Goal: Task Accomplishment & Management: Contribute content

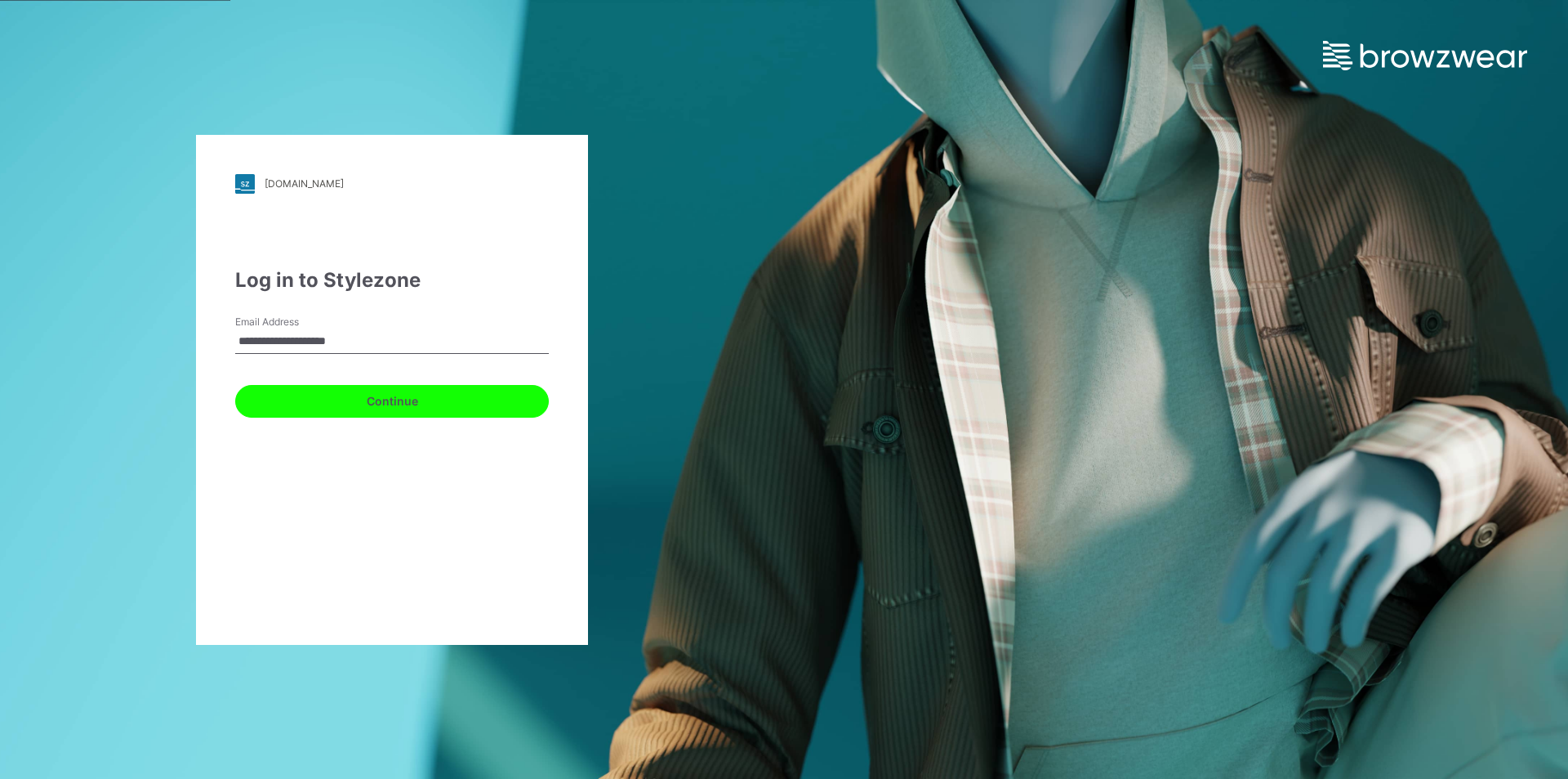
click at [306, 402] on button "Continue" at bounding box center [391, 401] width 314 height 33
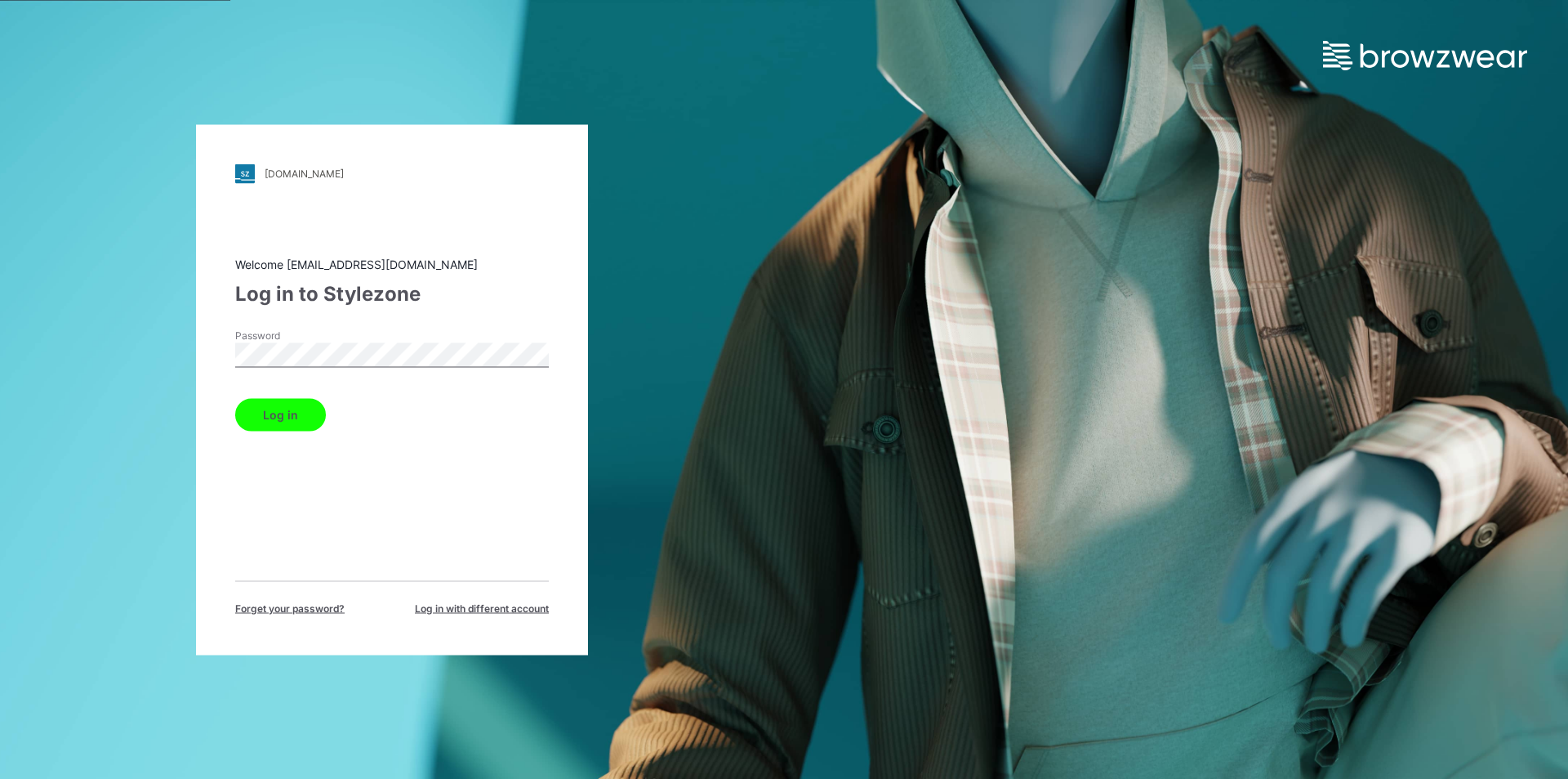
click at [300, 402] on button "Log in" at bounding box center [280, 415] width 90 height 33
click at [287, 426] on button "Log in" at bounding box center [280, 415] width 90 height 33
click at [285, 423] on button "Log in" at bounding box center [280, 415] width 90 height 33
click at [303, 412] on button "Log in" at bounding box center [280, 415] width 90 height 33
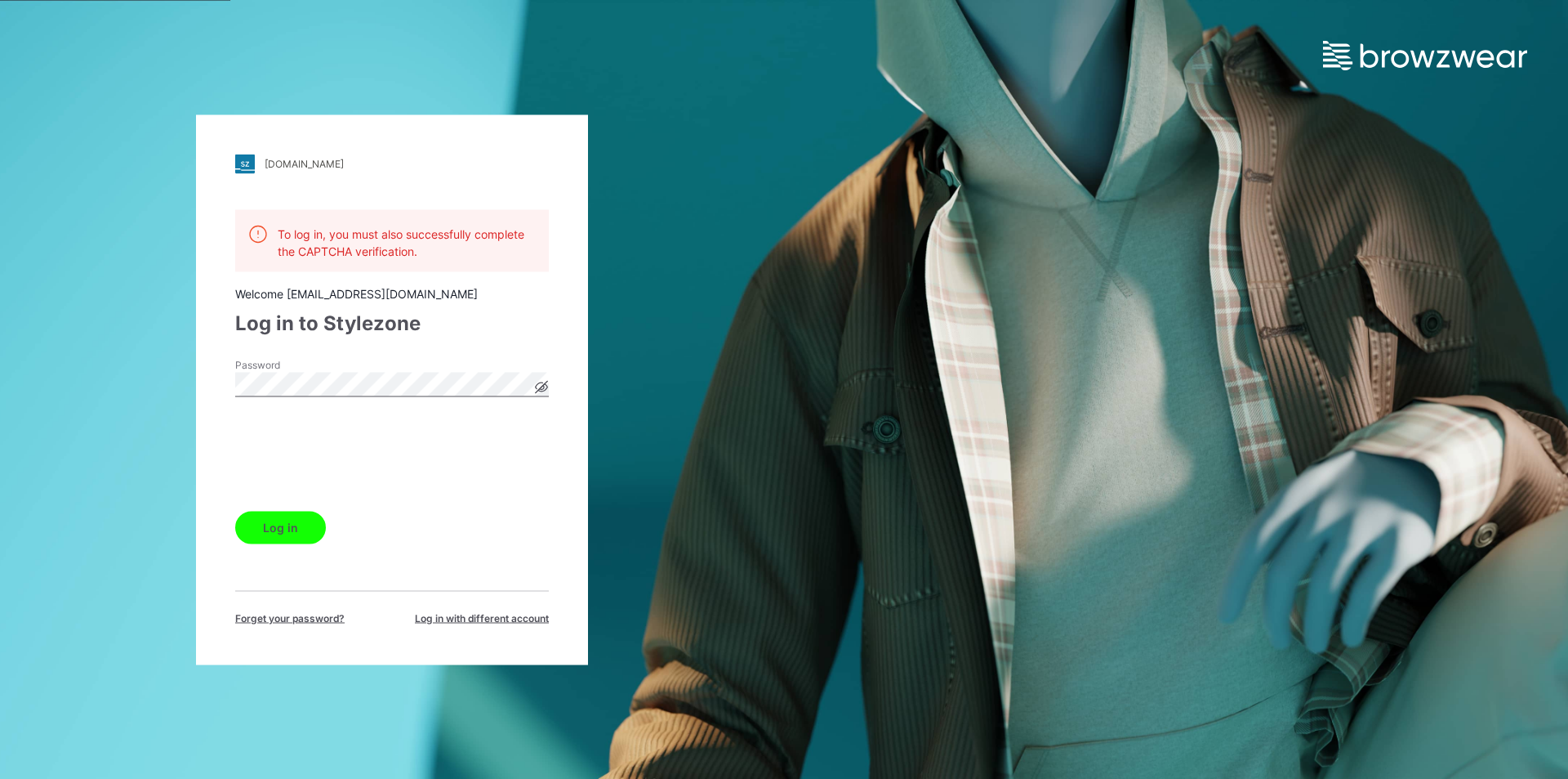
click at [292, 525] on button "Log in" at bounding box center [280, 527] width 90 height 33
click at [305, 524] on button "Log in" at bounding box center [280, 527] width 90 height 33
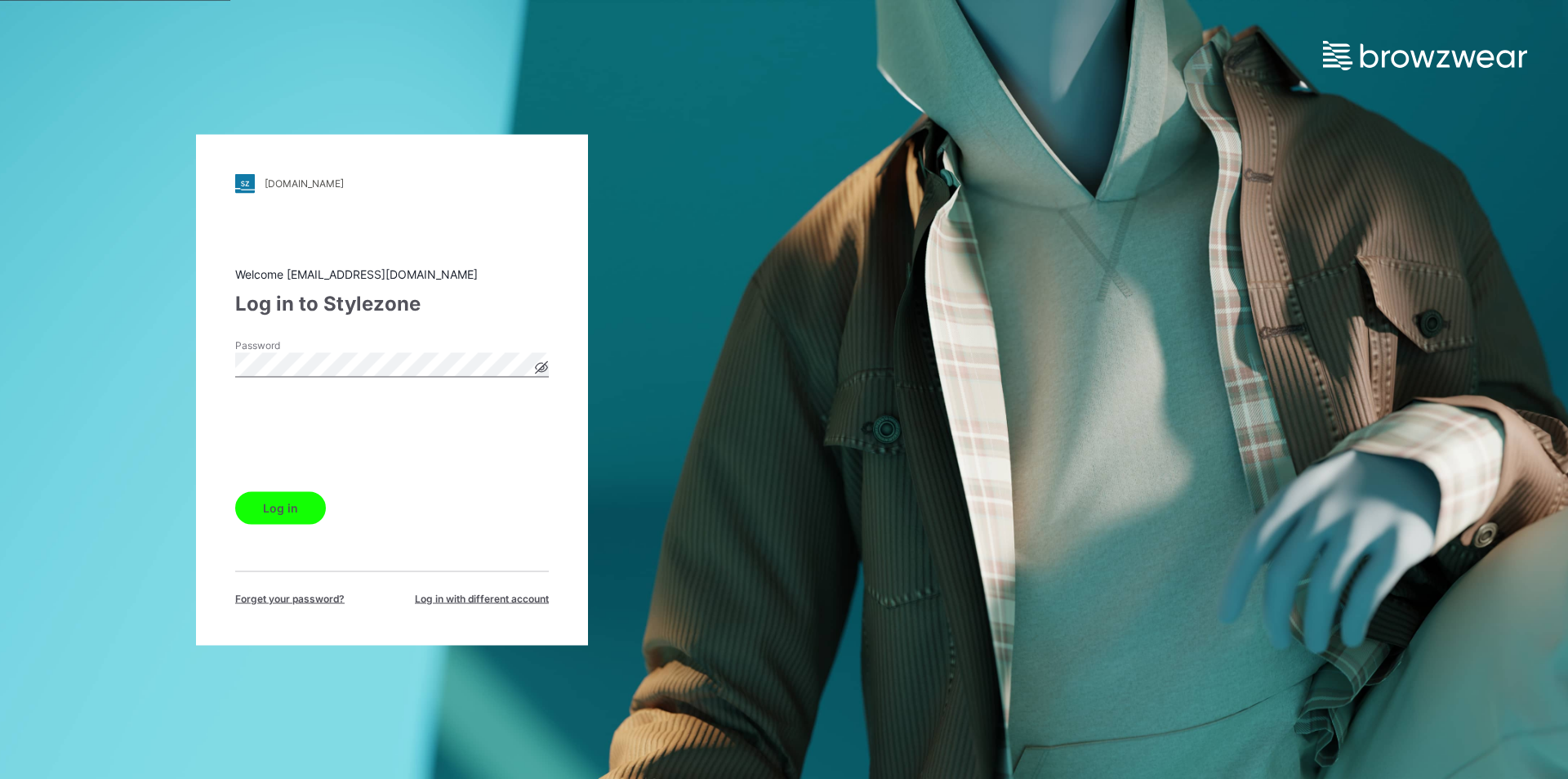
click at [285, 512] on button "Log in" at bounding box center [280, 507] width 90 height 33
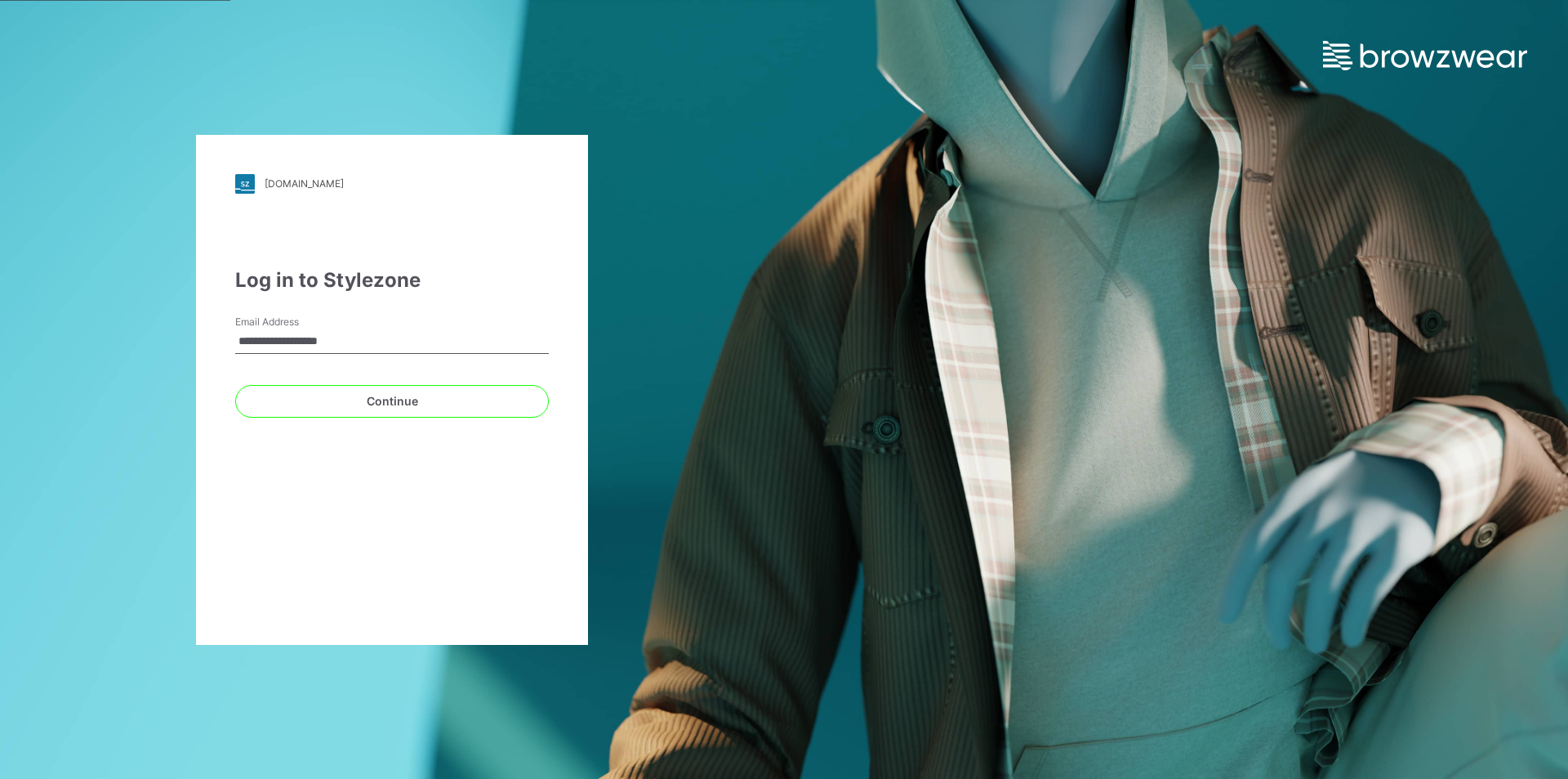
type input "**********"
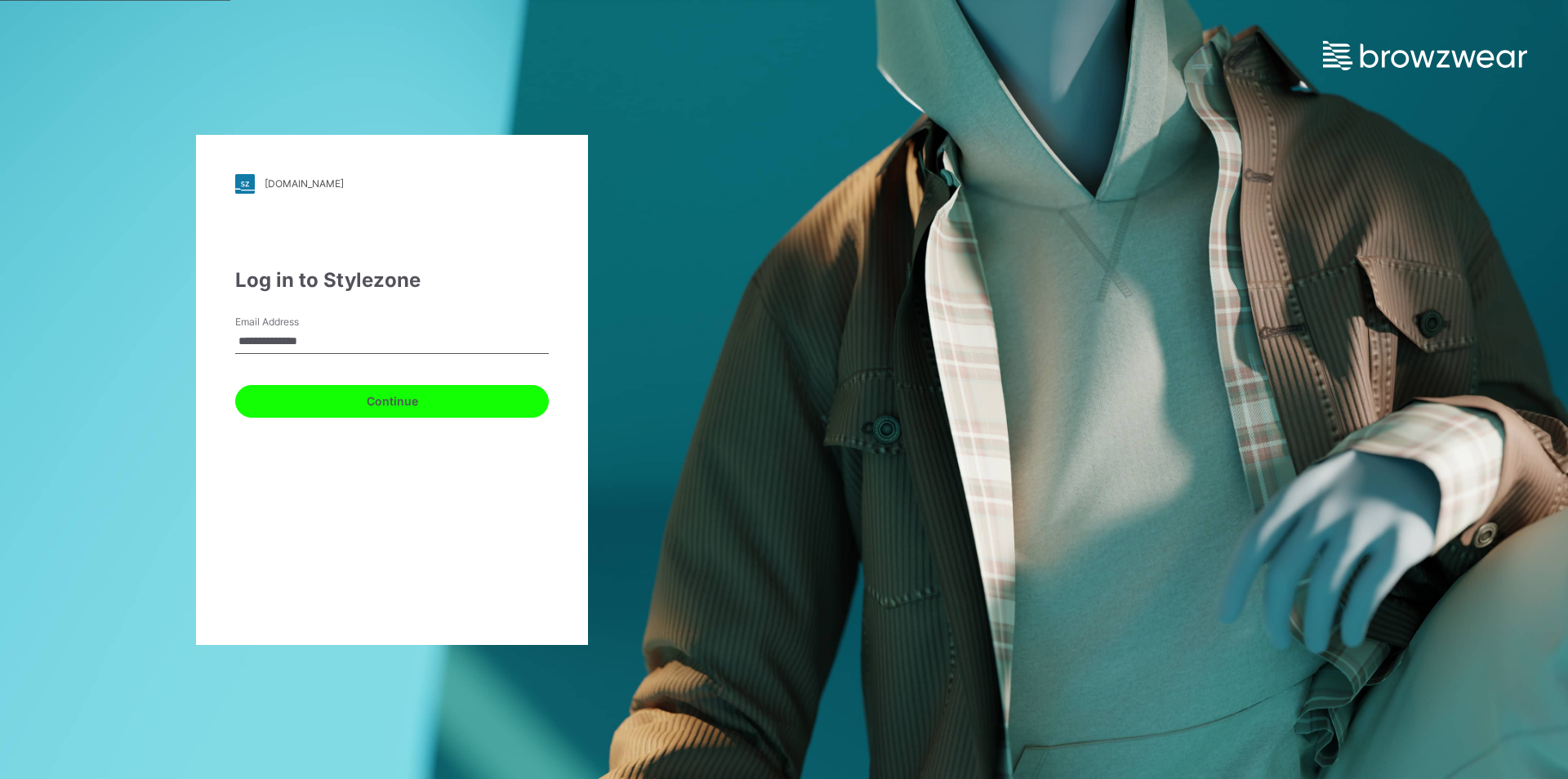
click at [302, 403] on button "Continue" at bounding box center [391, 401] width 314 height 33
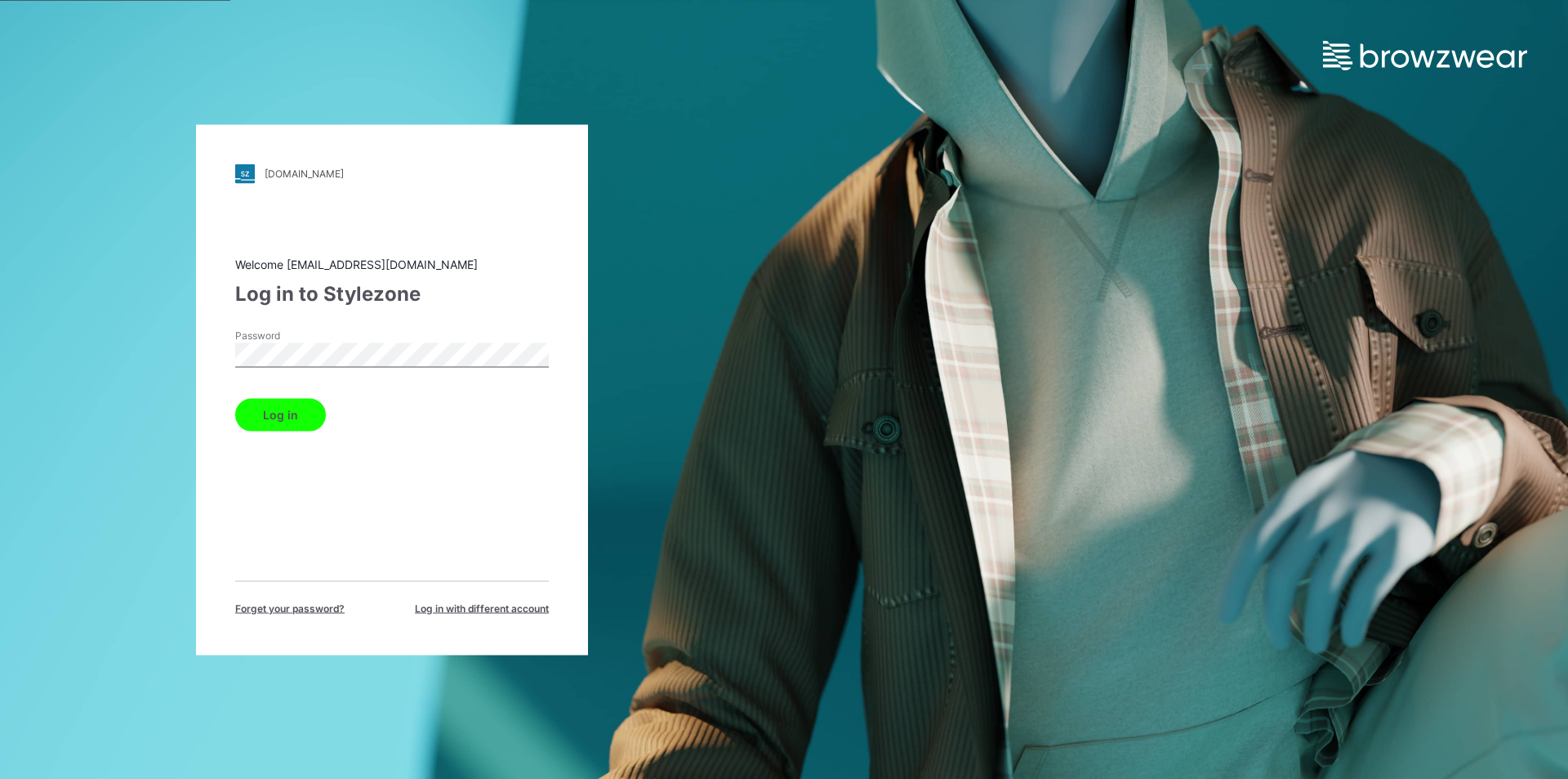
click at [309, 418] on button "Log in" at bounding box center [280, 415] width 90 height 33
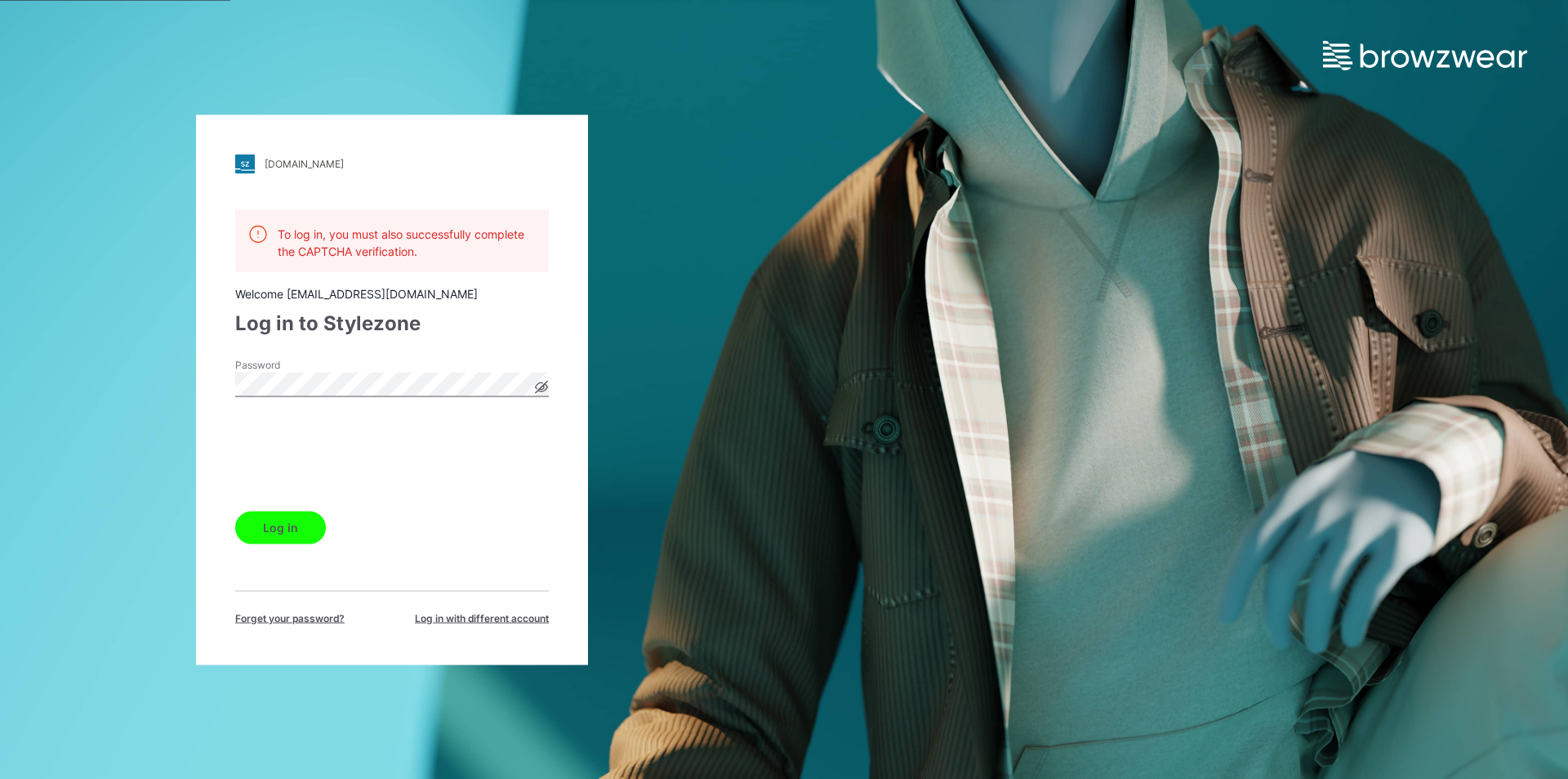
click at [272, 524] on button "Log in" at bounding box center [280, 527] width 90 height 33
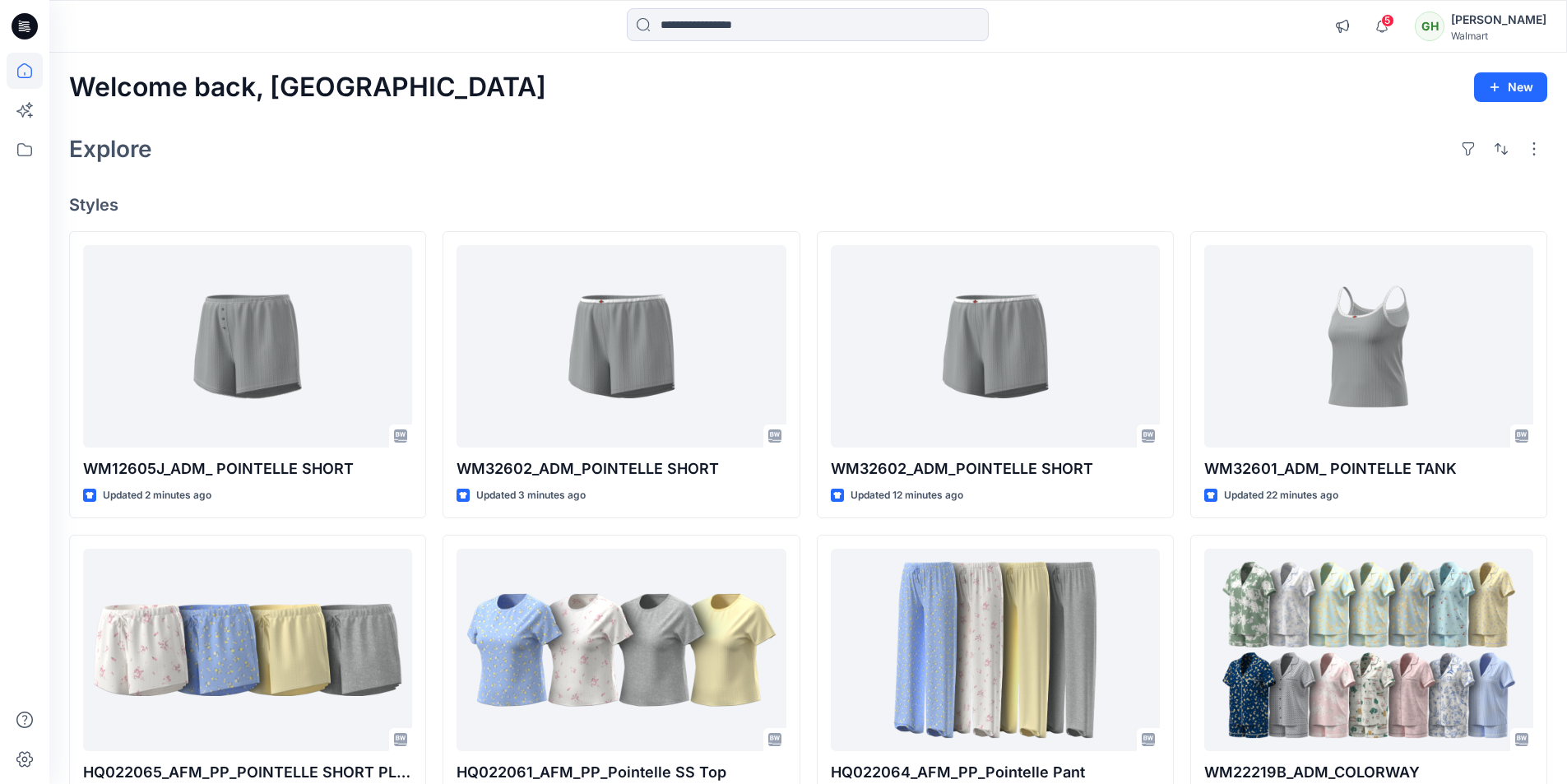
click at [27, 29] on icon at bounding box center [27, 28] width 6 height 1
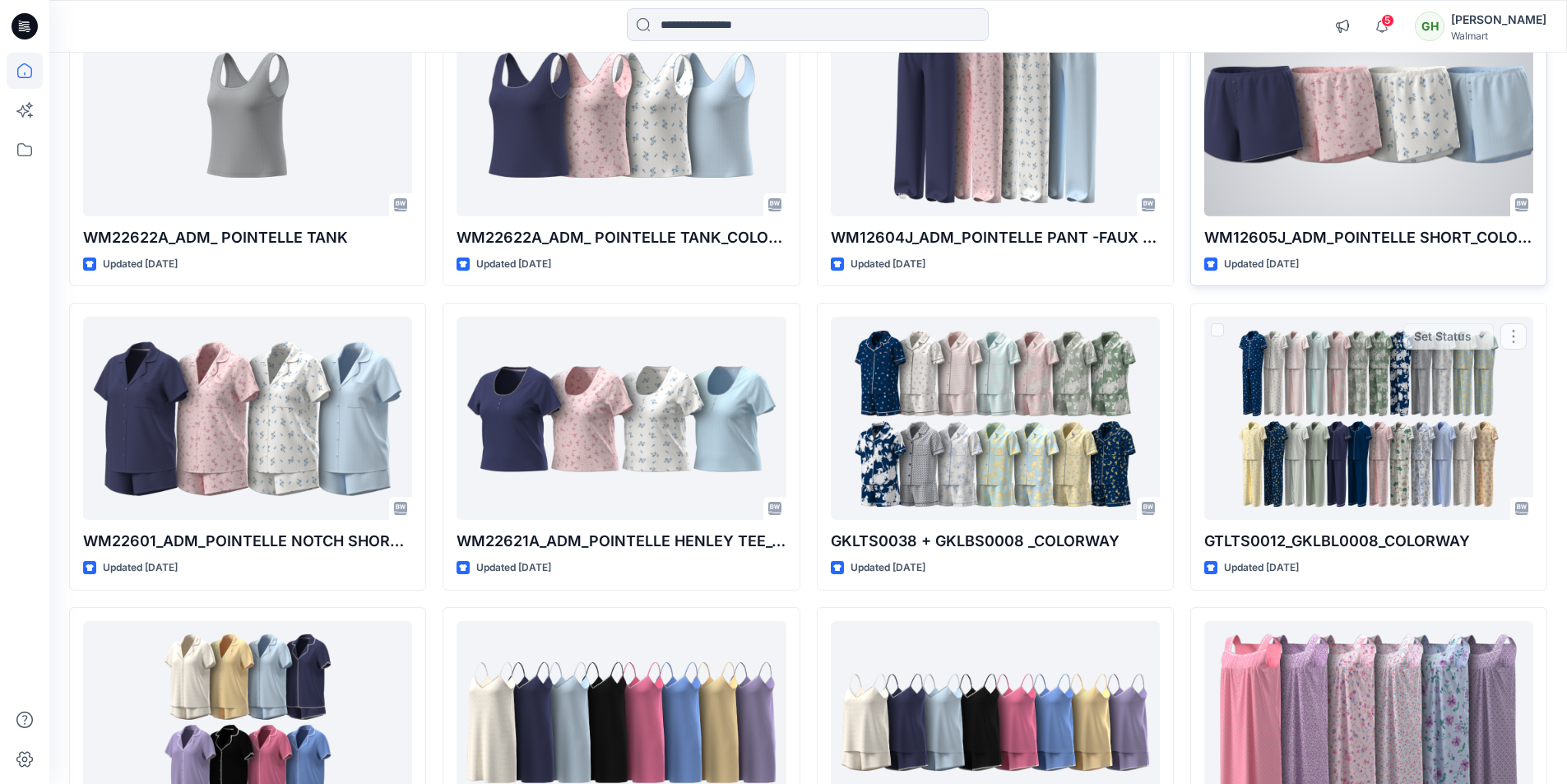
scroll to position [933, 0]
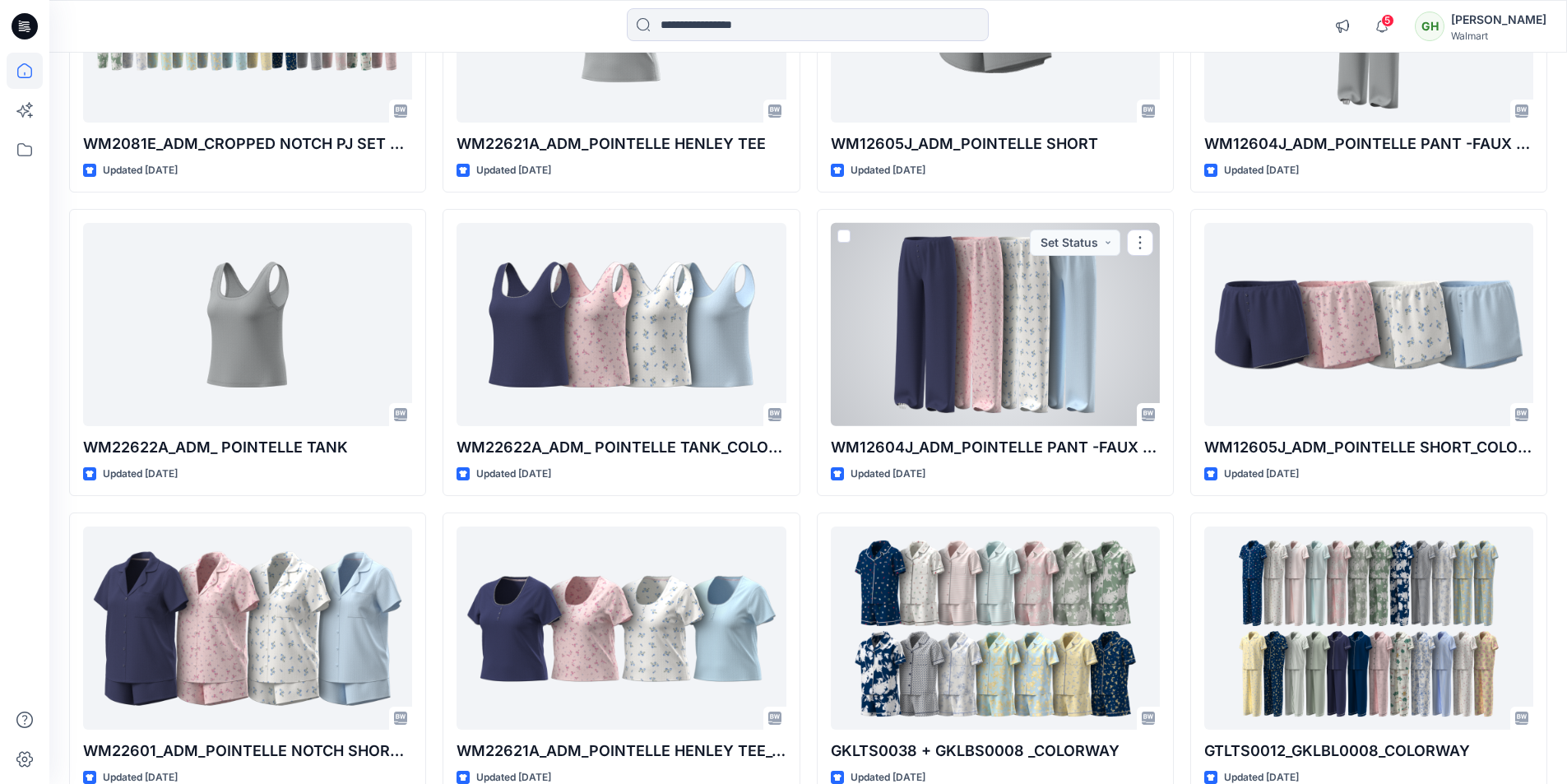
drag, startPoint x: 1166, startPoint y: 215, endPoint x: 1174, endPoint y: 218, distance: 8.5
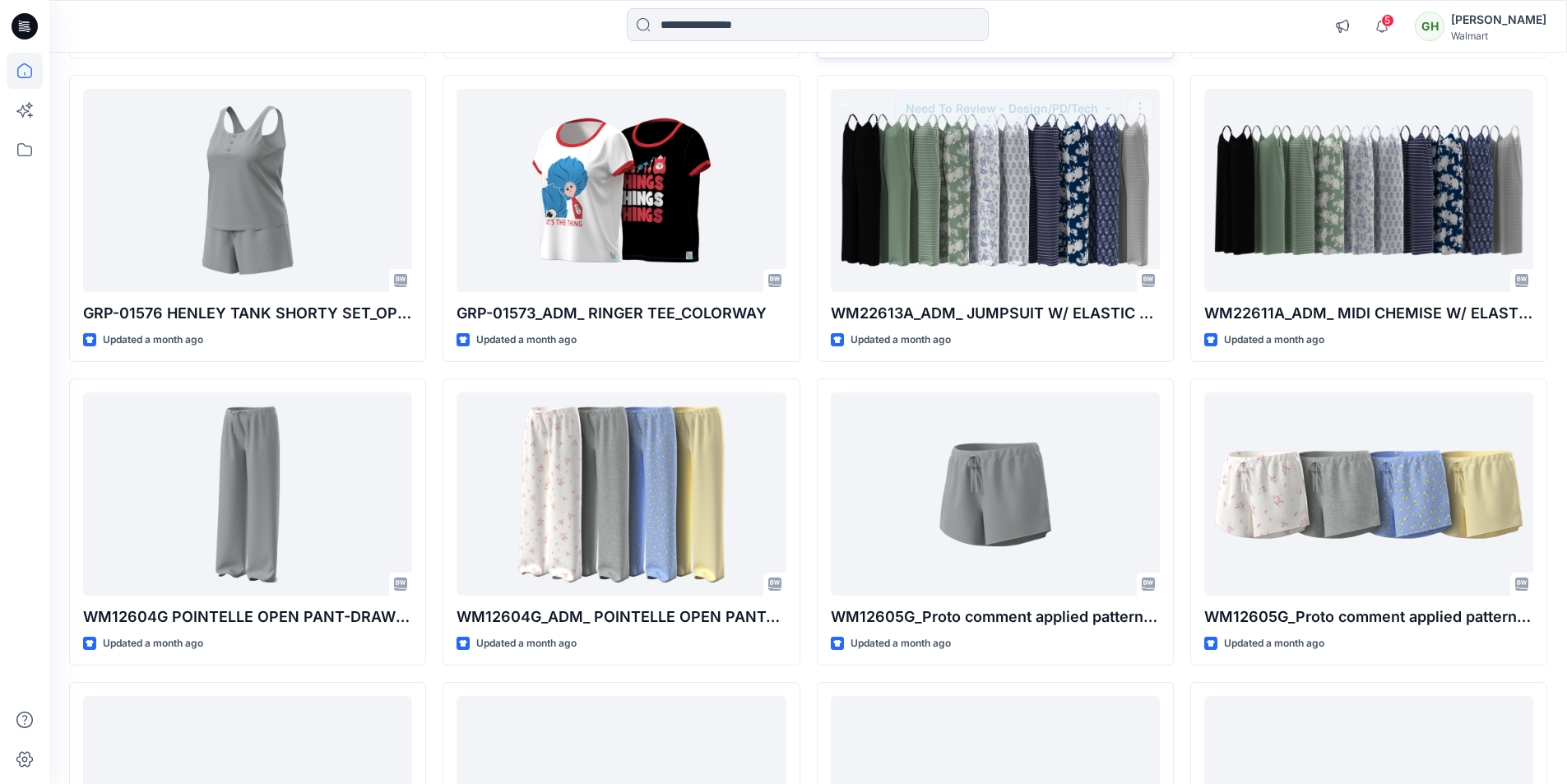
scroll to position [2253, 0]
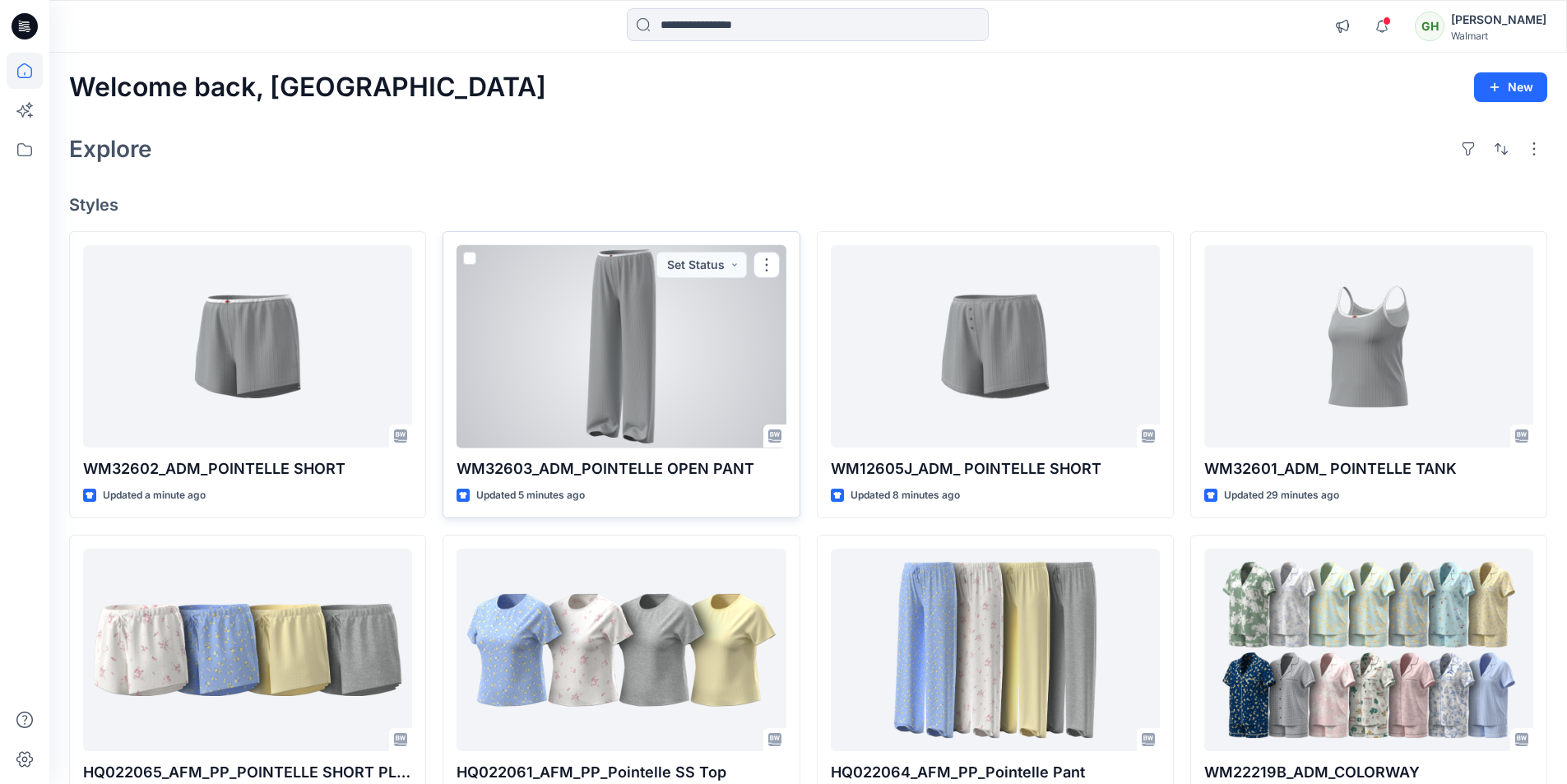
click at [612, 375] on div at bounding box center [621, 347] width 329 height 203
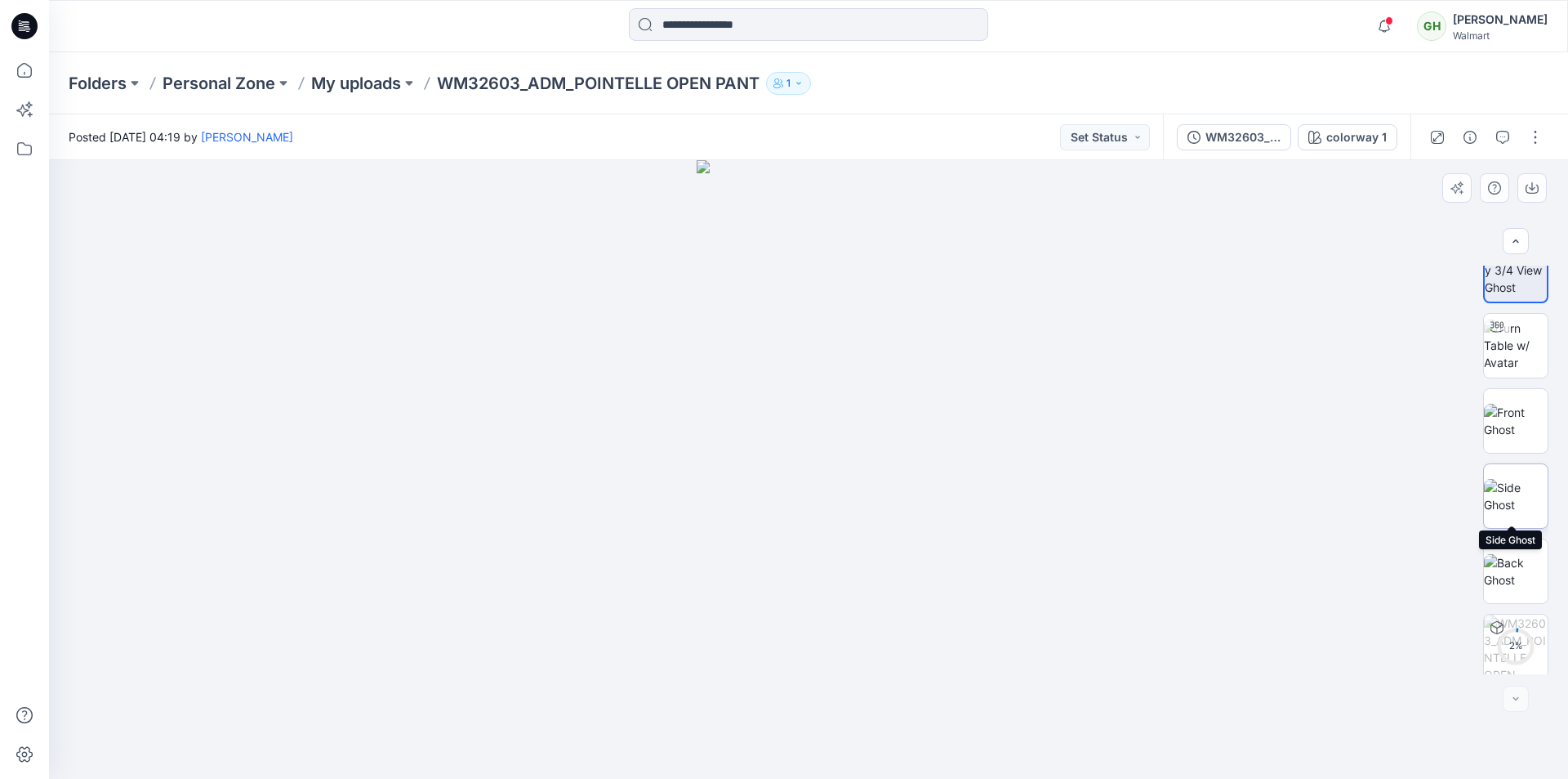
scroll to position [33, 0]
click at [1538, 144] on button "button" at bounding box center [1535, 137] width 26 height 26
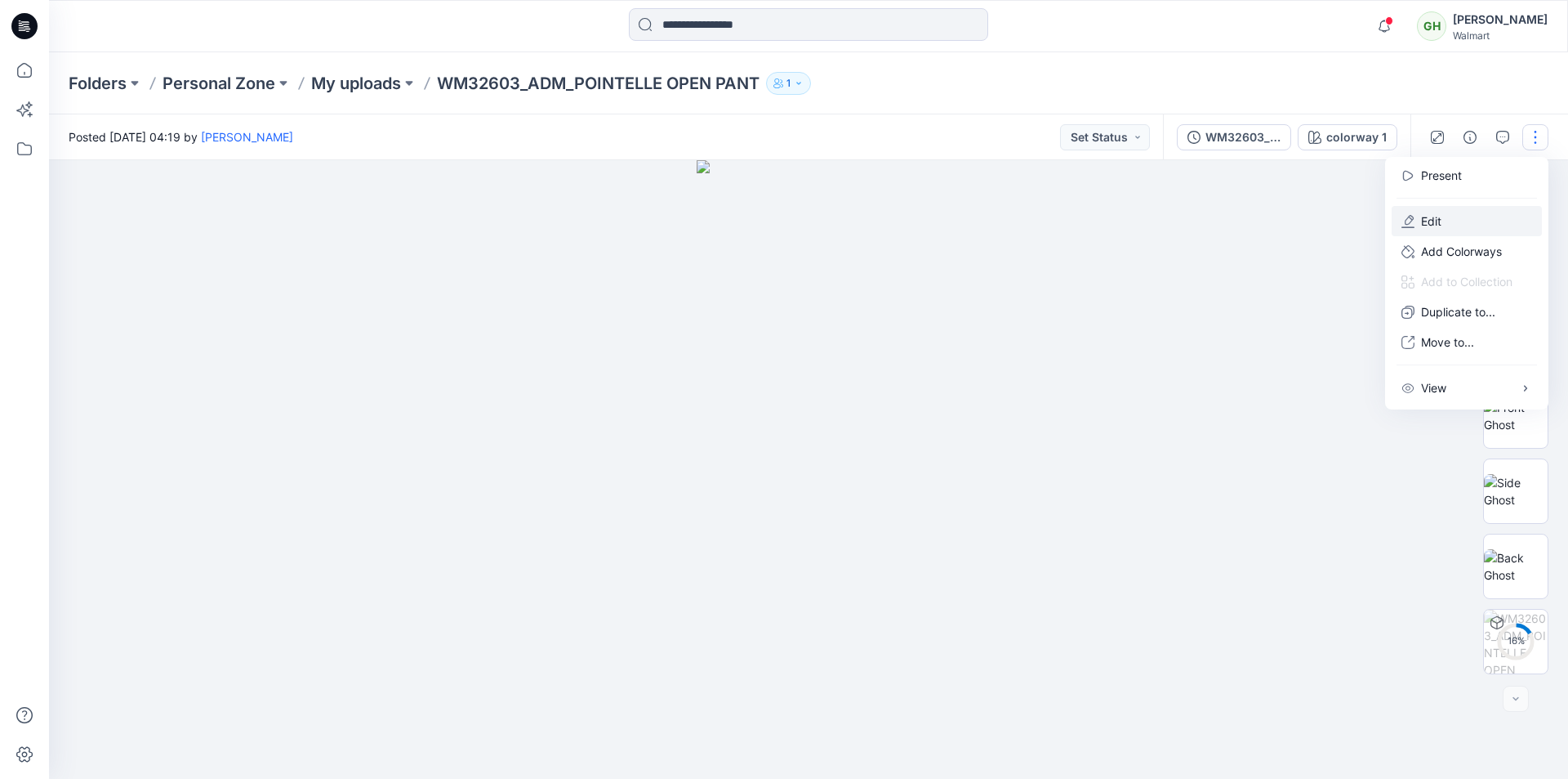
click at [1461, 215] on button "Edit" at bounding box center [1466, 220] width 150 height 30
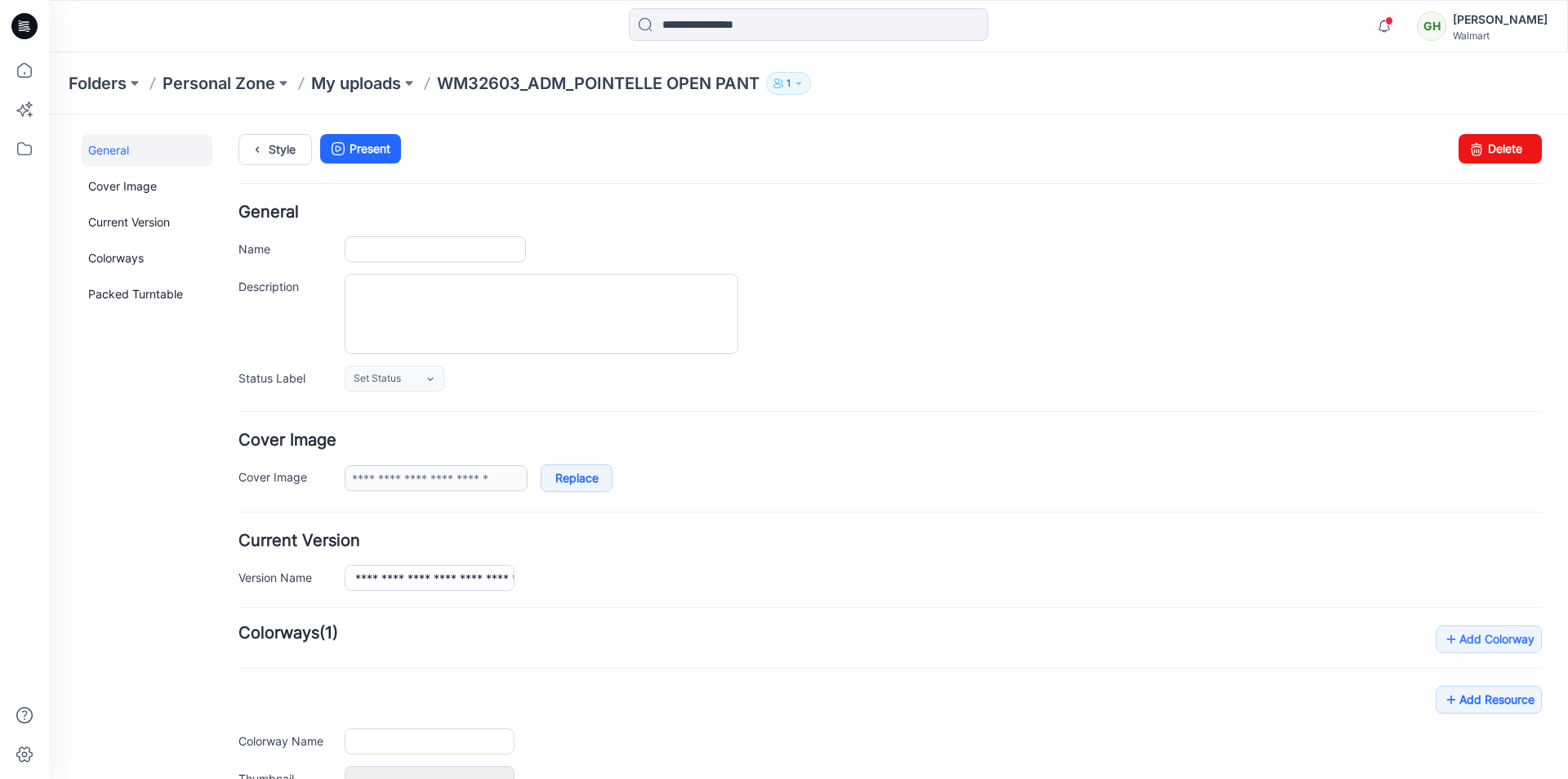
type input "**********"
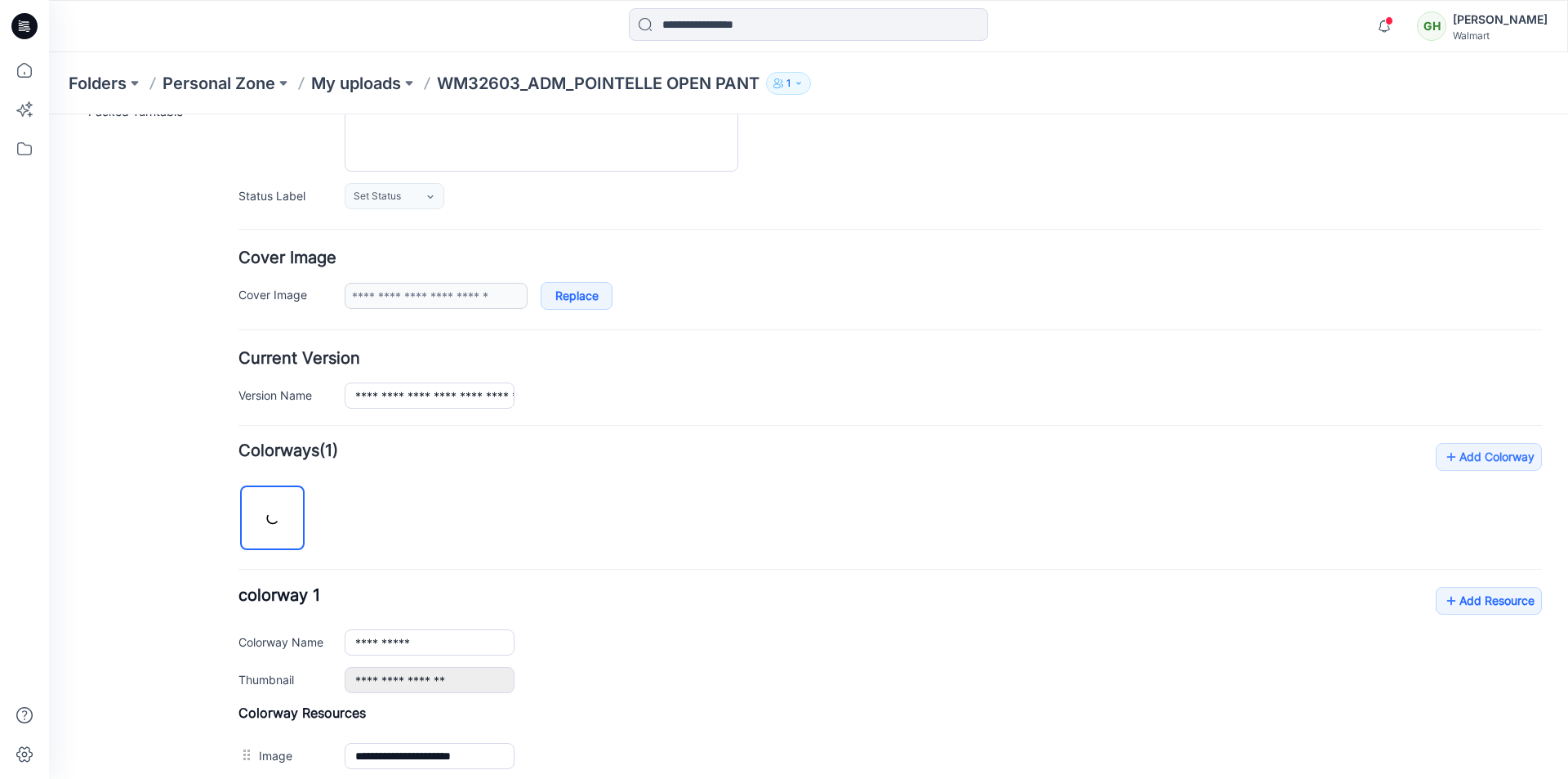
scroll to position [245, 0]
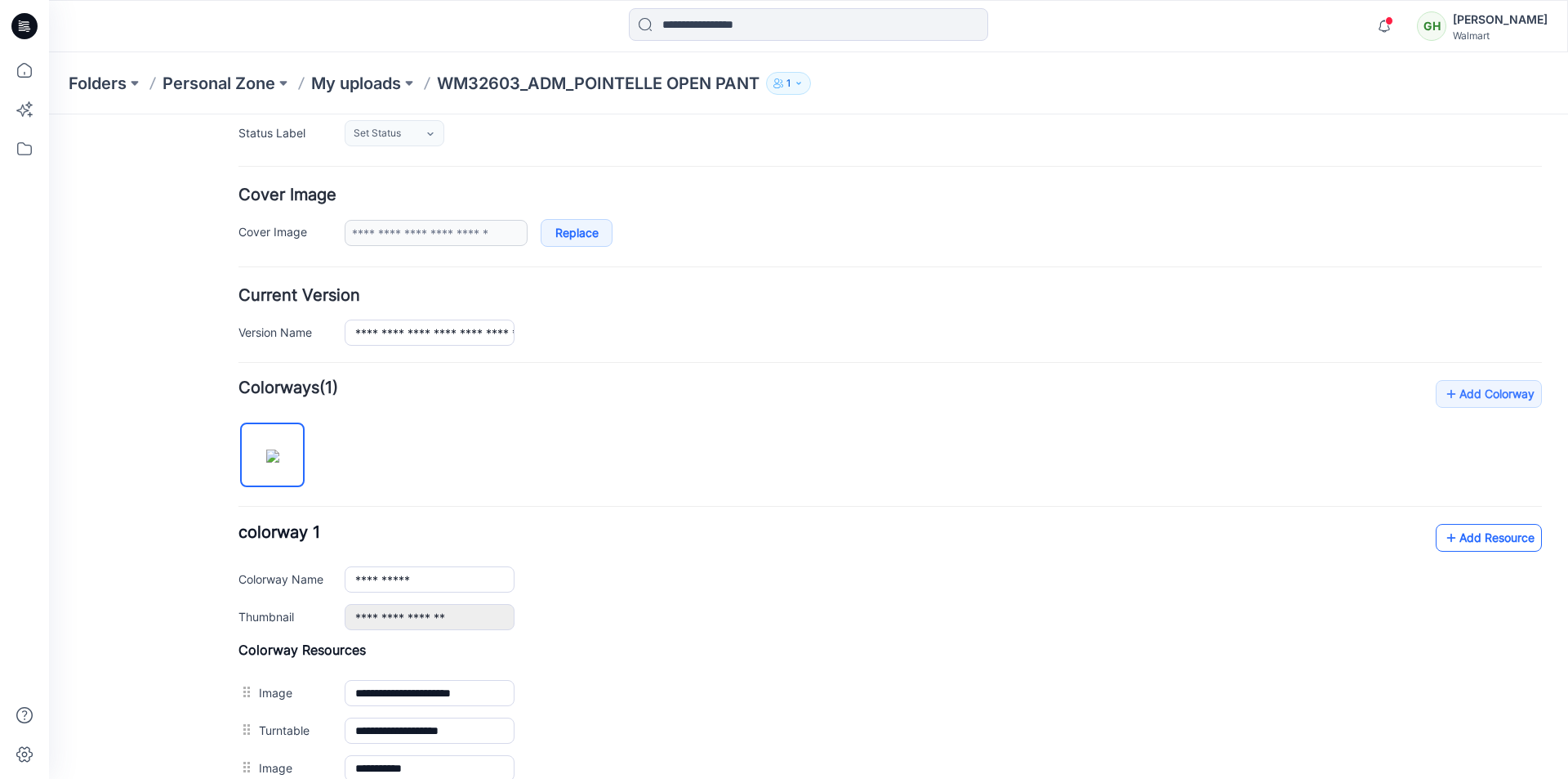
click at [1469, 541] on link "Add Resource" at bounding box center [1488, 537] width 106 height 28
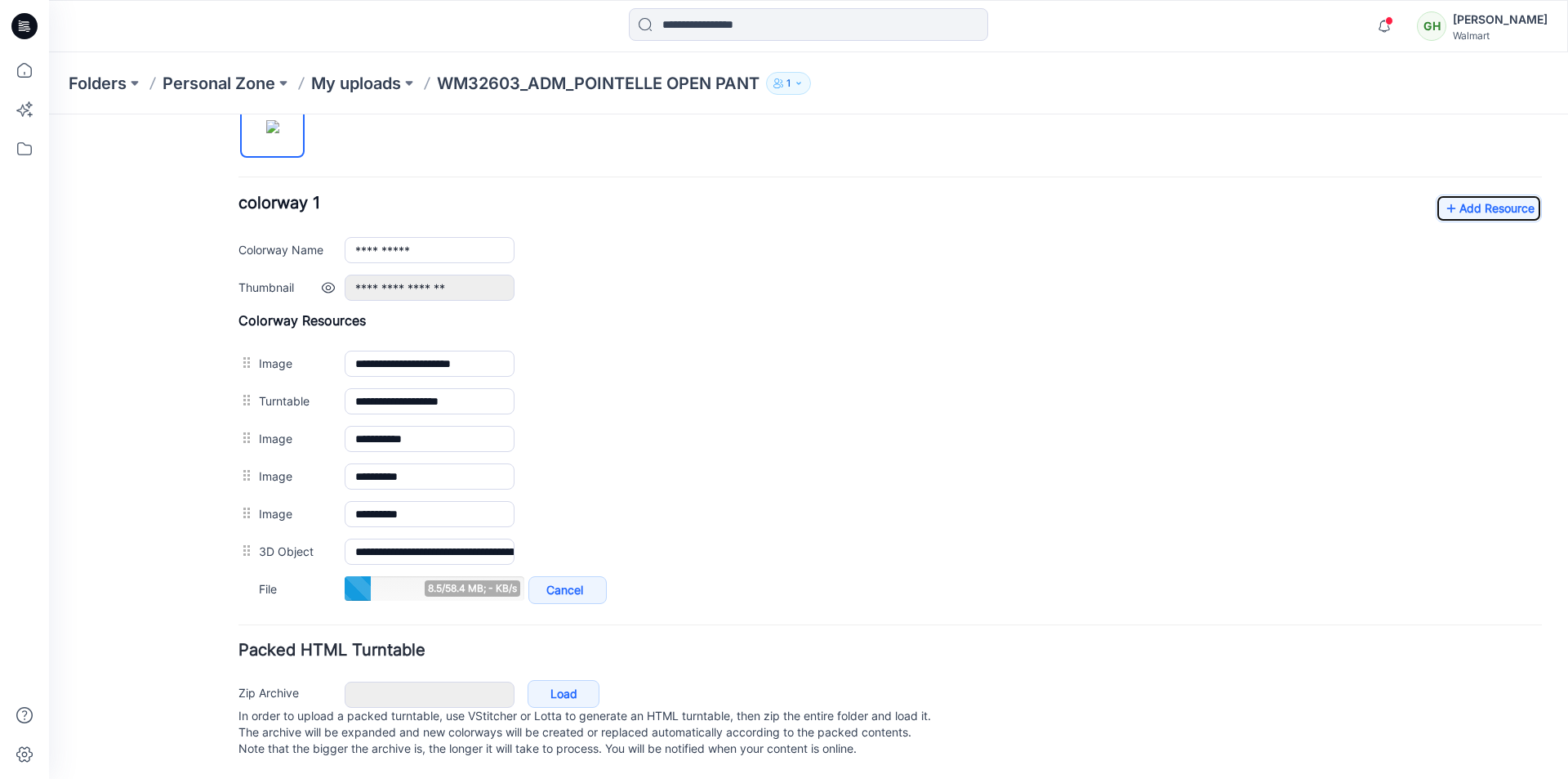
scroll to position [591, 0]
click at [1477, 196] on link "Add Resource" at bounding box center [1488, 208] width 106 height 28
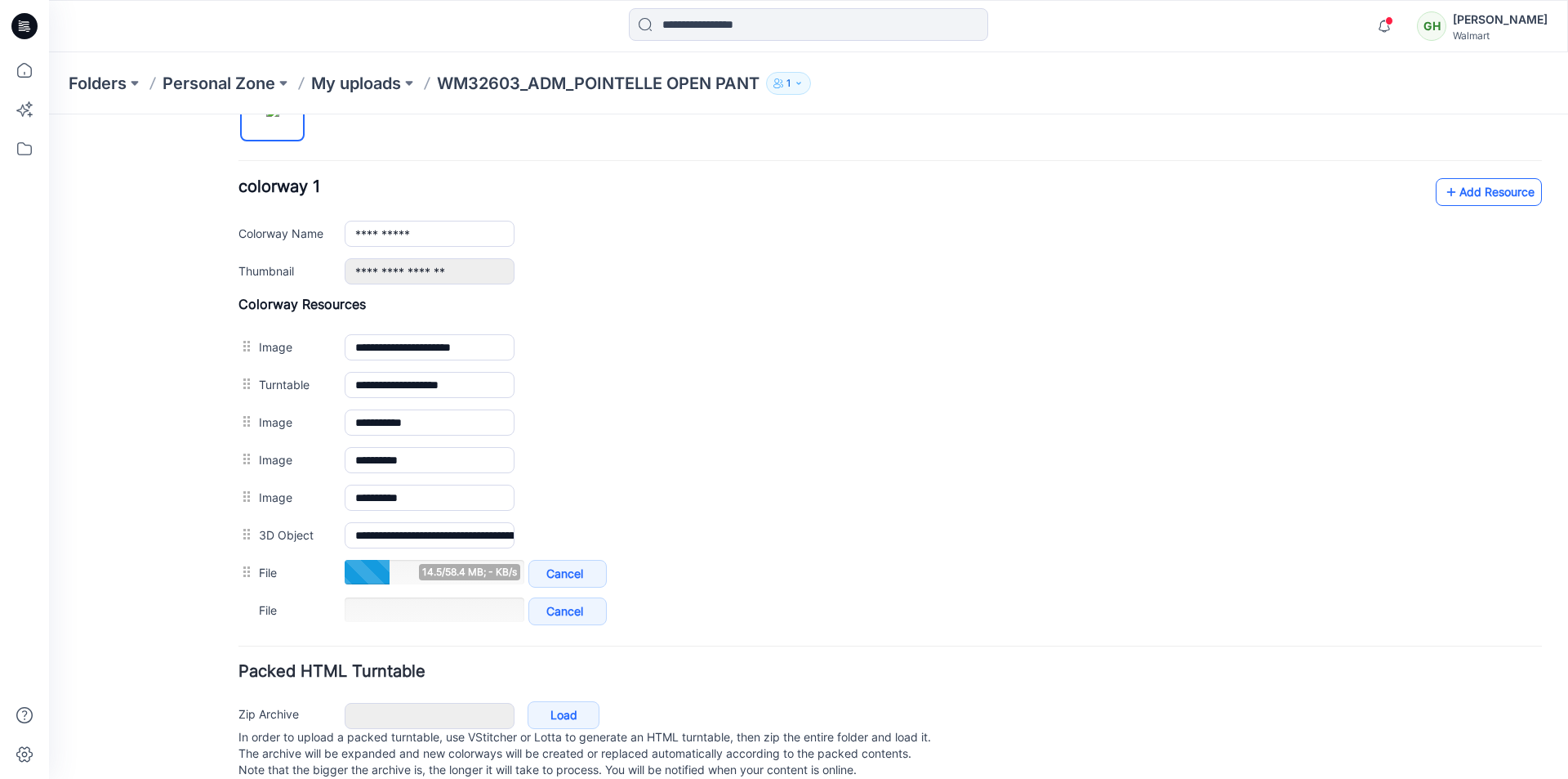
click at [1509, 189] on link "Add Resource" at bounding box center [1488, 191] width 106 height 28
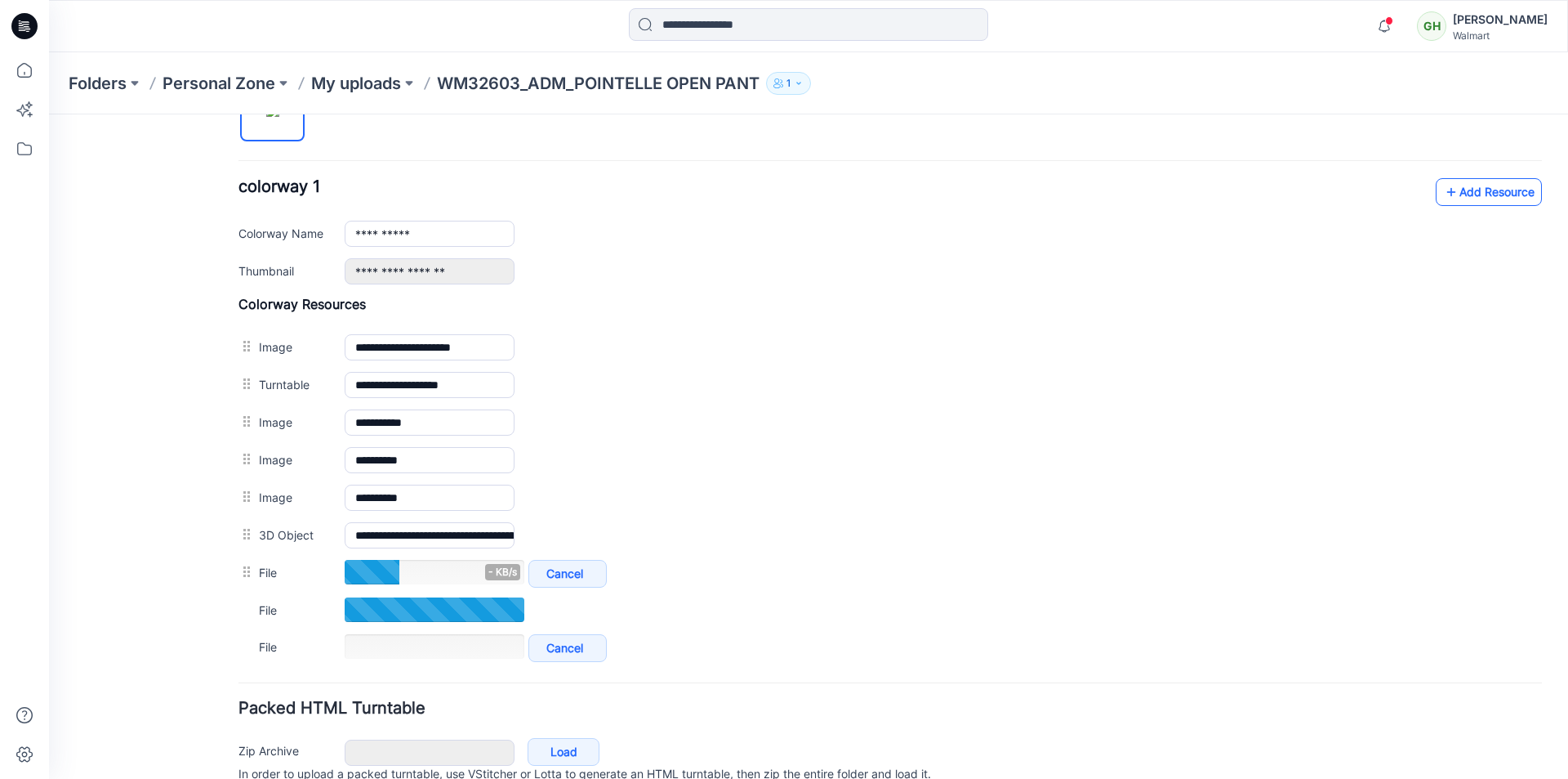
click at [1452, 197] on link "Add Resource" at bounding box center [1488, 191] width 106 height 28
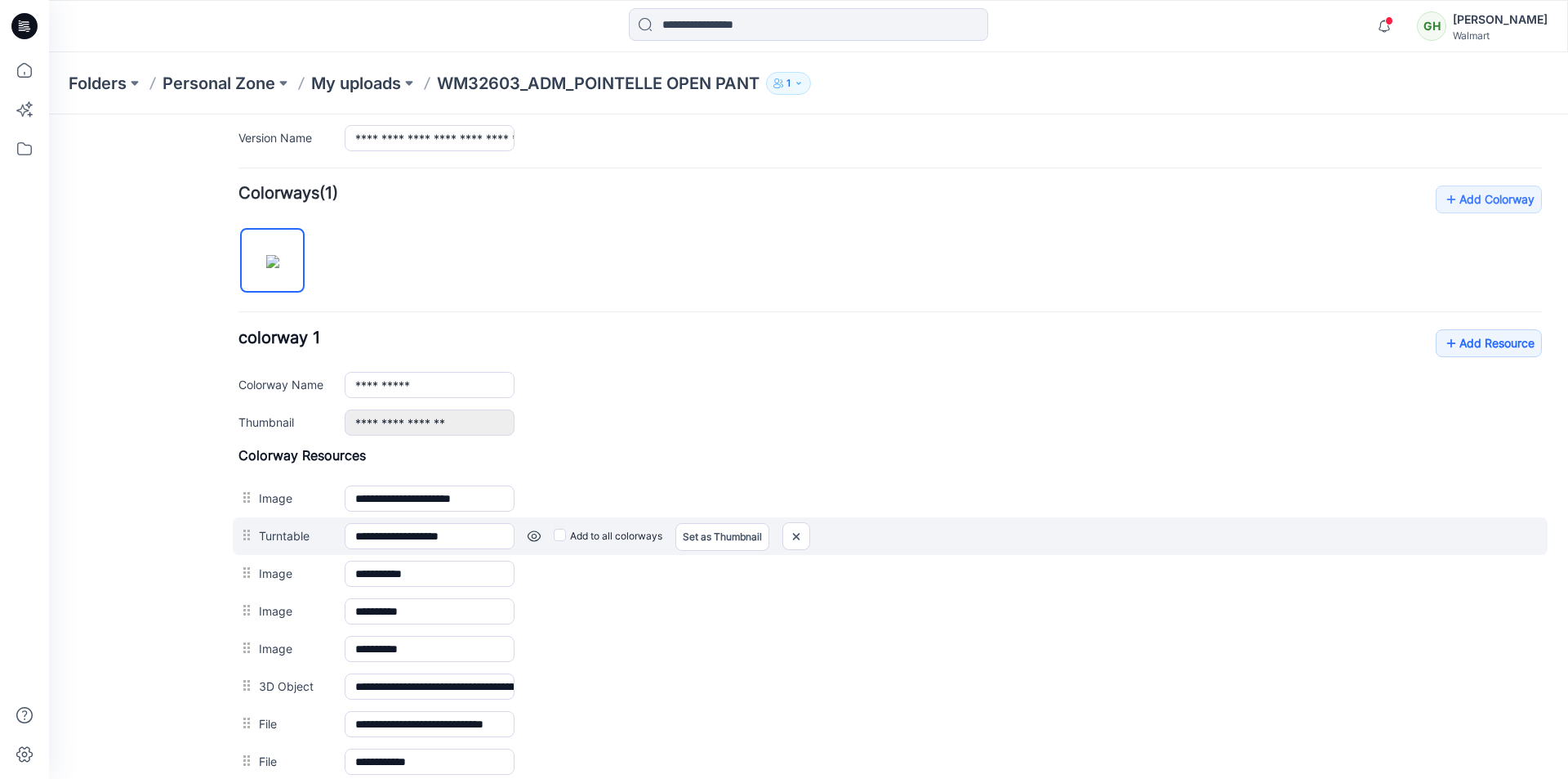
scroll to position [458, 0]
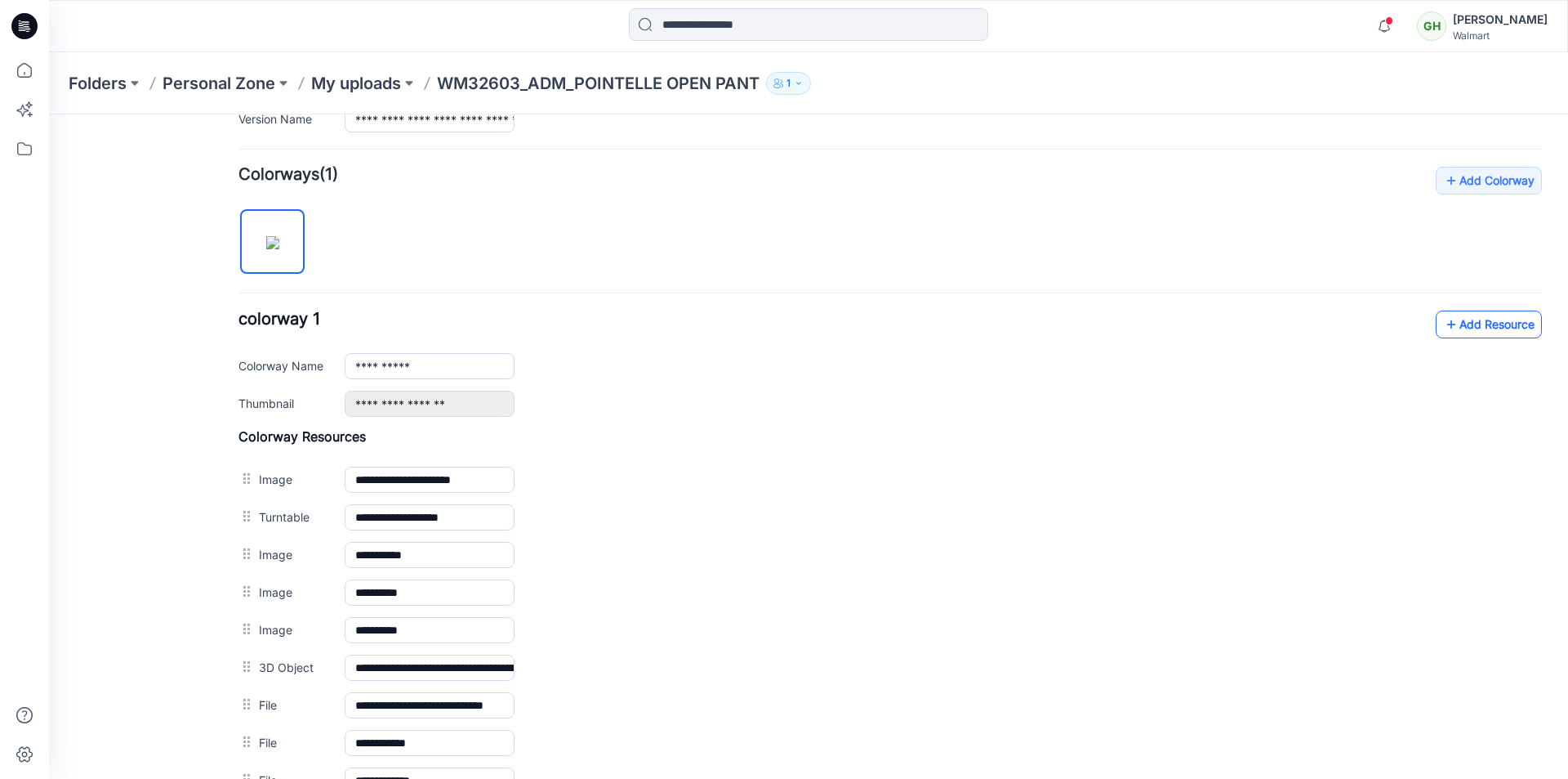
click at [1478, 315] on link "Add Resource" at bounding box center [1488, 324] width 106 height 28
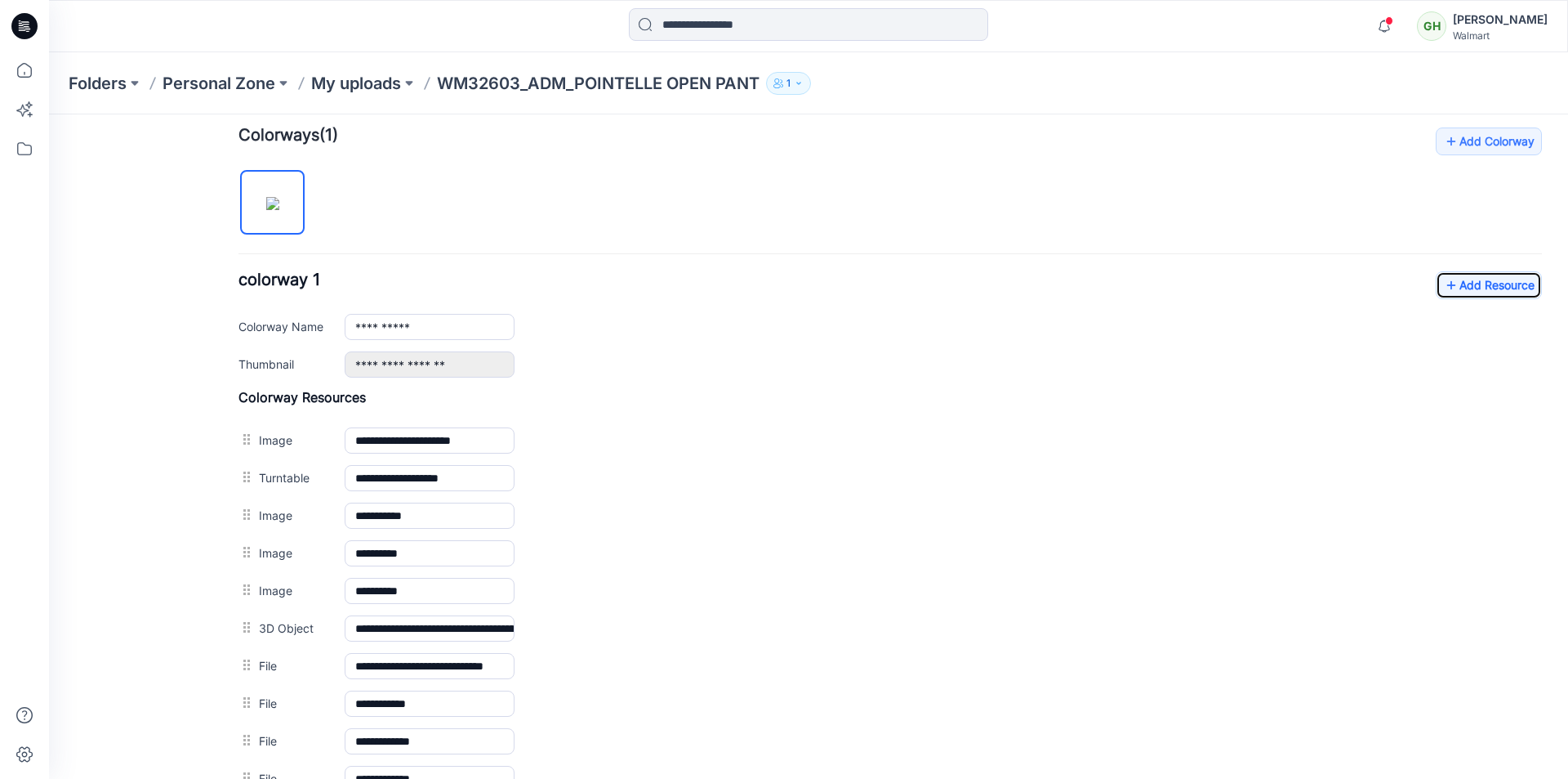
scroll to position [496, 0]
click at [1503, 291] on link "Add Resource" at bounding box center [1488, 287] width 106 height 28
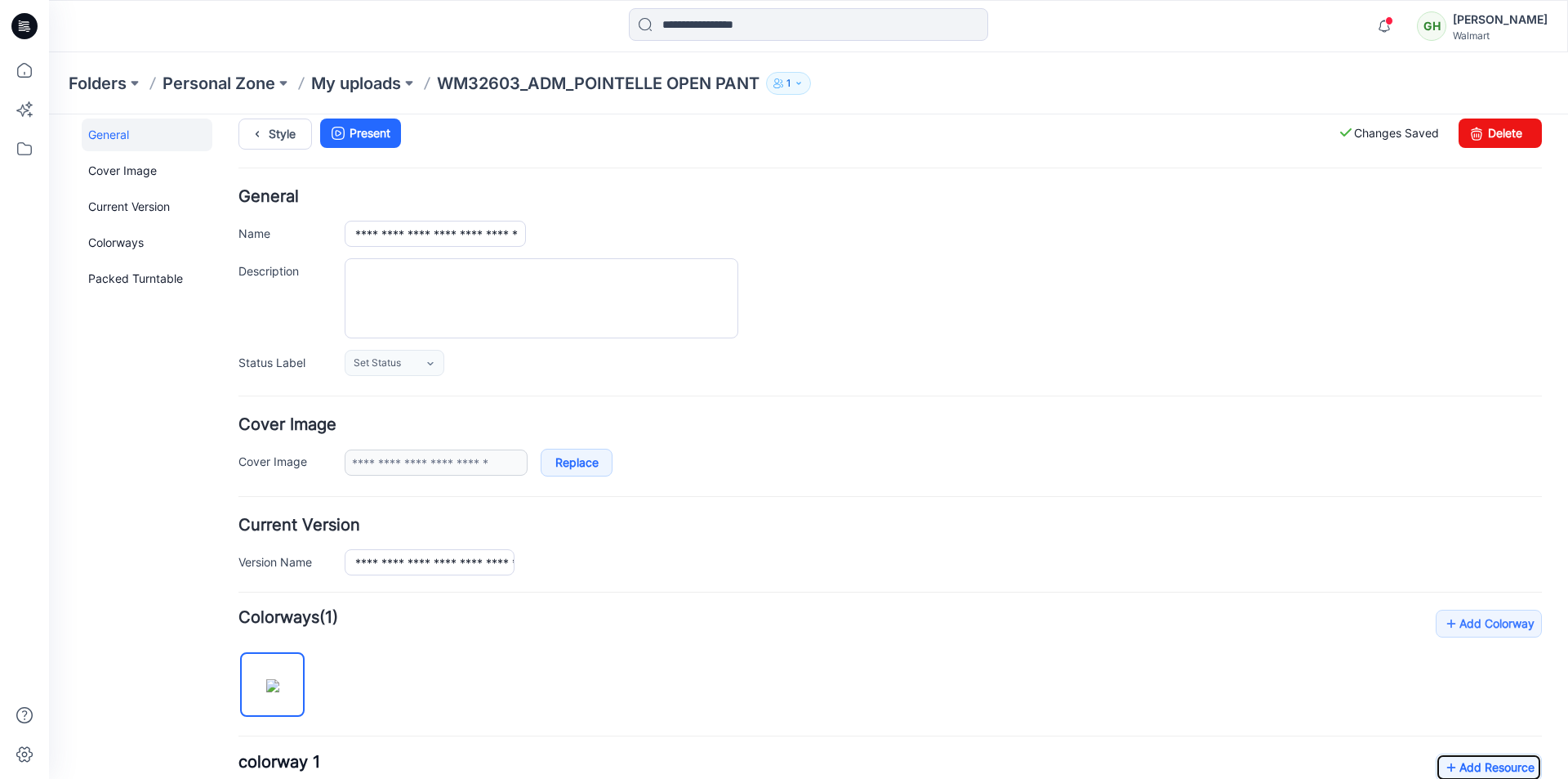
scroll to position [0, 0]
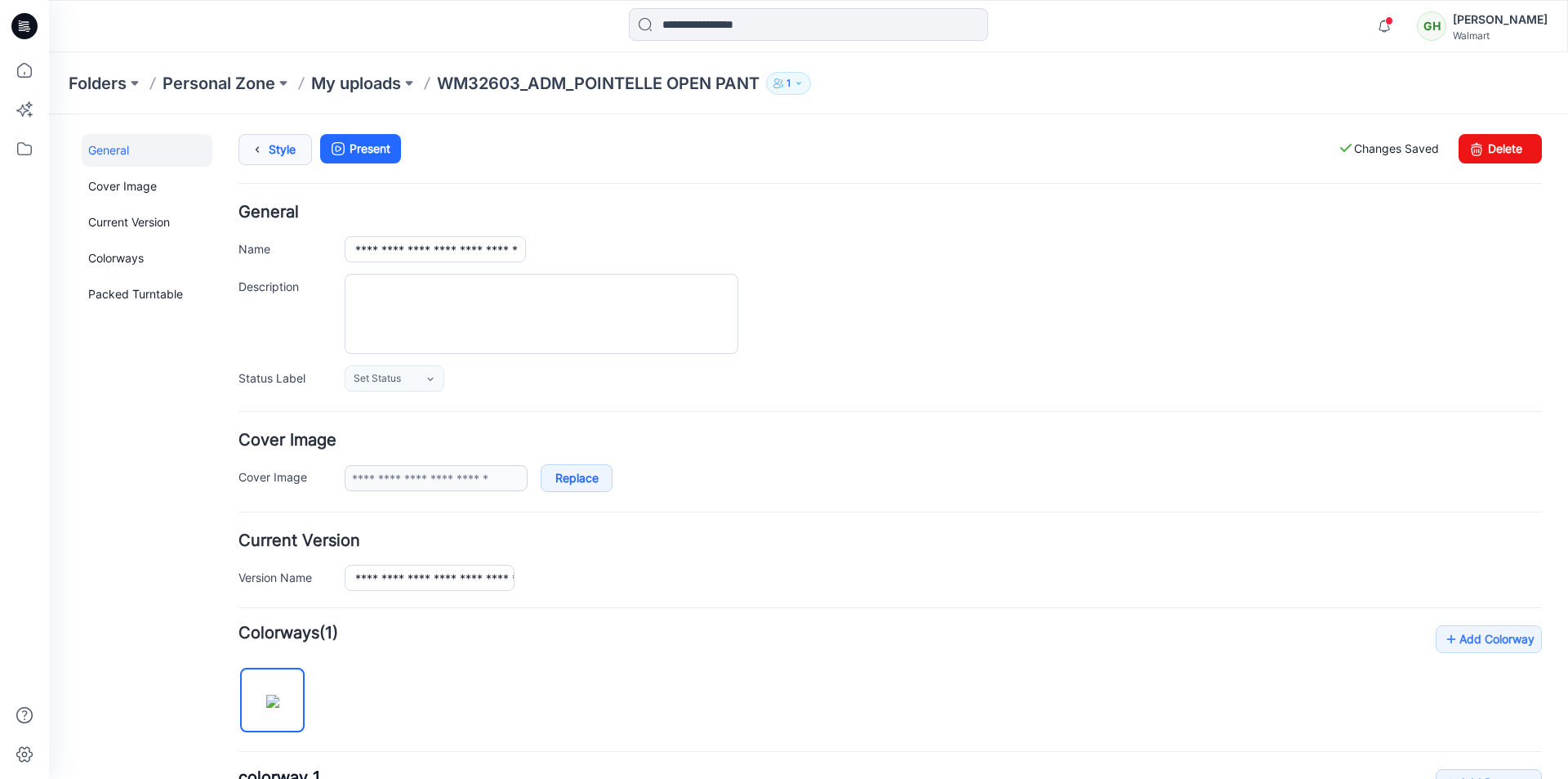
click at [275, 158] on link "Style" at bounding box center [276, 150] width 74 height 31
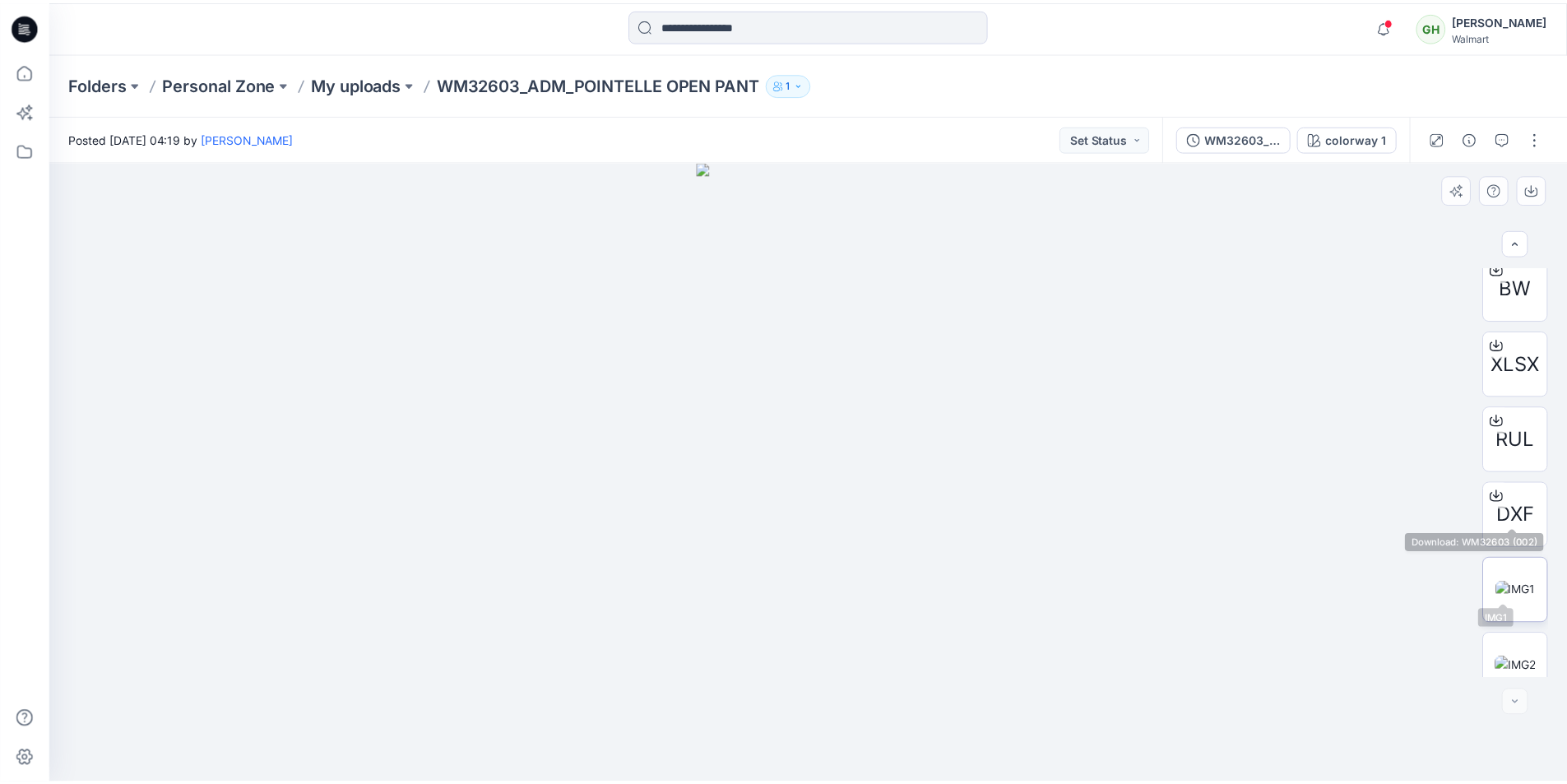
scroll to position [487, 0]
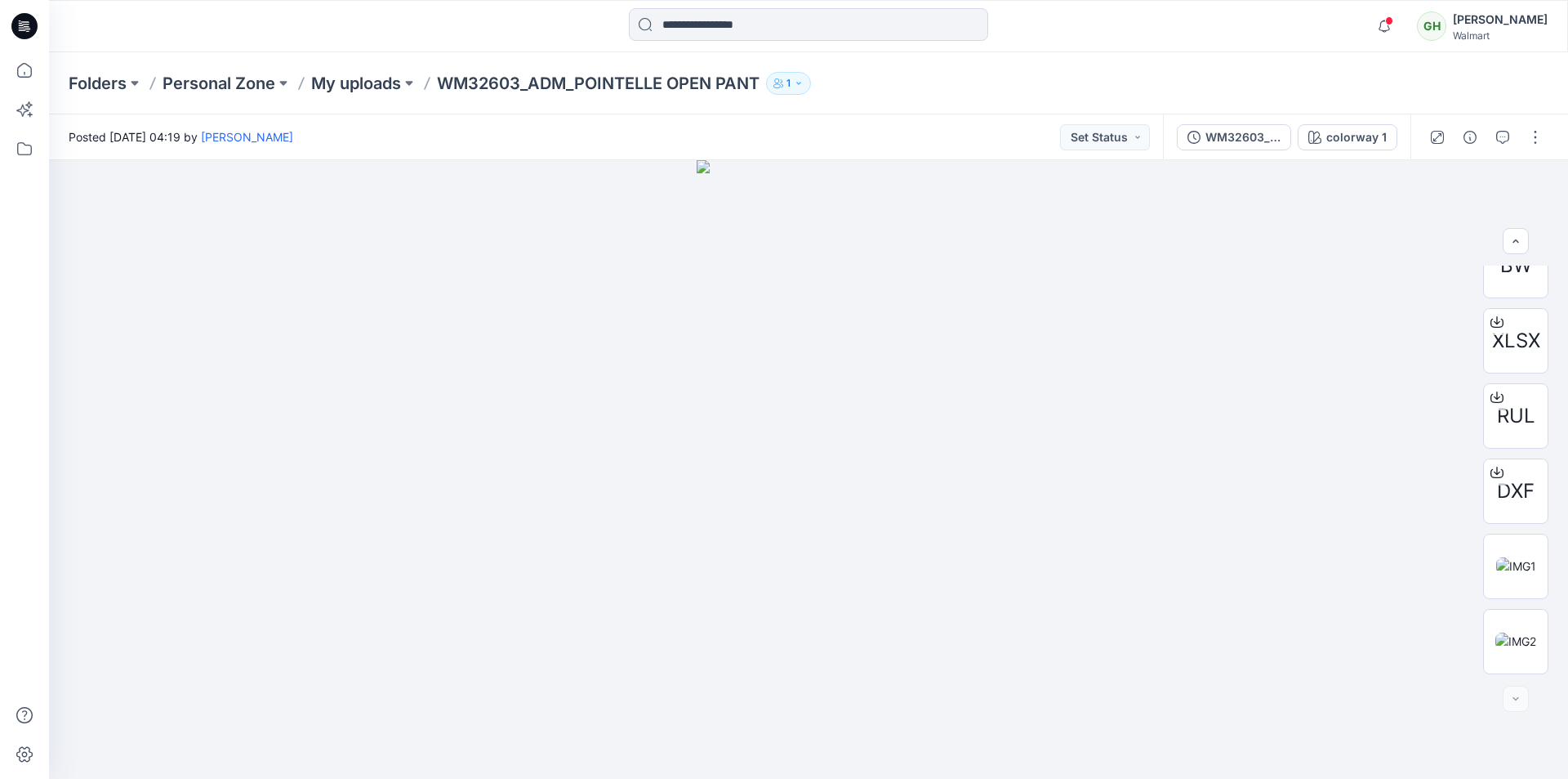
click at [33, 31] on icon at bounding box center [24, 25] width 26 height 26
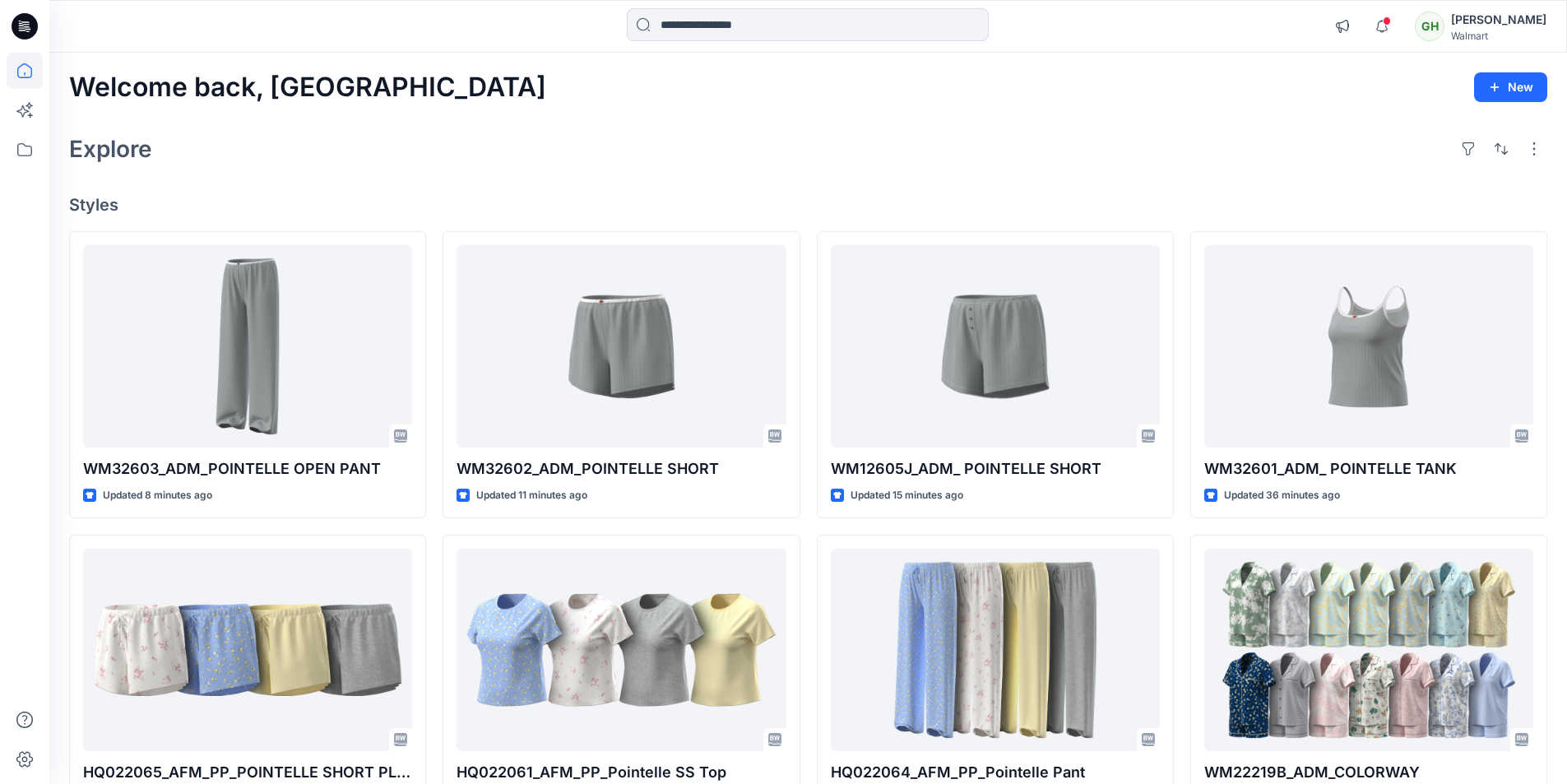
click at [25, 25] on icon at bounding box center [24, 25] width 26 height 26
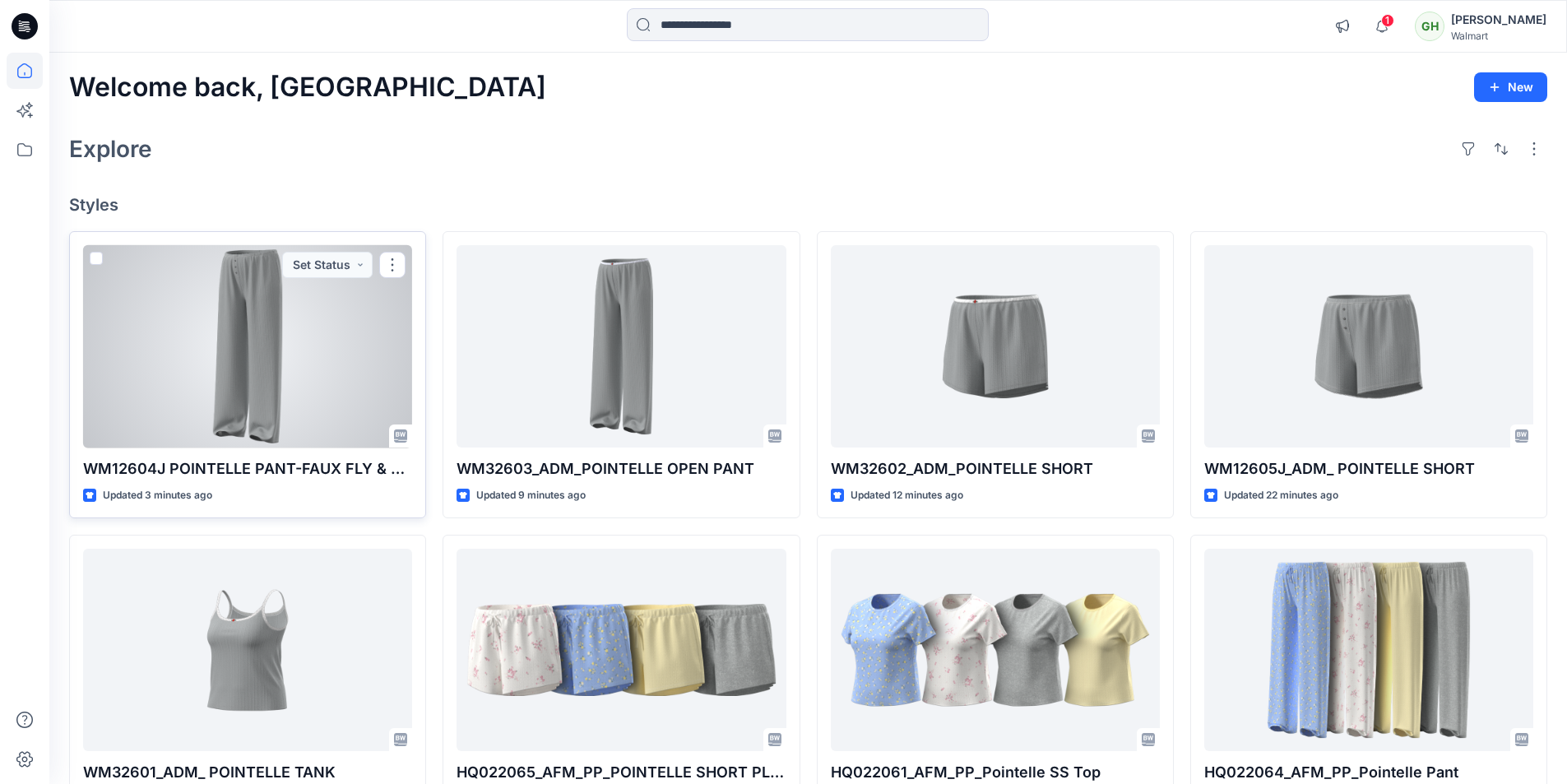
click at [229, 372] on div at bounding box center [247, 347] width 329 height 203
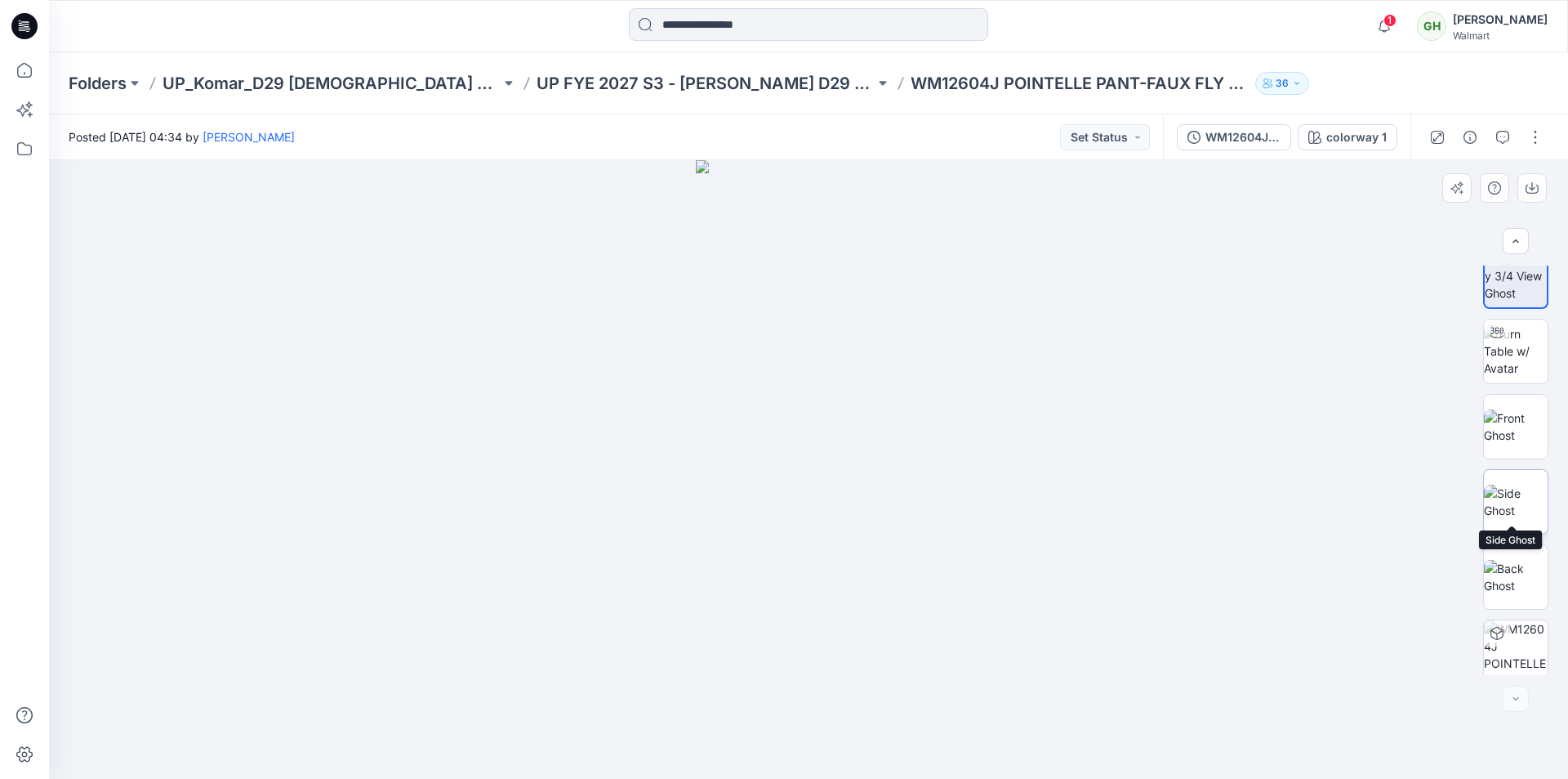
scroll to position [33, 0]
click at [1534, 138] on button "button" at bounding box center [1535, 137] width 26 height 26
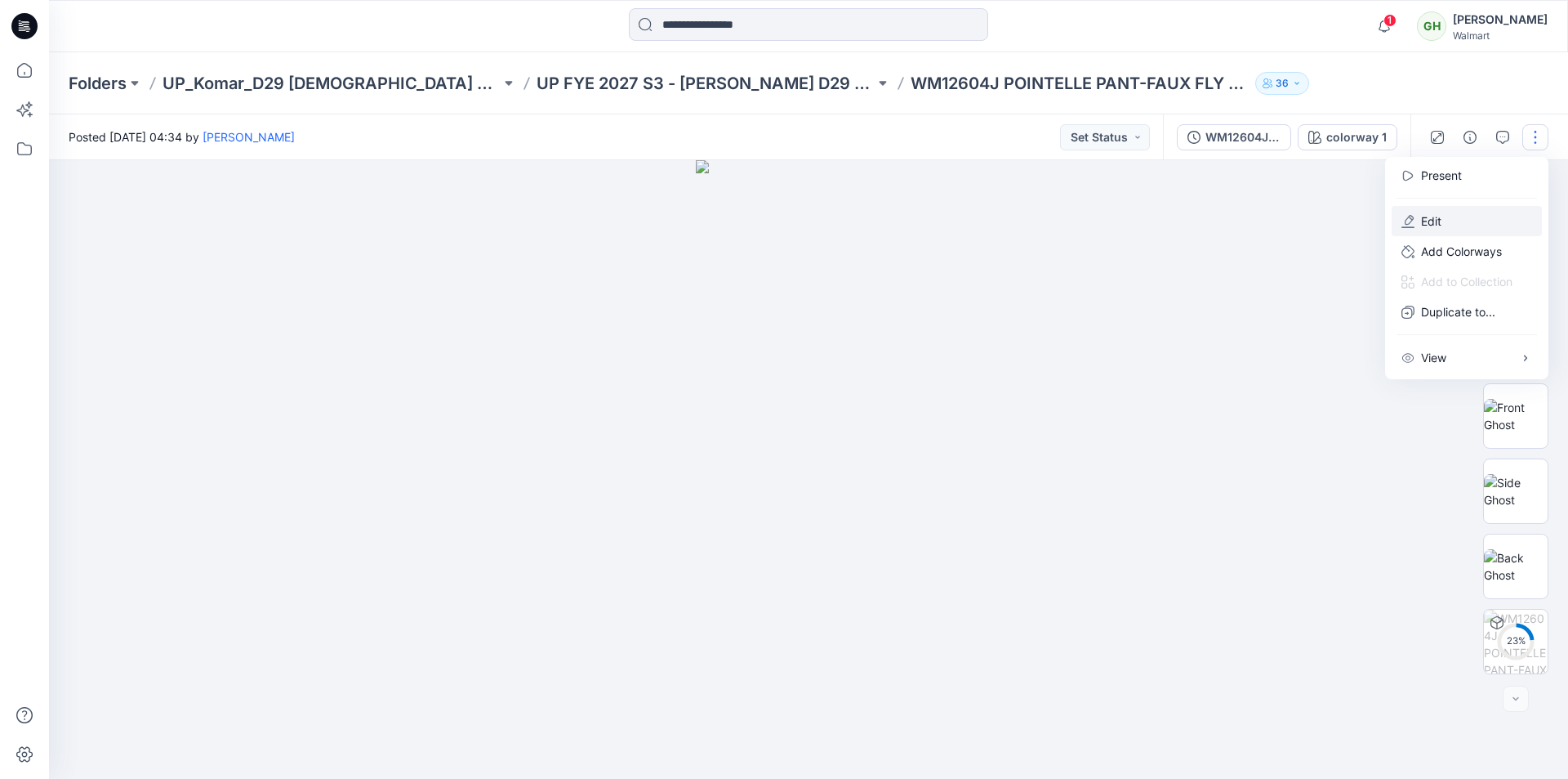
click at [1446, 225] on button "Edit" at bounding box center [1466, 220] width 150 height 30
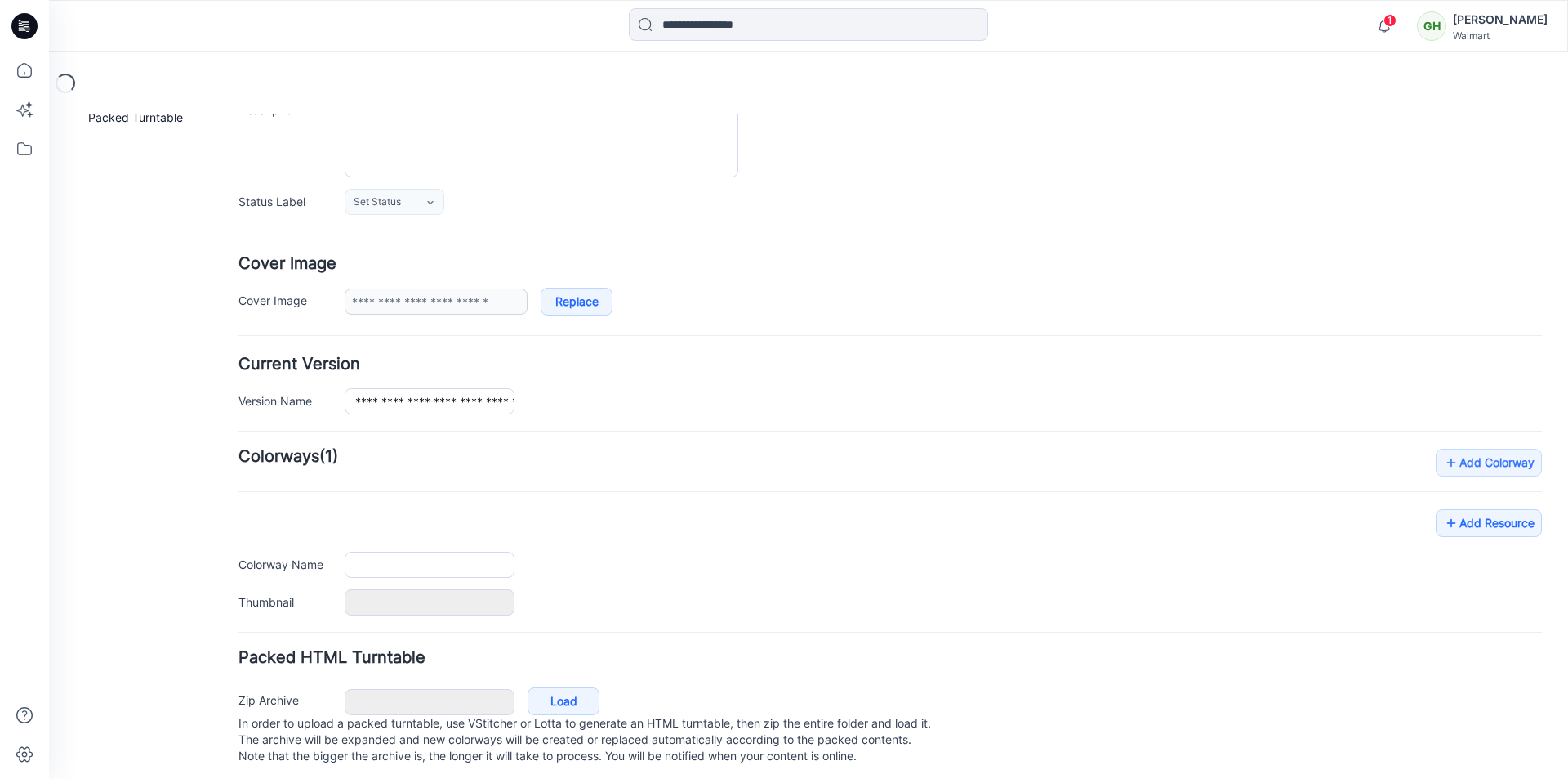
scroll to position [200, 0]
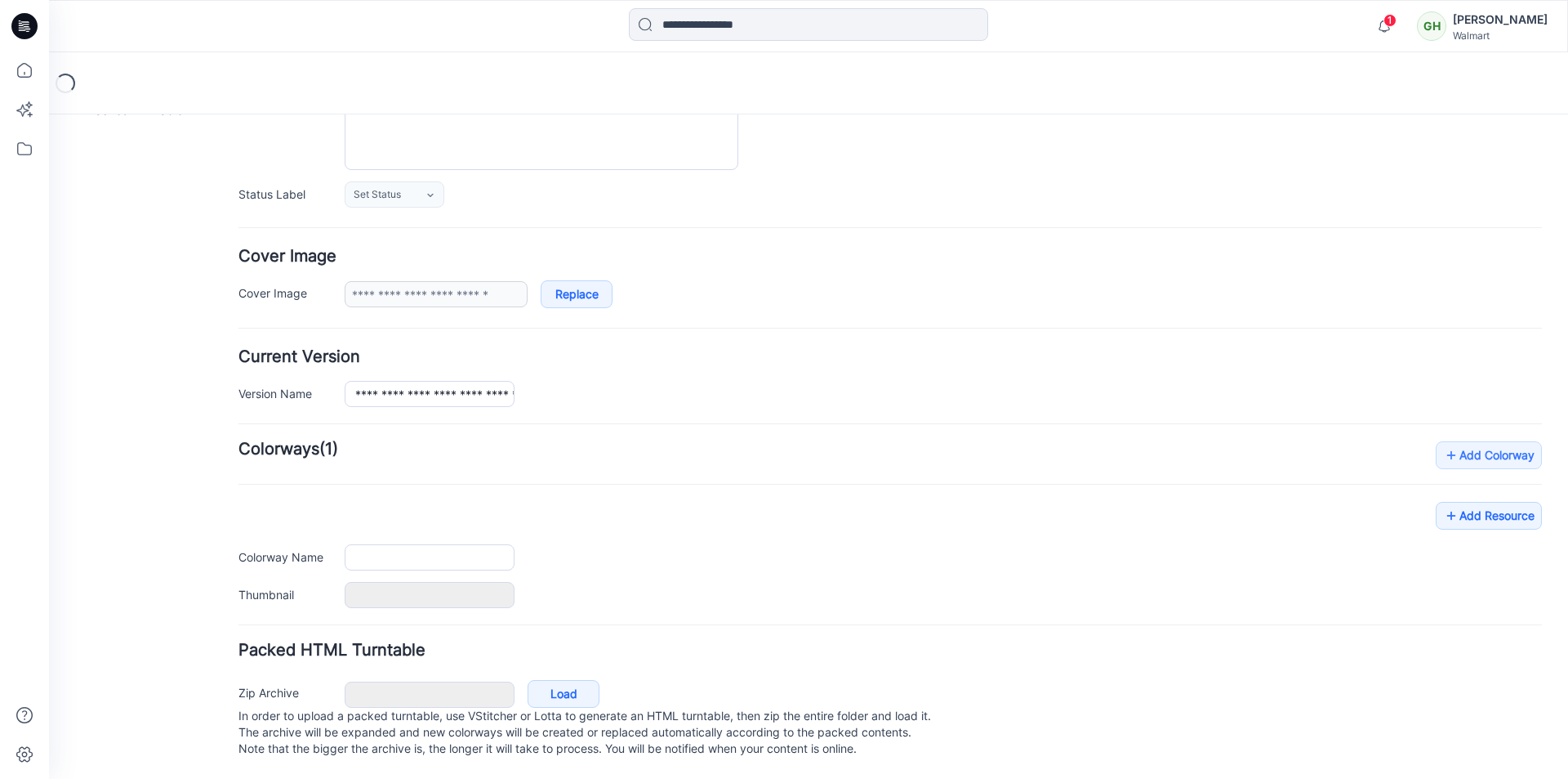
type input "**********"
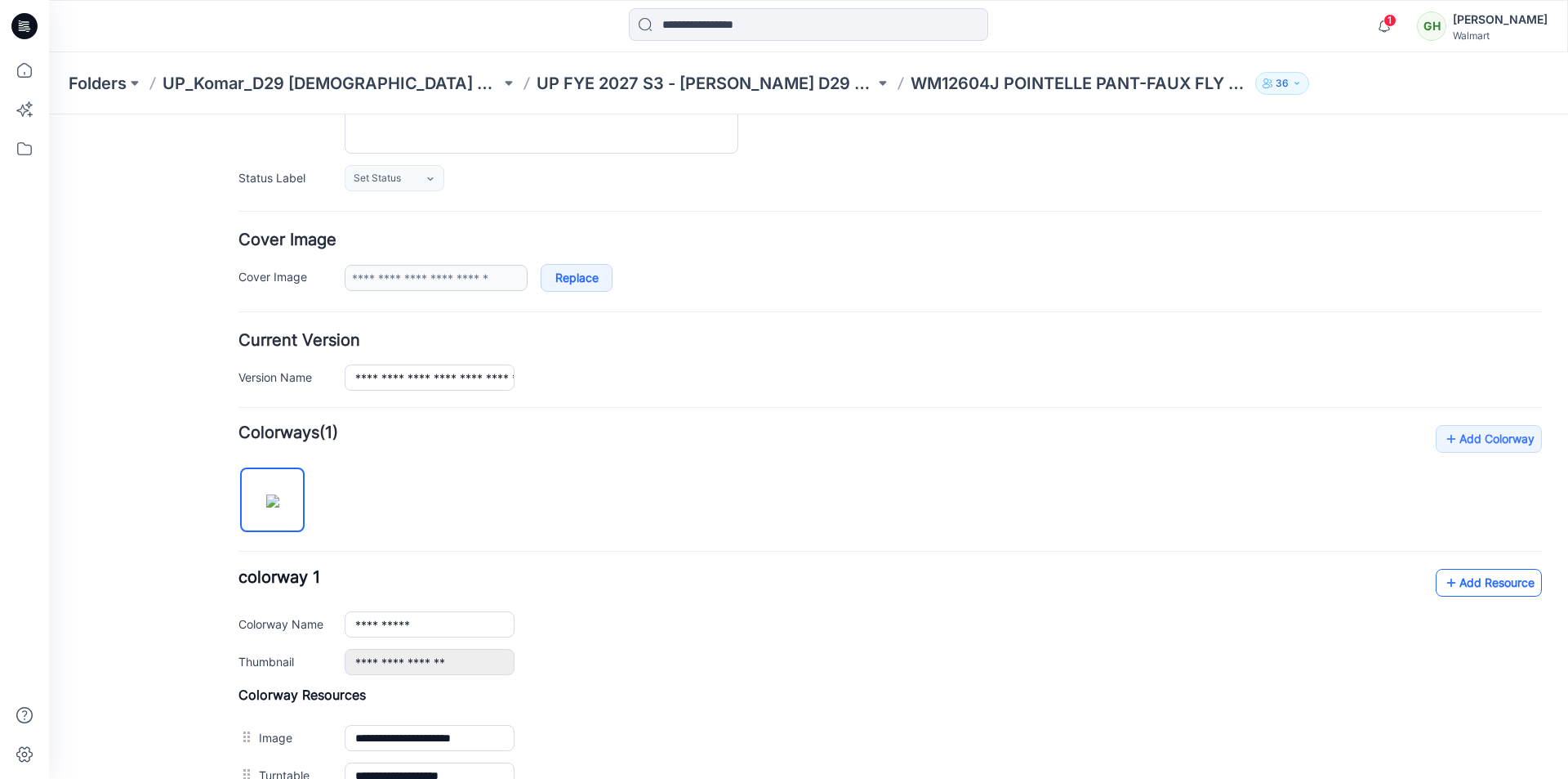
click at [1475, 582] on link "Add Resource" at bounding box center [1488, 582] width 106 height 28
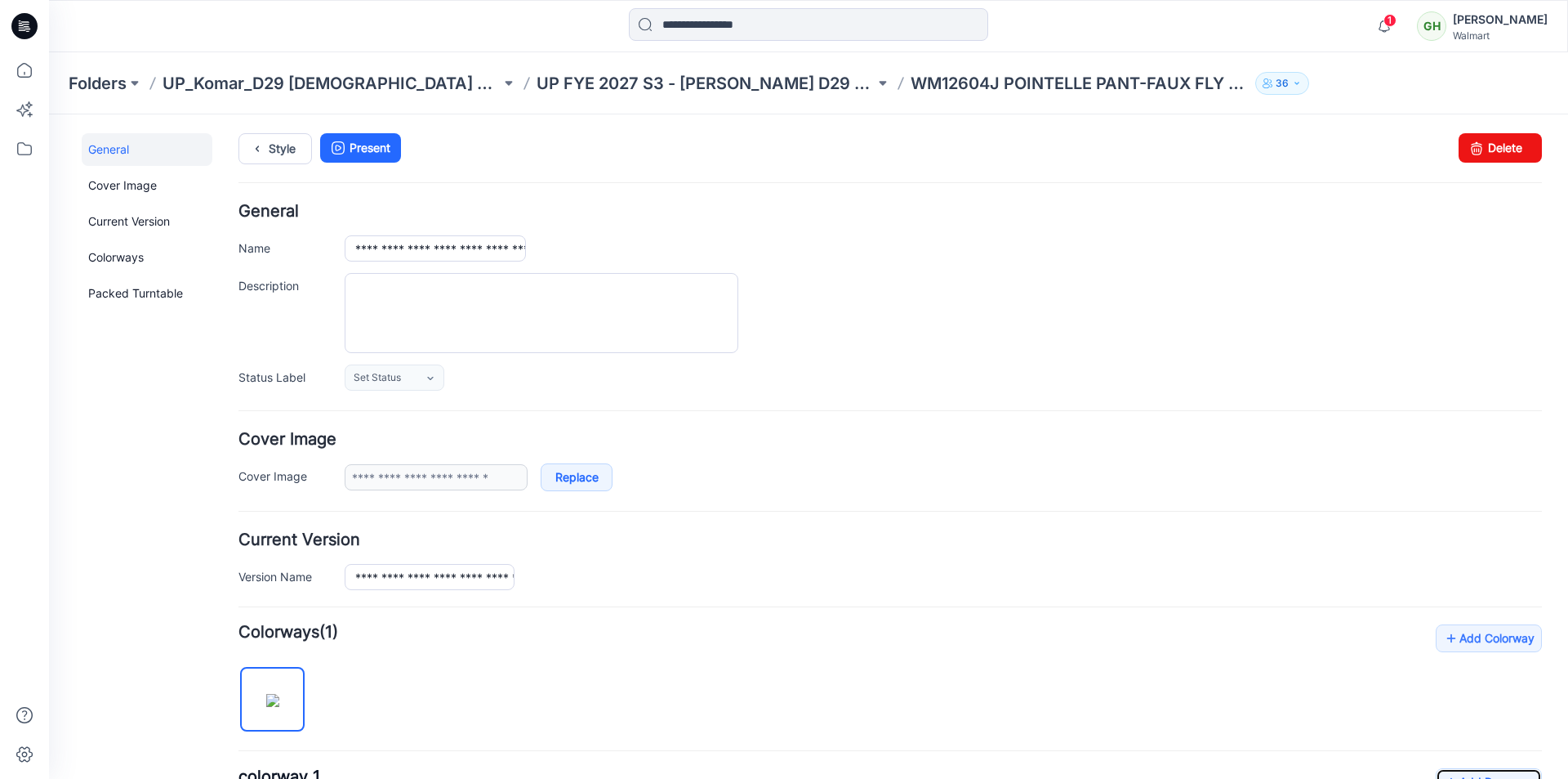
scroll to position [0, 0]
click at [282, 154] on link "Style" at bounding box center [276, 150] width 74 height 31
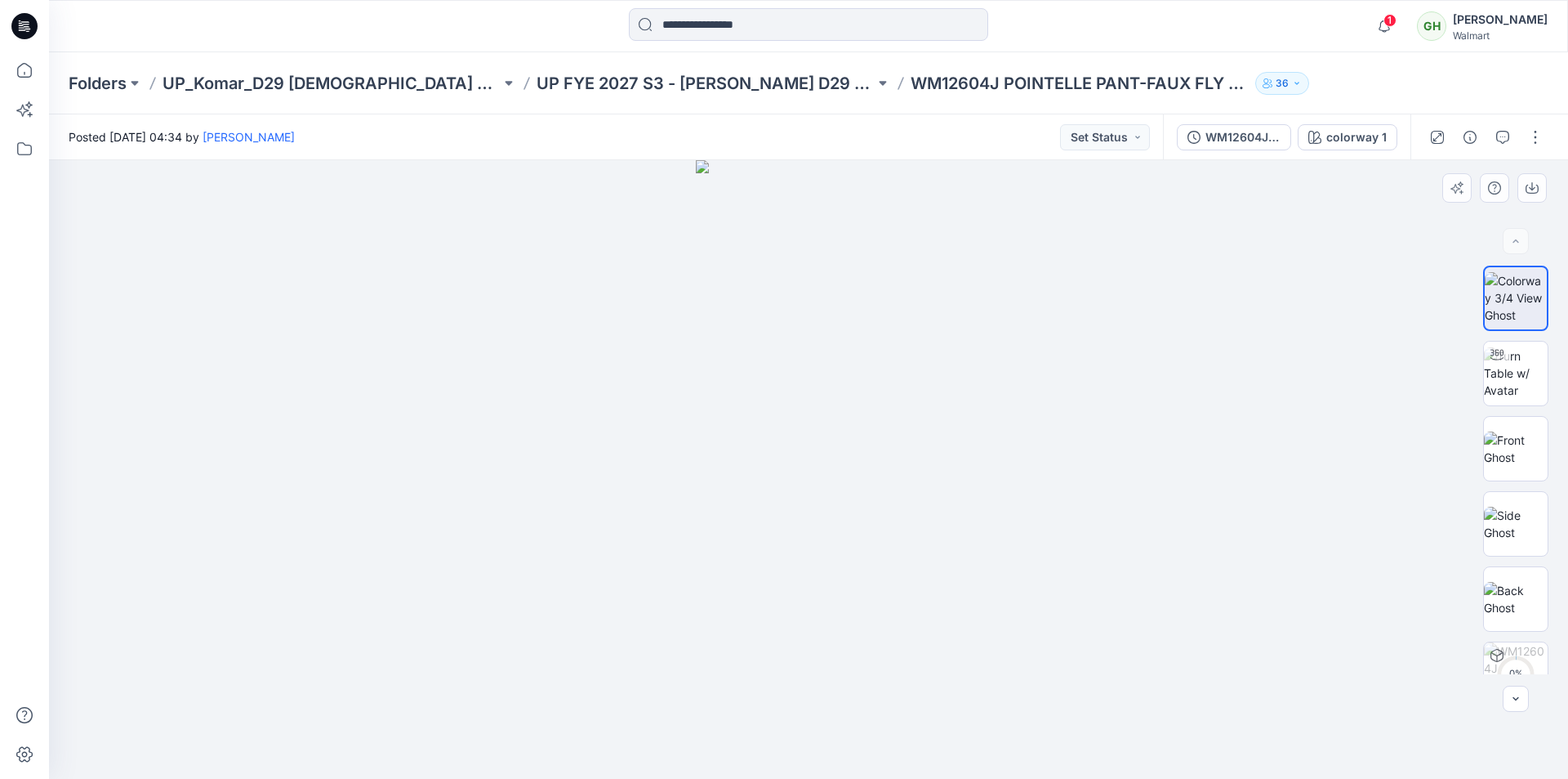
click at [719, 741] on img at bounding box center [809, 469] width 225 height 619
drag, startPoint x: 762, startPoint y: 668, endPoint x: 855, endPoint y: 172, distance: 504.6
click at [1513, 386] on img at bounding box center [1516, 372] width 64 height 51
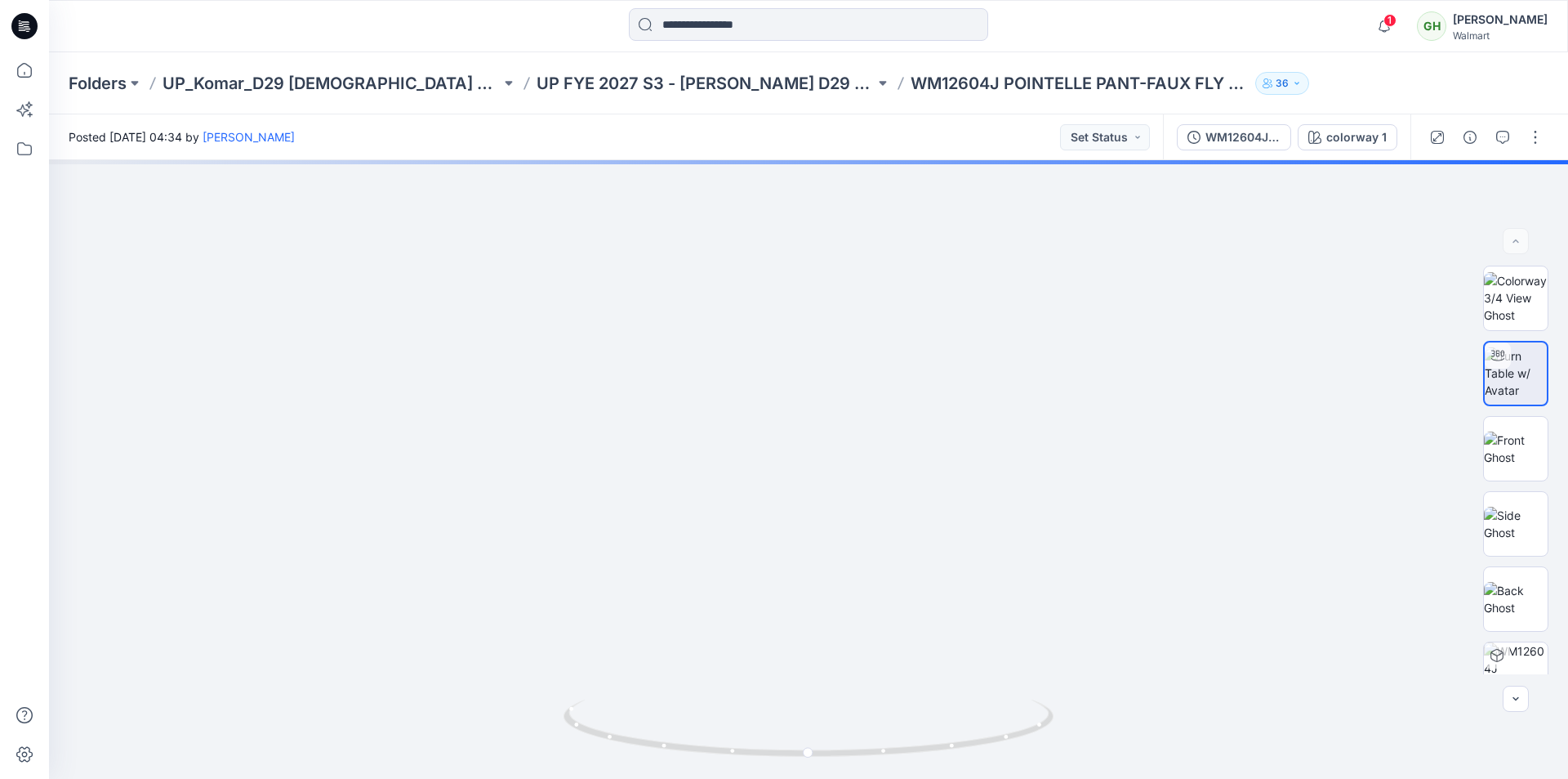
drag, startPoint x: 784, startPoint y: 656, endPoint x: 872, endPoint y: -34, distance: 695.6
drag, startPoint x: 730, startPoint y: 574, endPoint x: 746, endPoint y: -23, distance: 597.2
drag, startPoint x: 729, startPoint y: 436, endPoint x: 728, endPoint y: 427, distance: 9.1
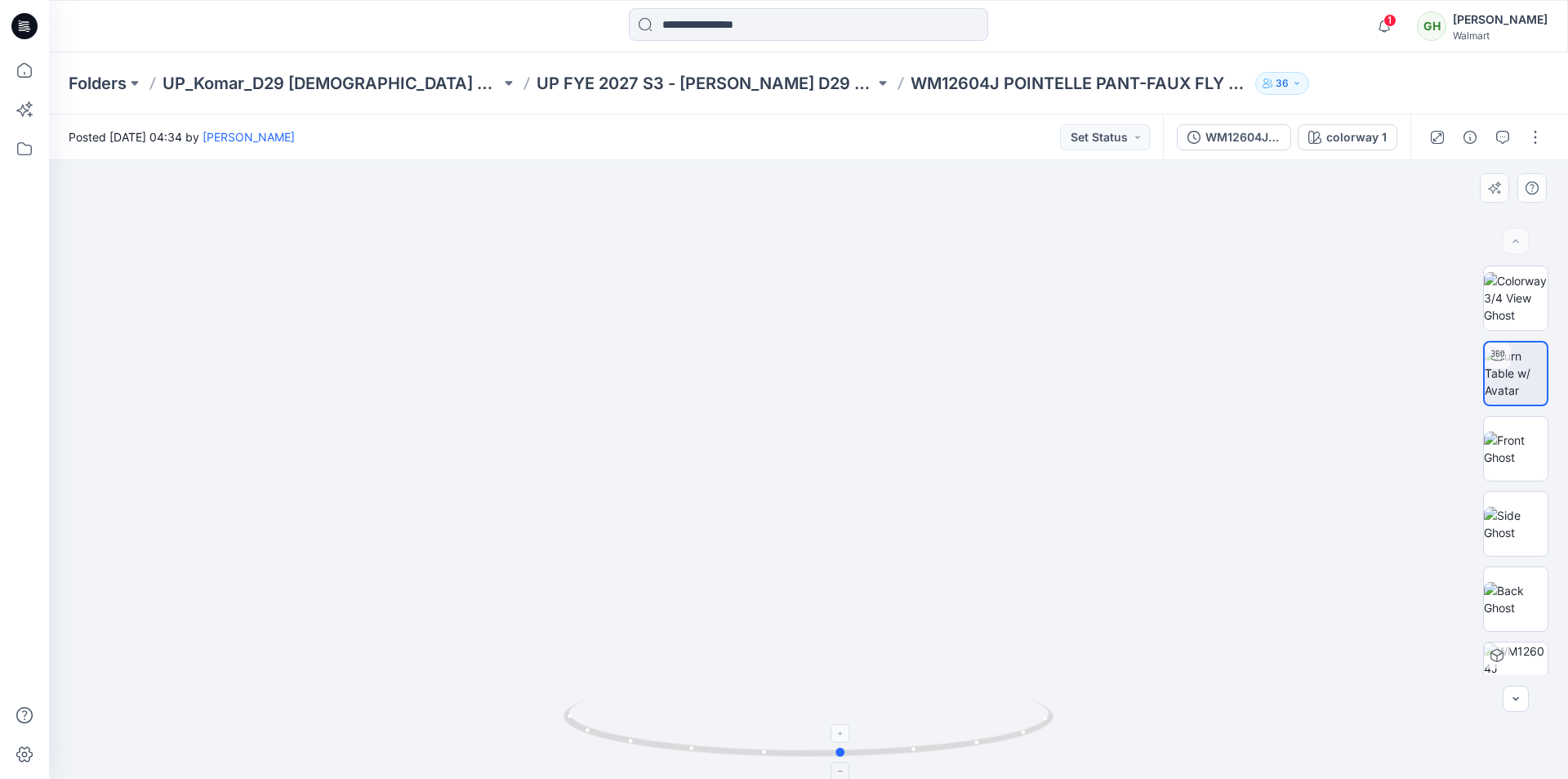
drag, startPoint x: 896, startPoint y: 752, endPoint x: 930, endPoint y: 743, distance: 35.2
click at [930, 743] on icon at bounding box center [810, 729] width 494 height 61
click at [1515, 465] on img at bounding box center [1516, 448] width 64 height 34
drag, startPoint x: 704, startPoint y: 682, endPoint x: 787, endPoint y: 132, distance: 556.2
click at [1512, 514] on img at bounding box center [1516, 523] width 64 height 34
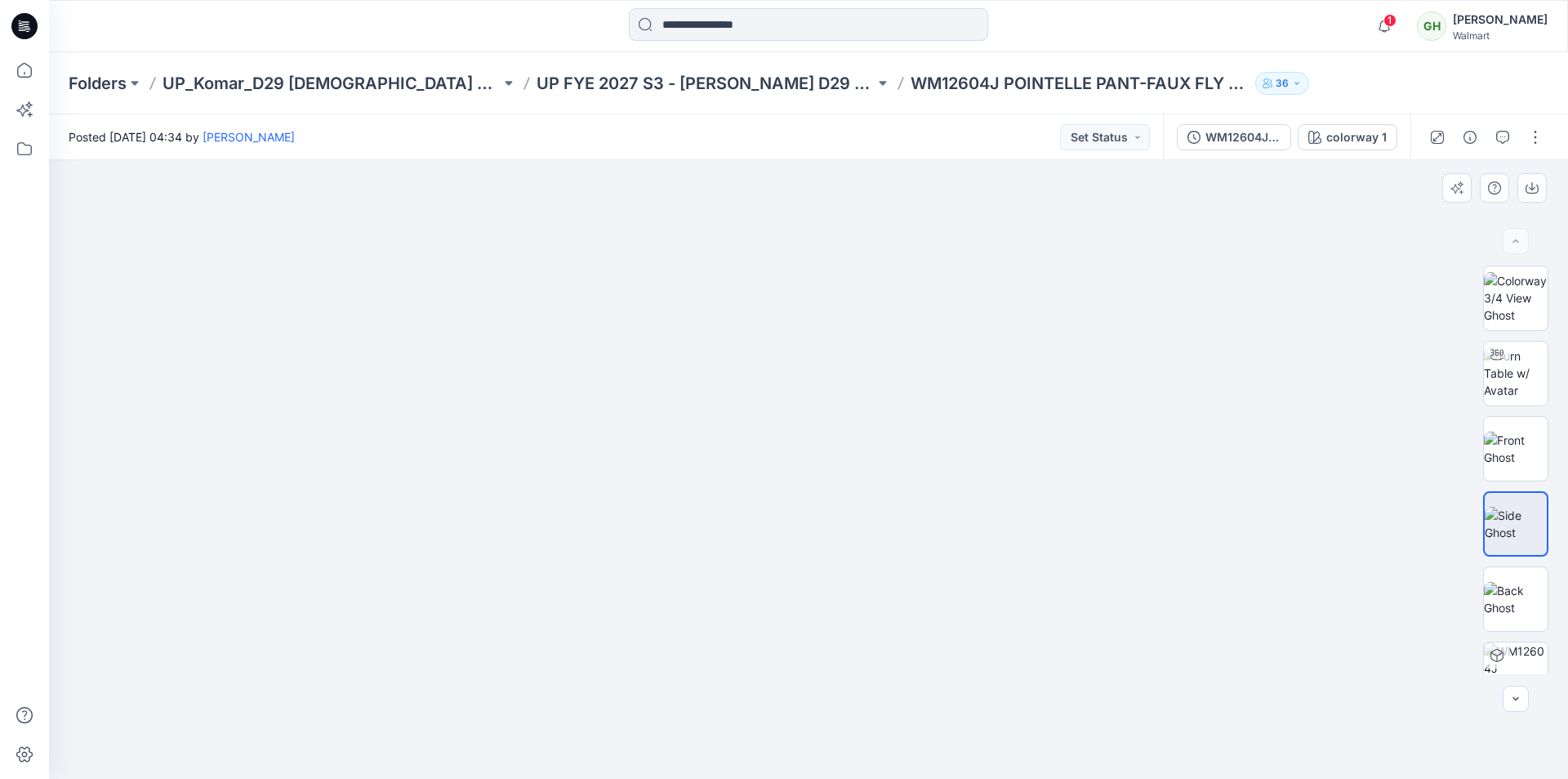
drag, startPoint x: 781, startPoint y: 569, endPoint x: 846, endPoint y: 388, distance: 192.3
click at [1541, 136] on button "button" at bounding box center [1535, 137] width 26 height 26
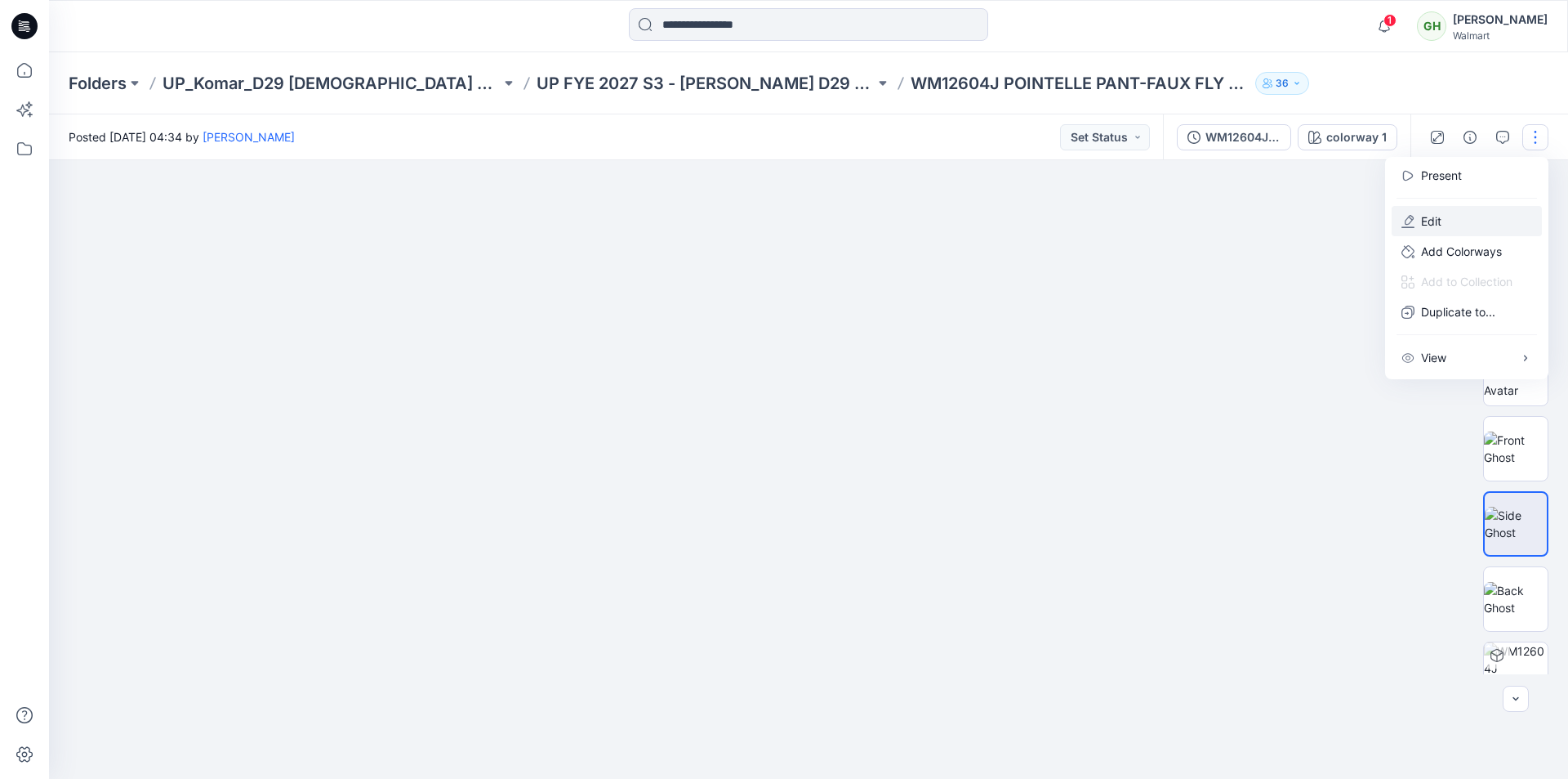
click at [1426, 220] on p "Edit" at bounding box center [1430, 221] width 20 height 17
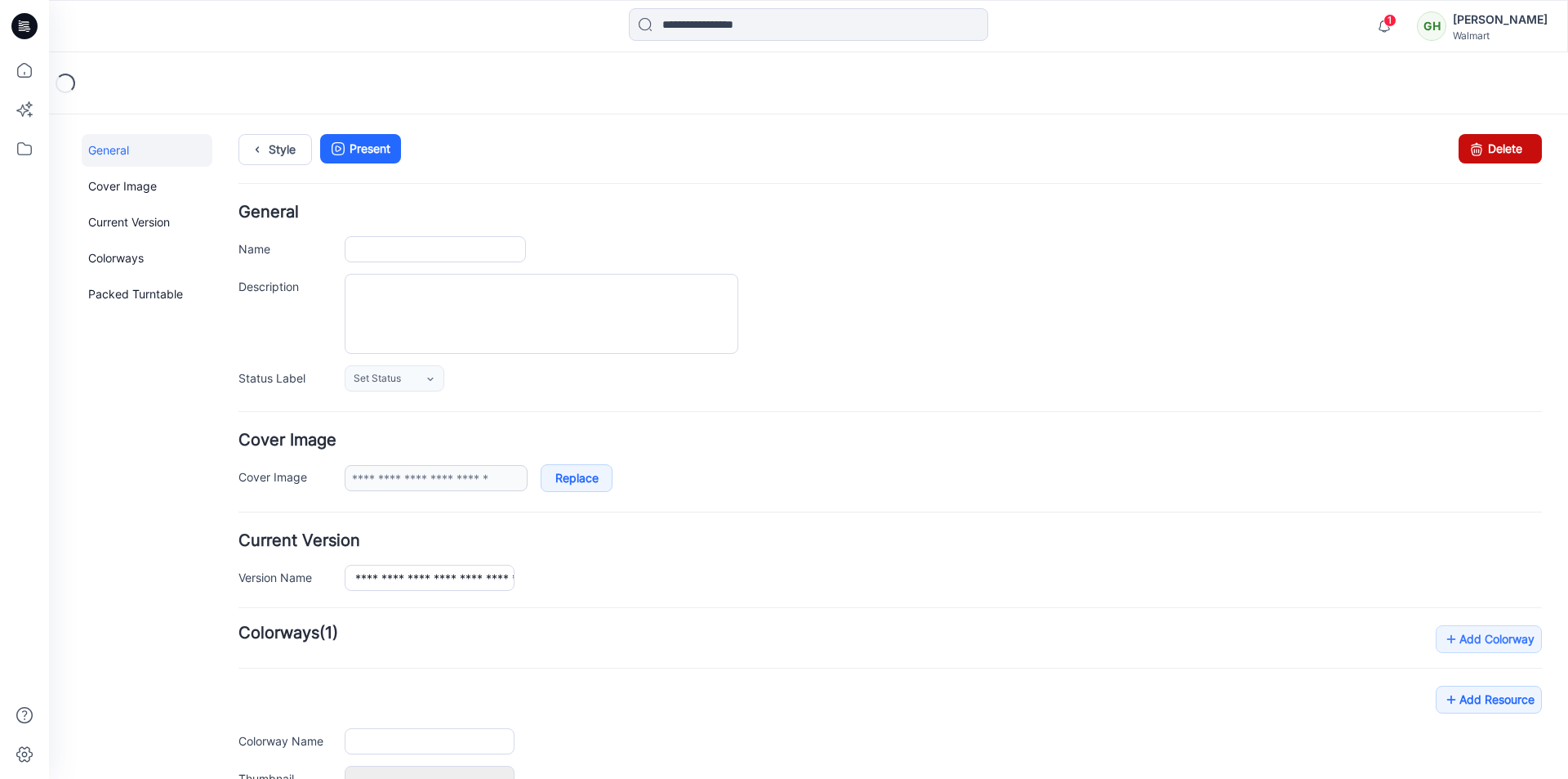
click at [1498, 156] on link "Delete" at bounding box center [1500, 149] width 83 height 29
type input "**********"
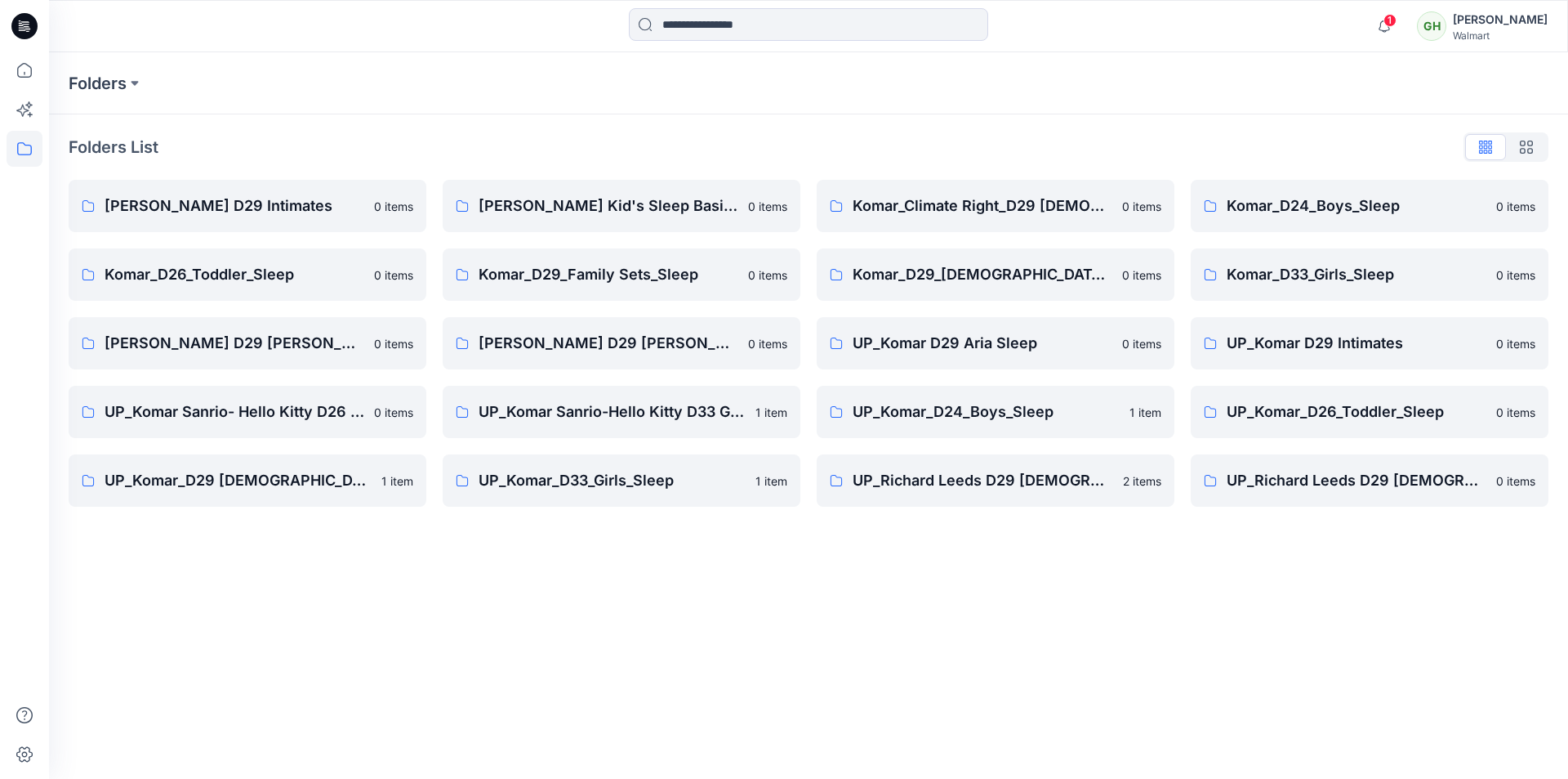
click at [20, 33] on icon at bounding box center [24, 25] width 26 height 26
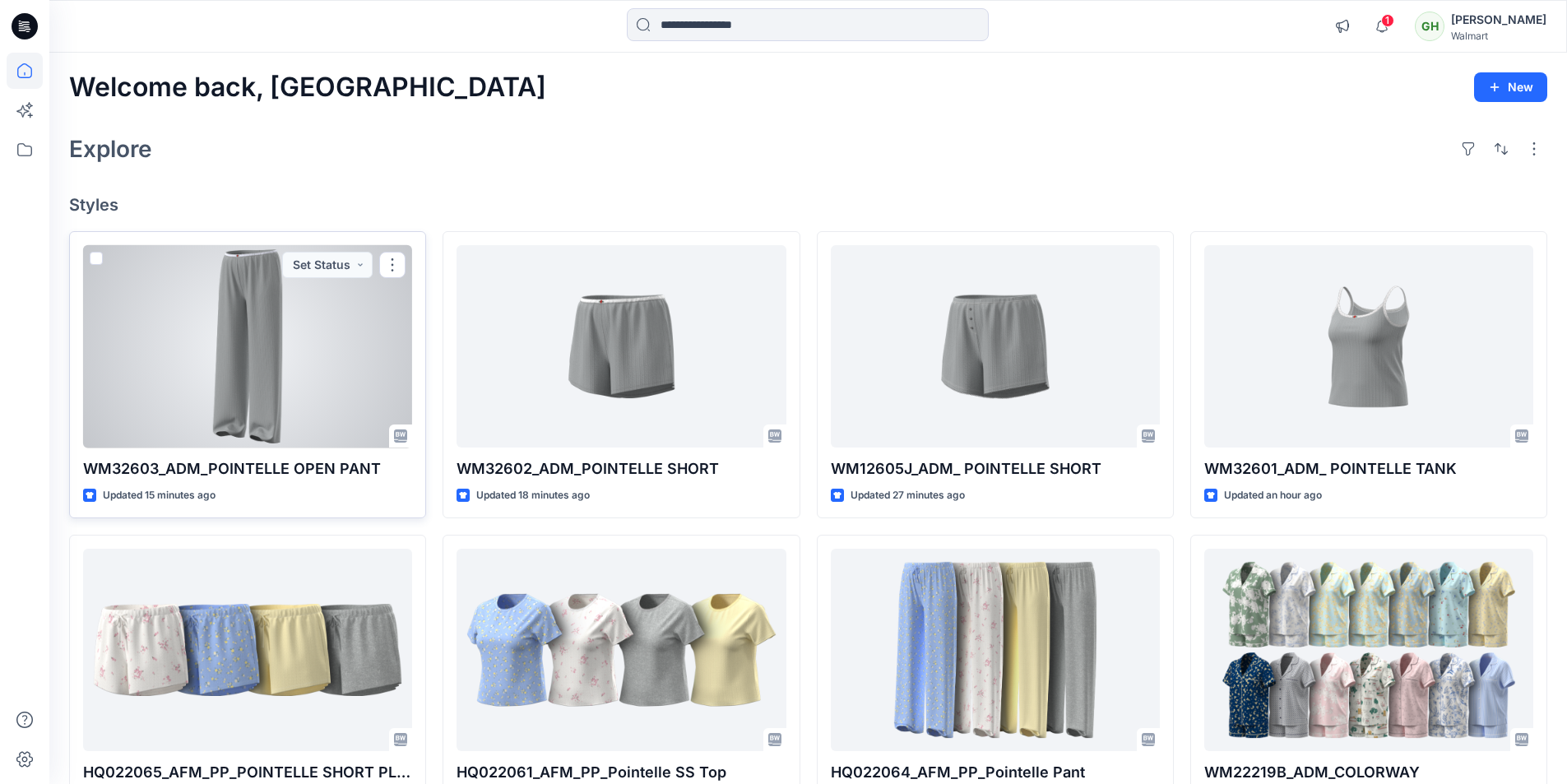
click at [238, 385] on div at bounding box center [247, 347] width 329 height 203
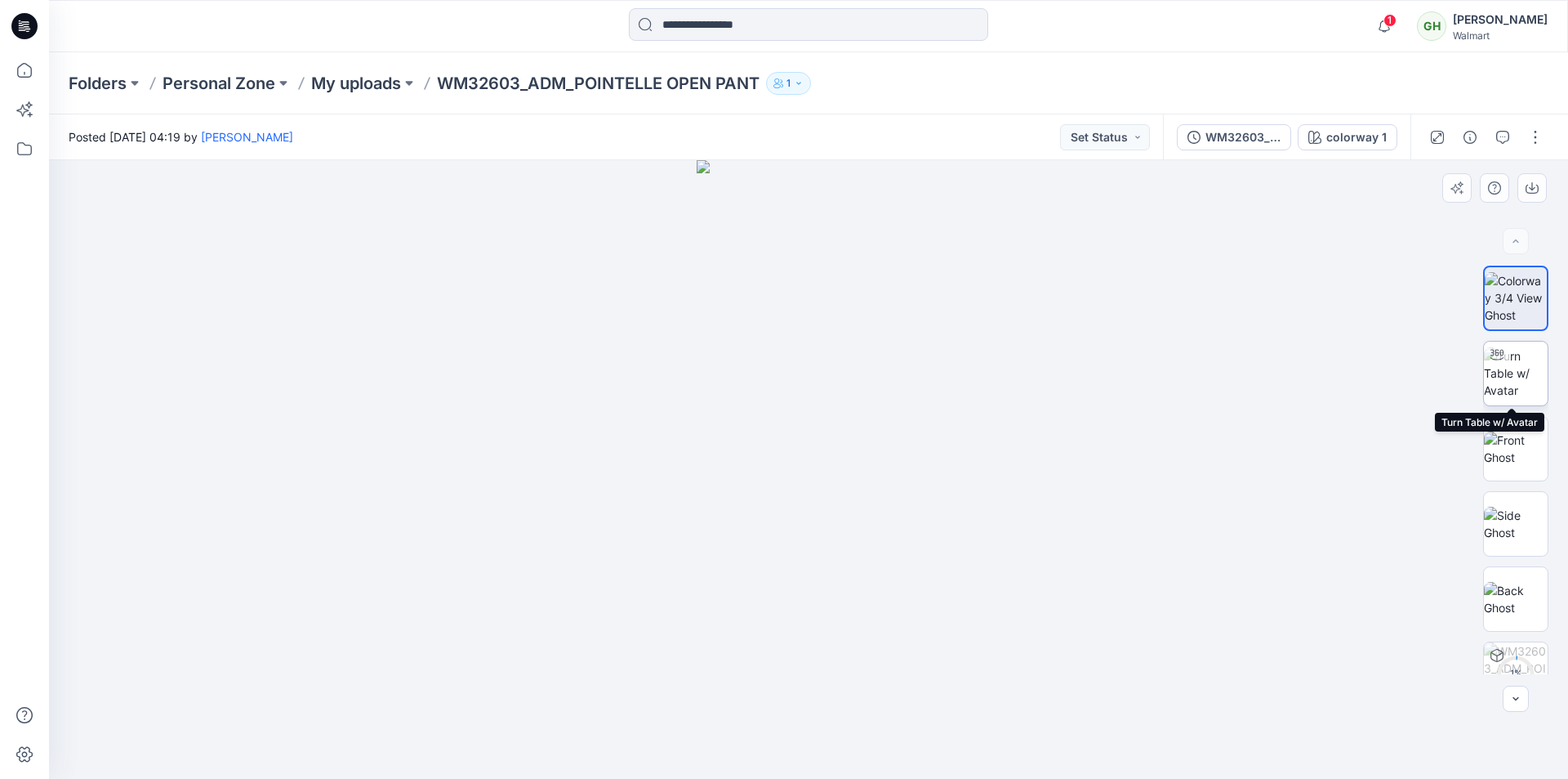
click at [1517, 367] on img at bounding box center [1516, 372] width 64 height 51
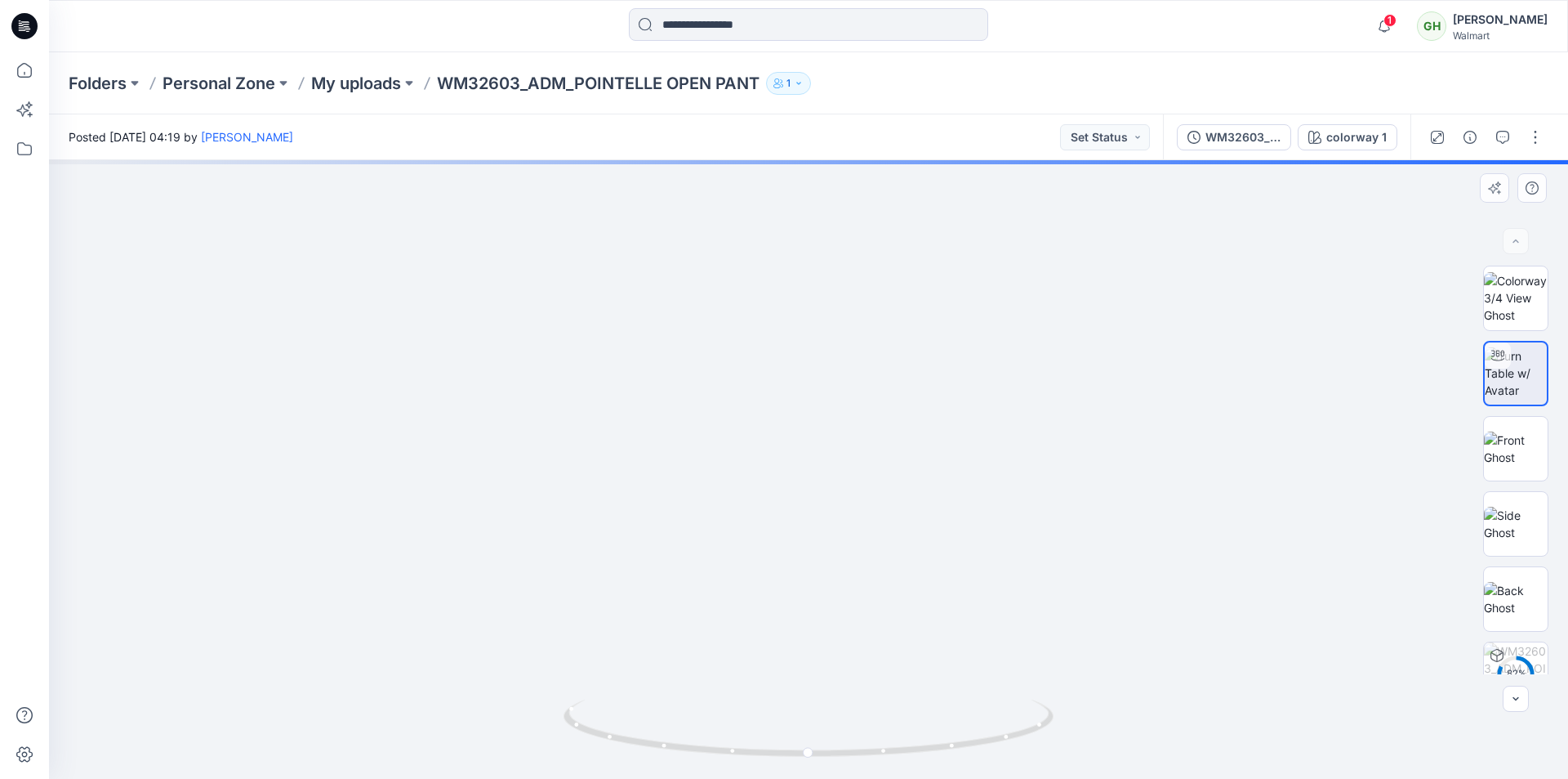
drag, startPoint x: 823, startPoint y: 609, endPoint x: 902, endPoint y: 192, distance: 424.4
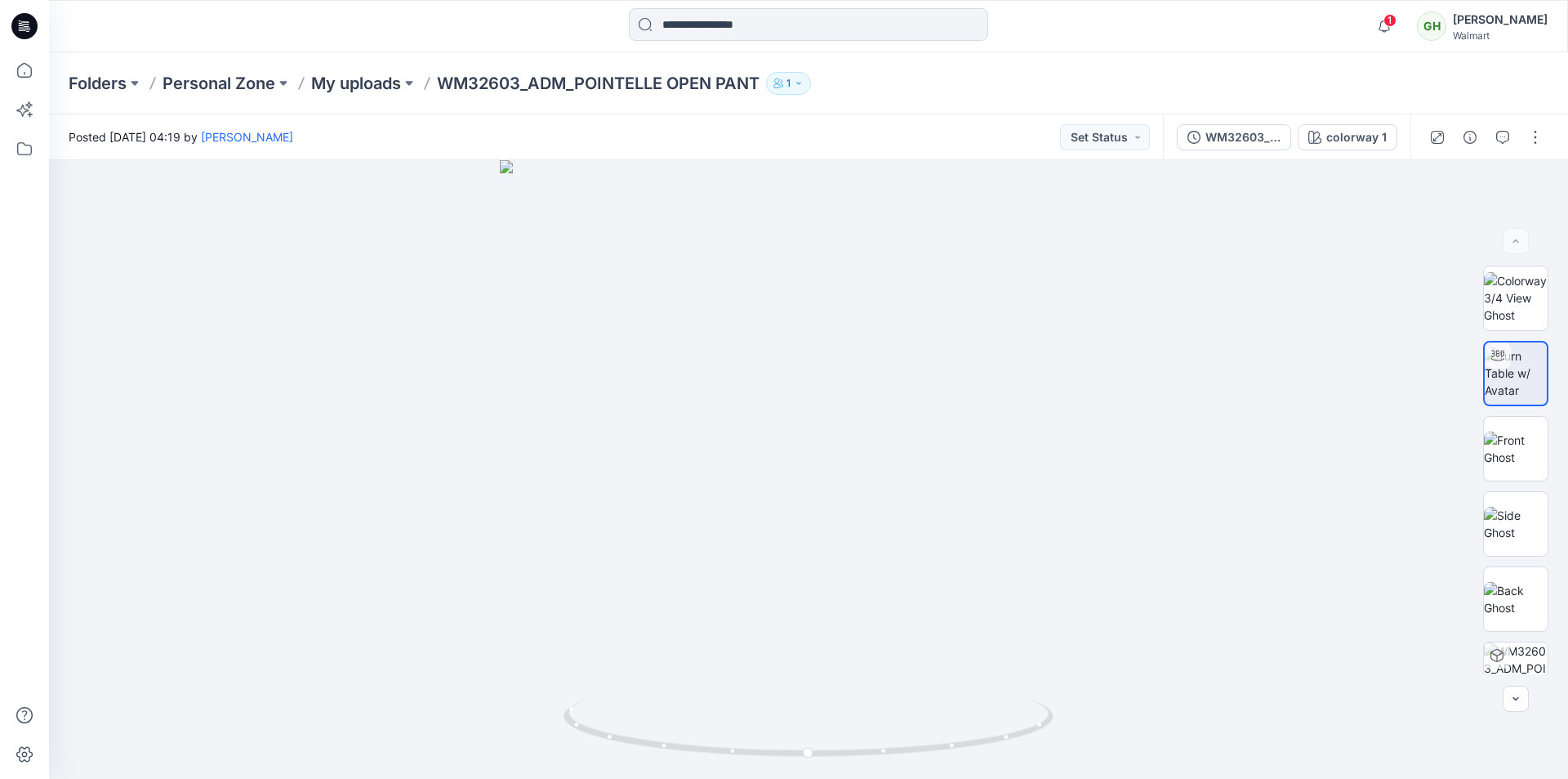
click at [32, 25] on icon at bounding box center [24, 25] width 26 height 26
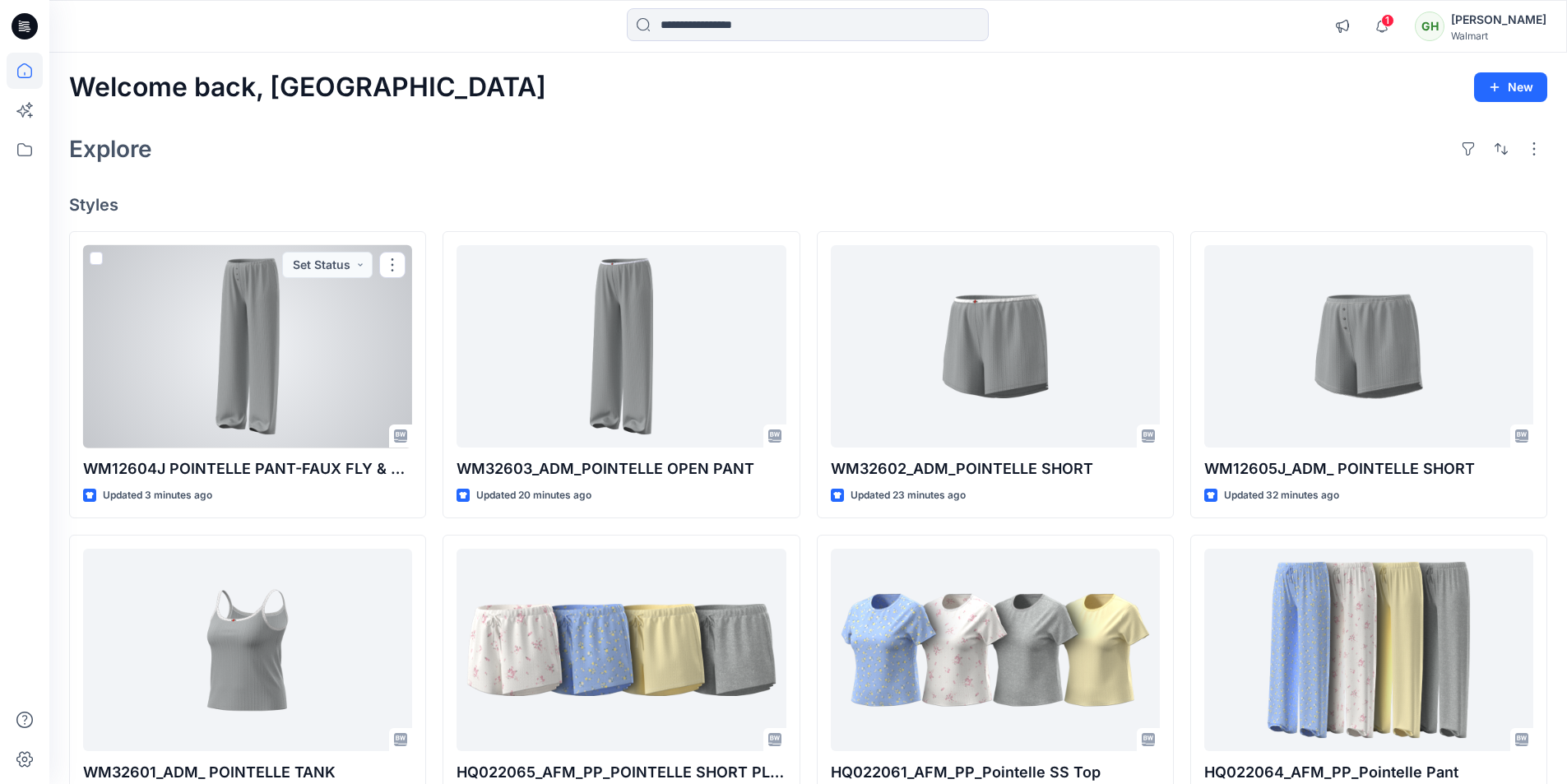
click at [261, 346] on div at bounding box center [247, 347] width 329 height 203
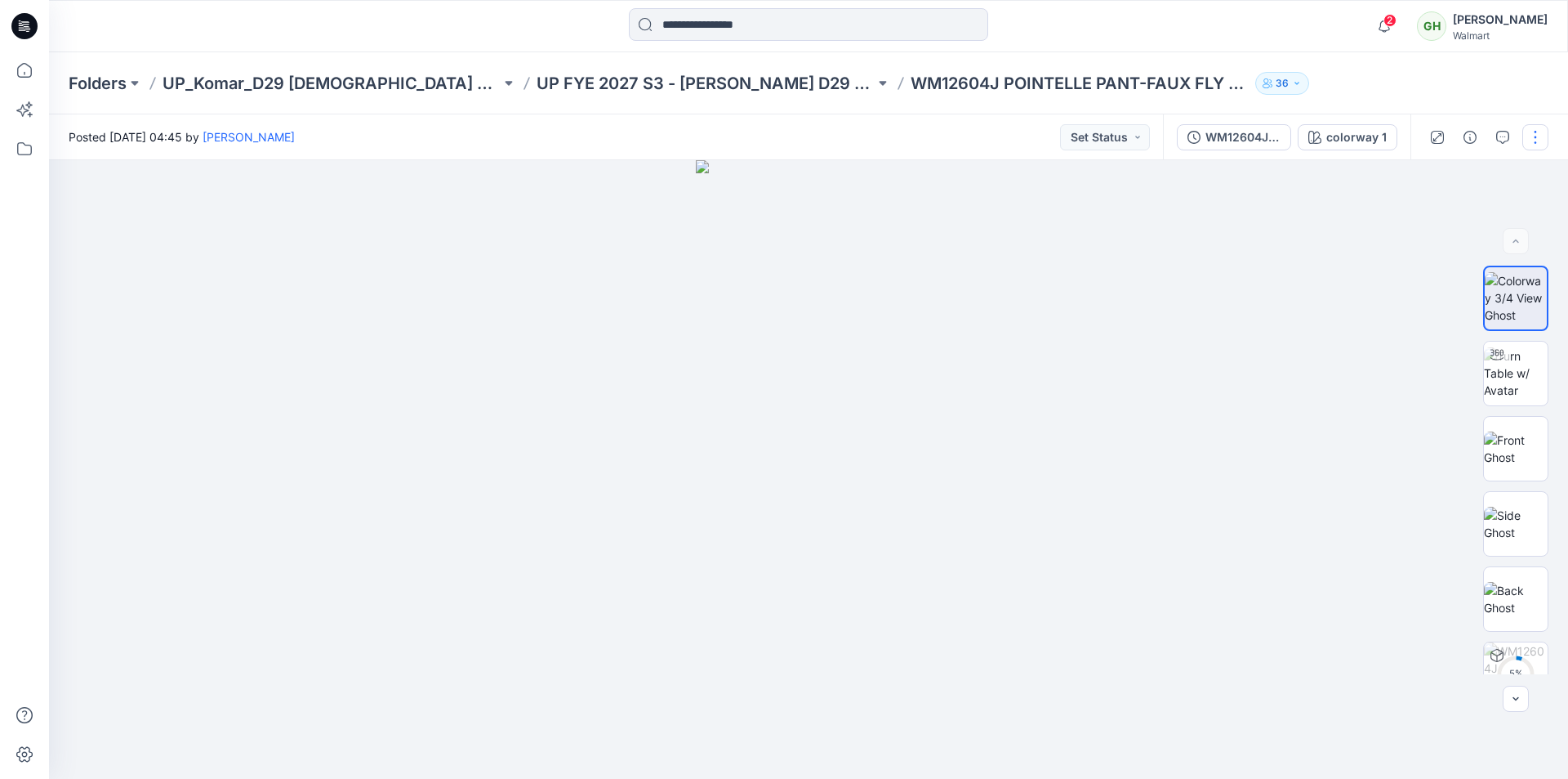
click at [1534, 136] on button "button" at bounding box center [1535, 137] width 26 height 26
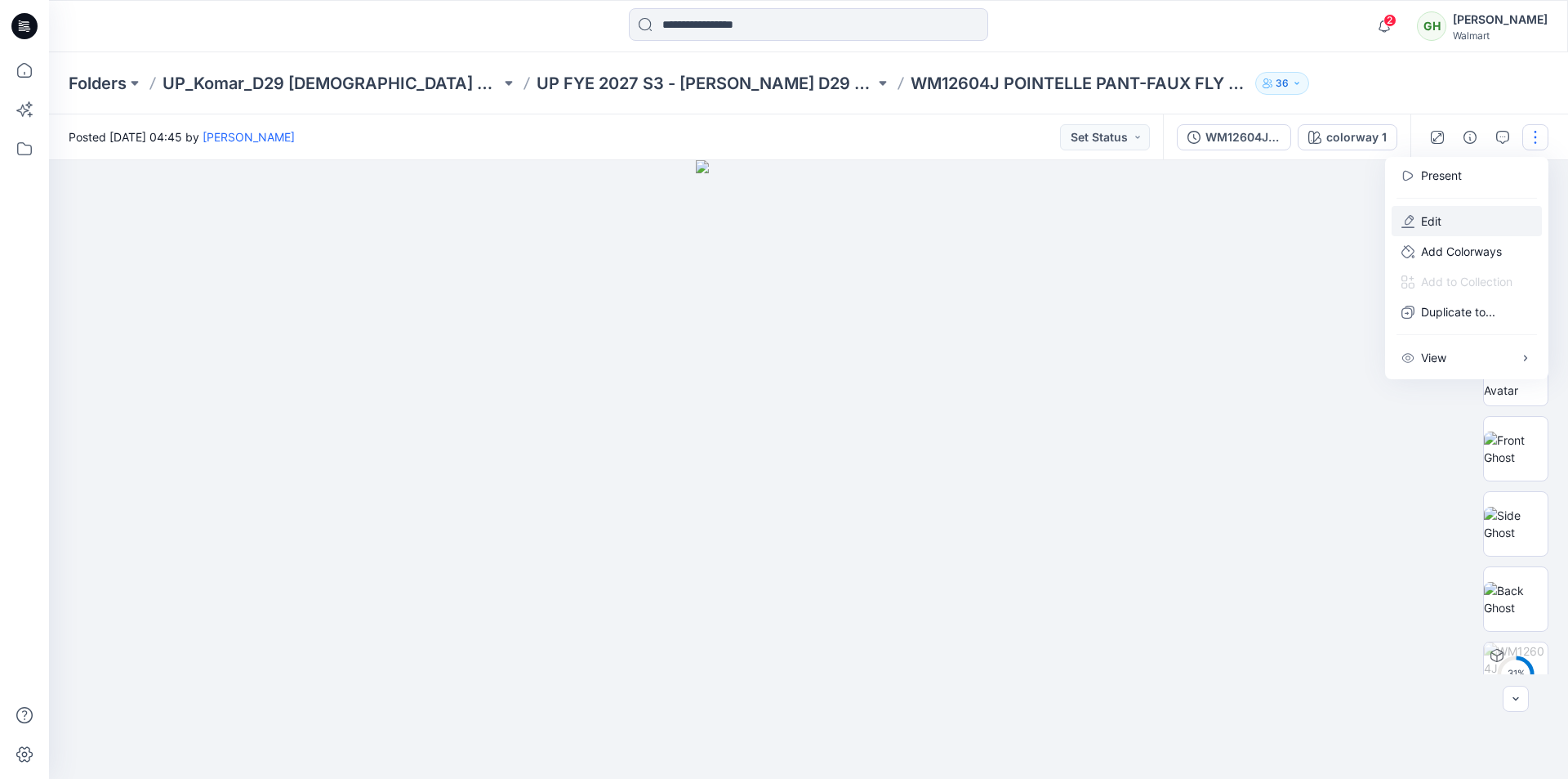
click at [1419, 220] on button "Edit" at bounding box center [1466, 220] width 150 height 30
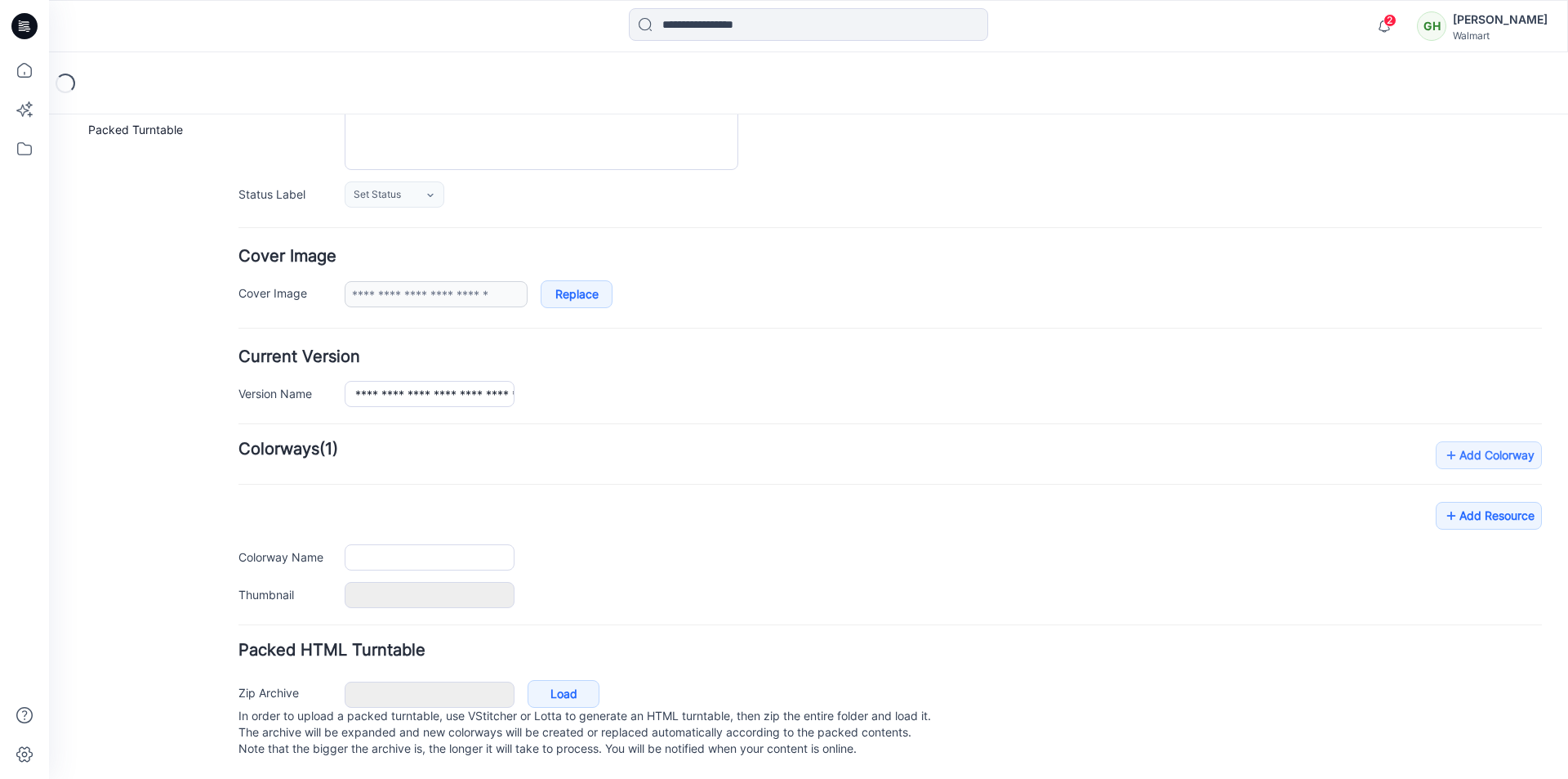
type input "**********"
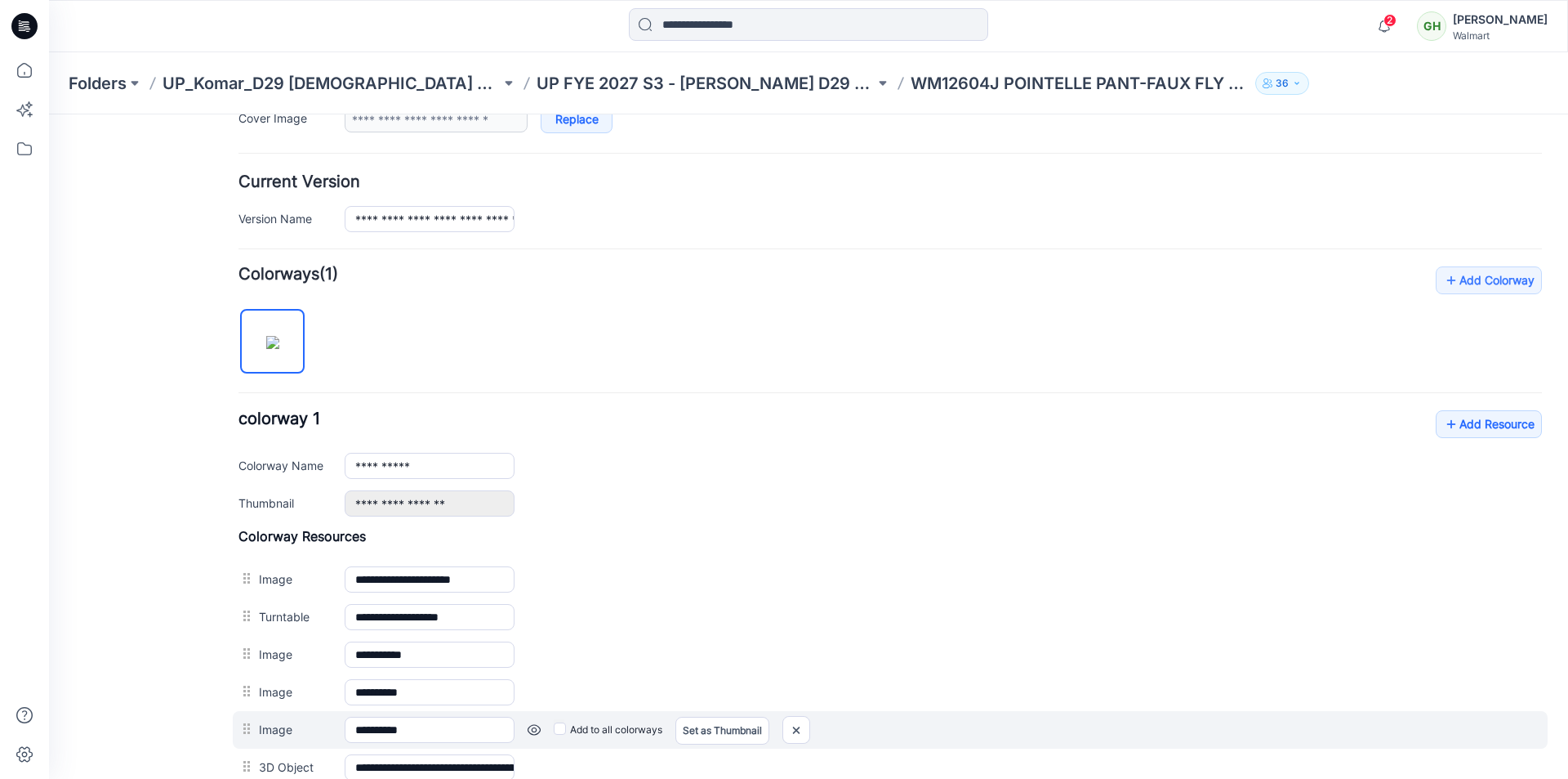
scroll to position [553, 0]
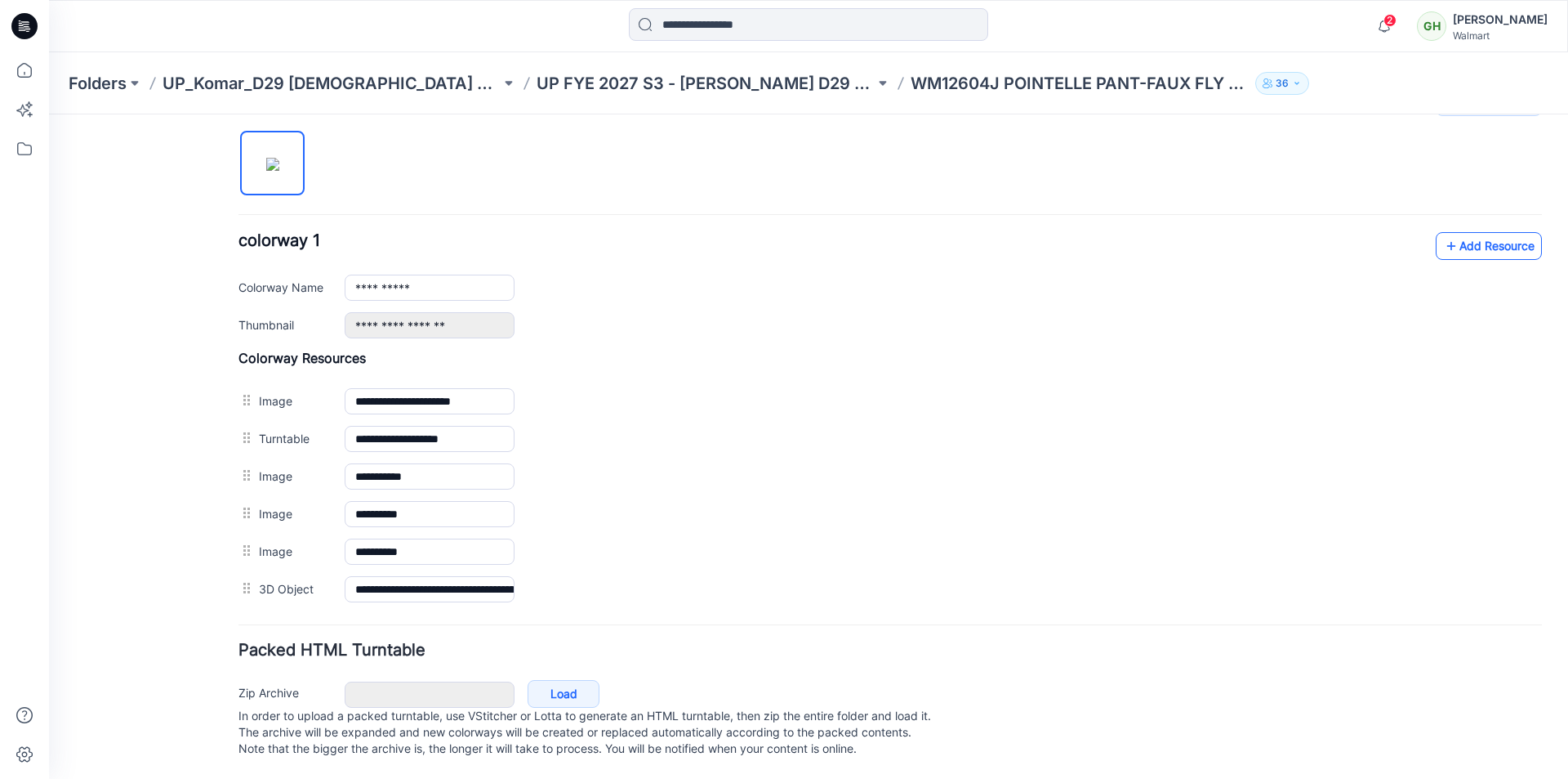
click at [1490, 241] on link "Add Resource" at bounding box center [1488, 246] width 106 height 28
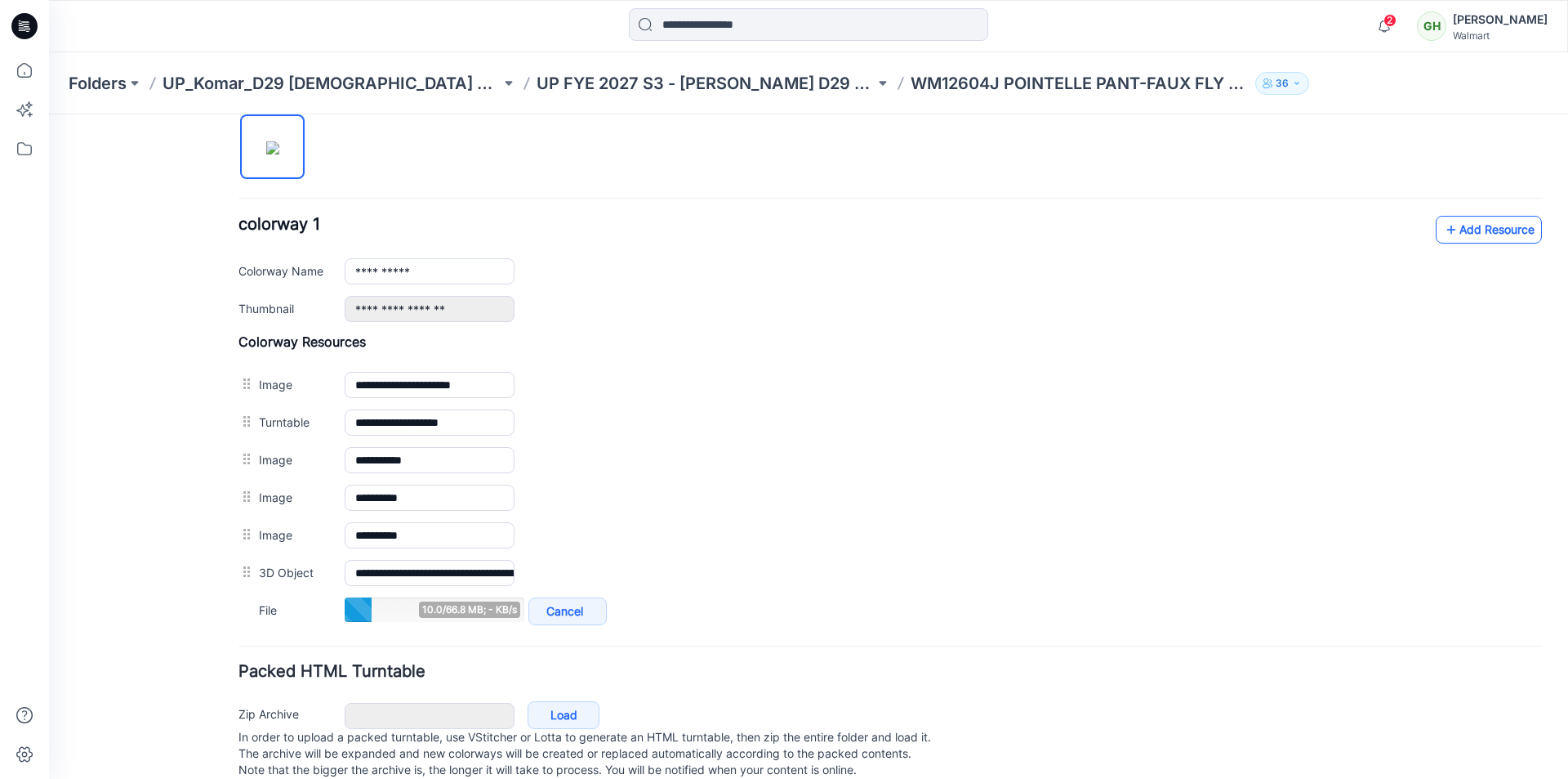
click at [1490, 237] on link "Add Resource" at bounding box center [1488, 229] width 106 height 28
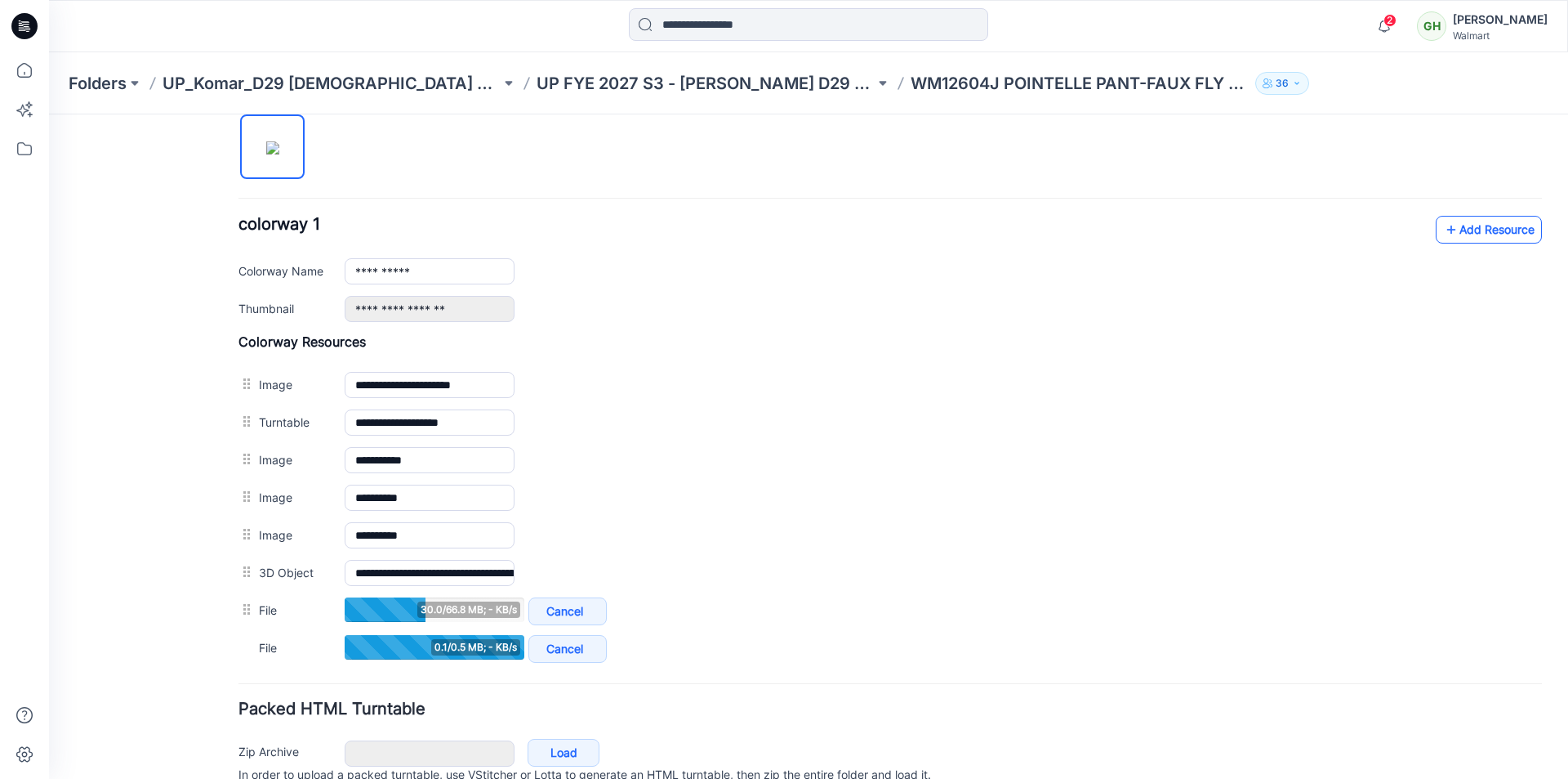
click at [1469, 219] on link "Add Resource" at bounding box center [1488, 229] width 106 height 28
click at [1462, 227] on link "Add Resource" at bounding box center [1488, 229] width 106 height 28
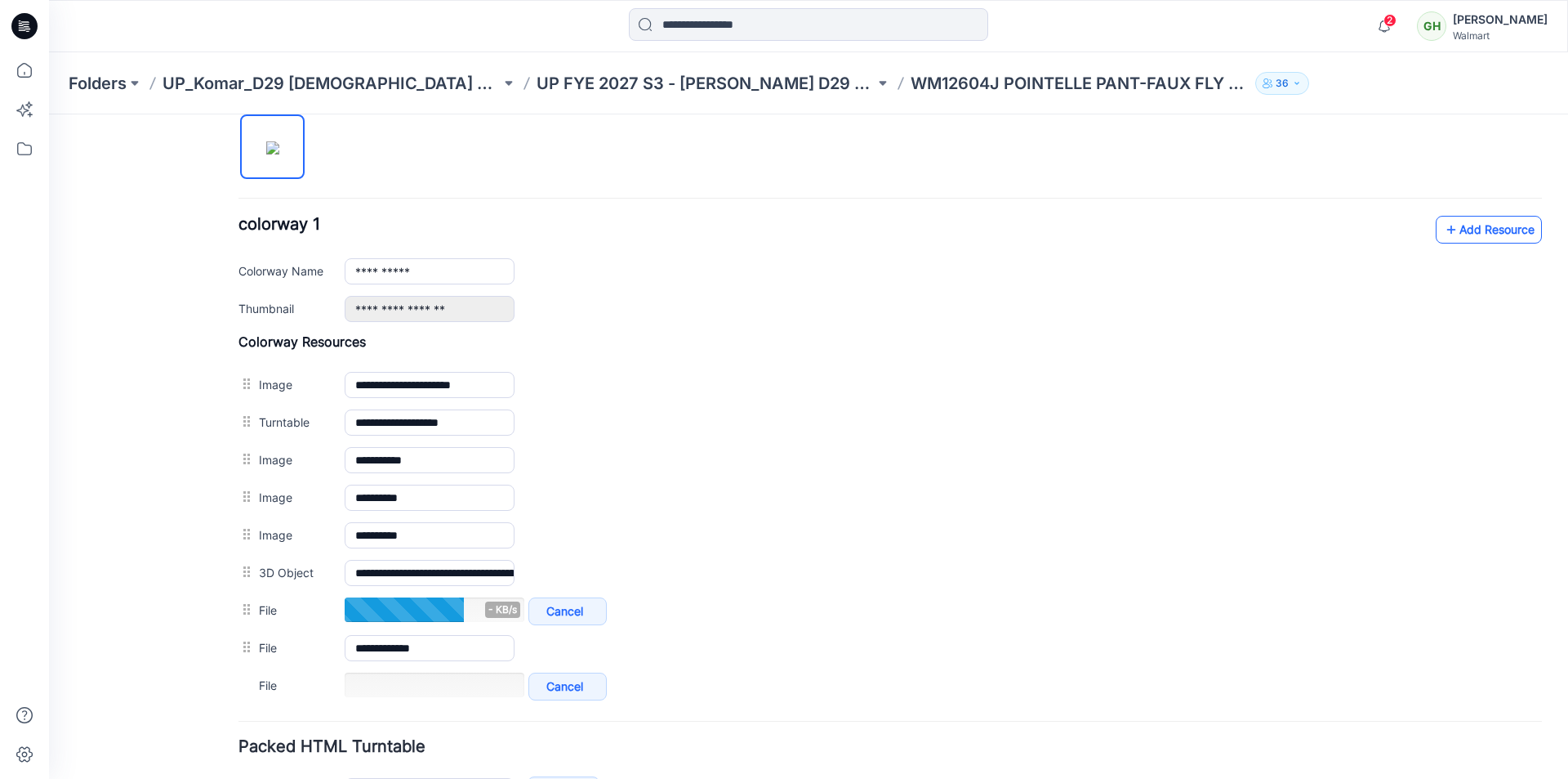
click at [1467, 236] on link "Add Resource" at bounding box center [1488, 229] width 106 height 28
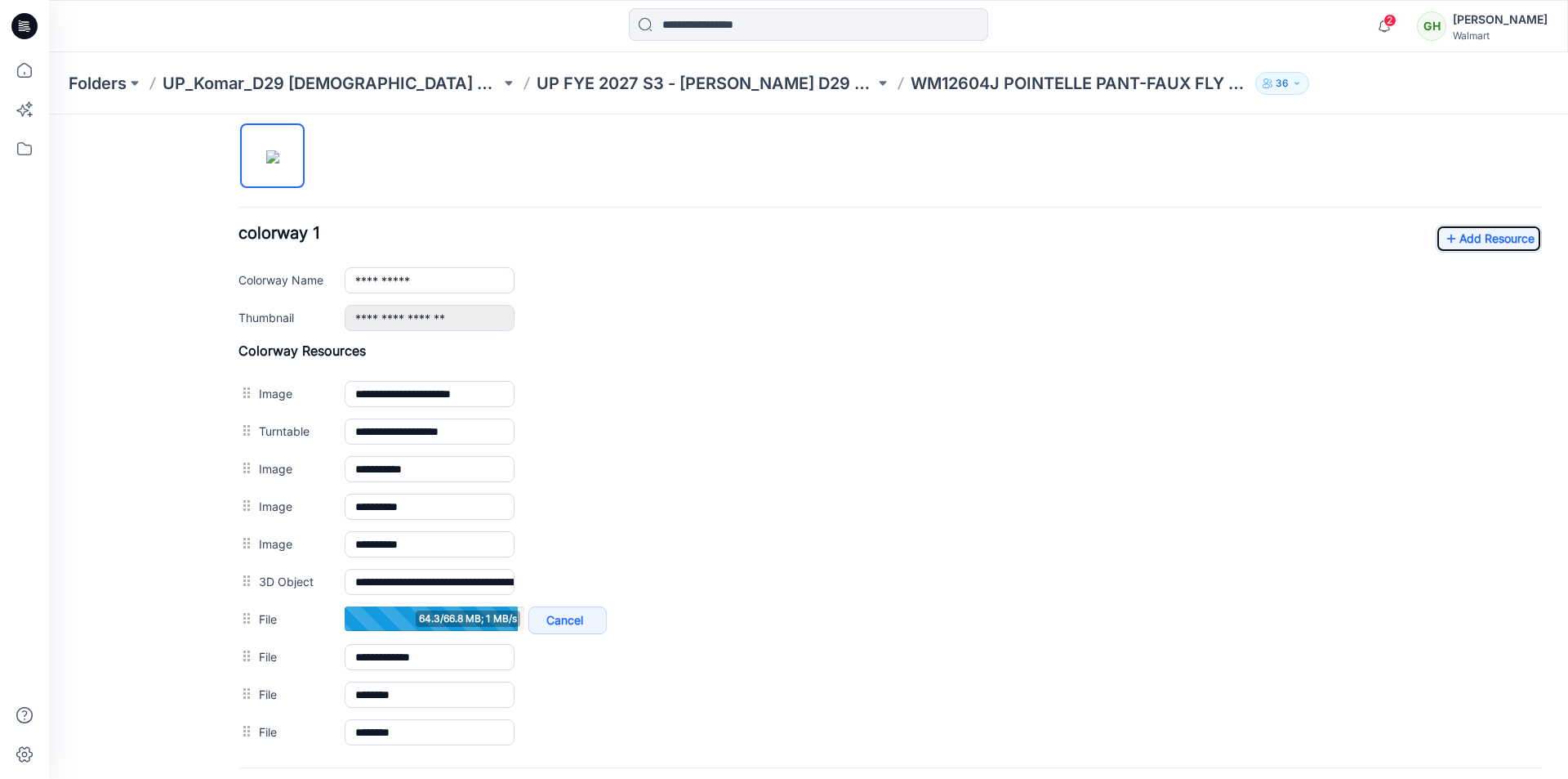
scroll to position [540, 0]
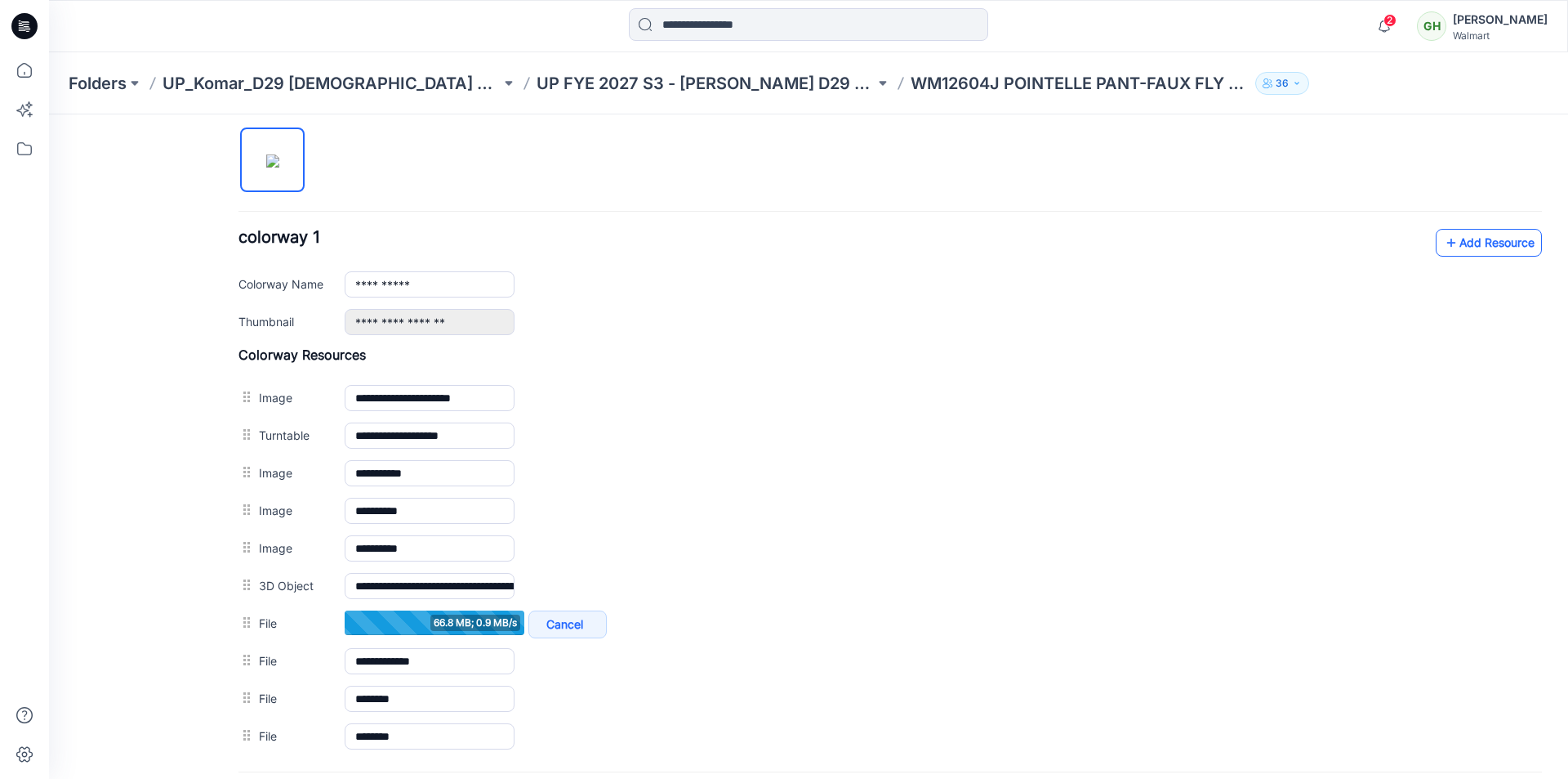
click at [1477, 241] on link "Add Resource" at bounding box center [1488, 242] width 106 height 28
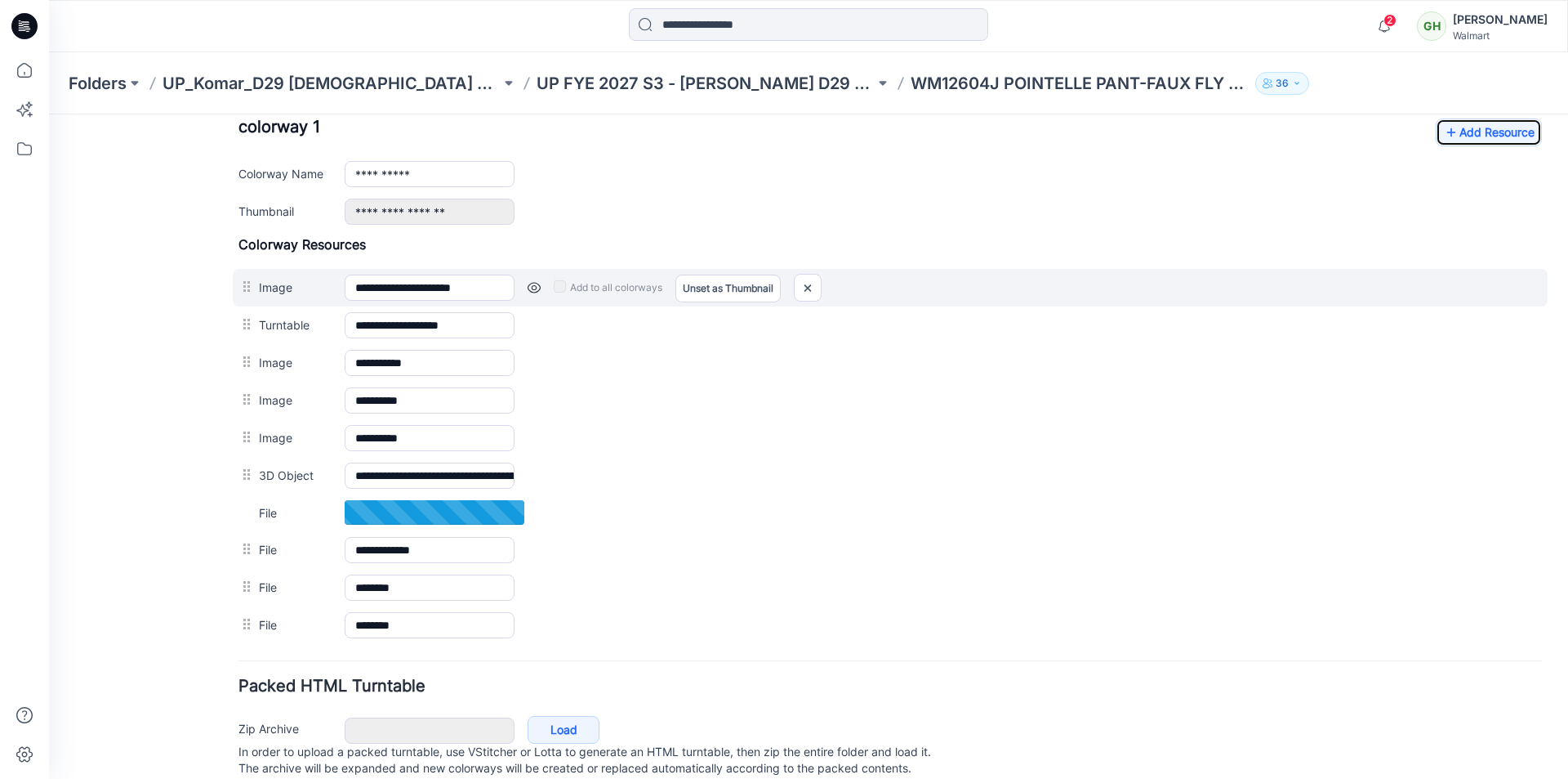
scroll to position [621, 0]
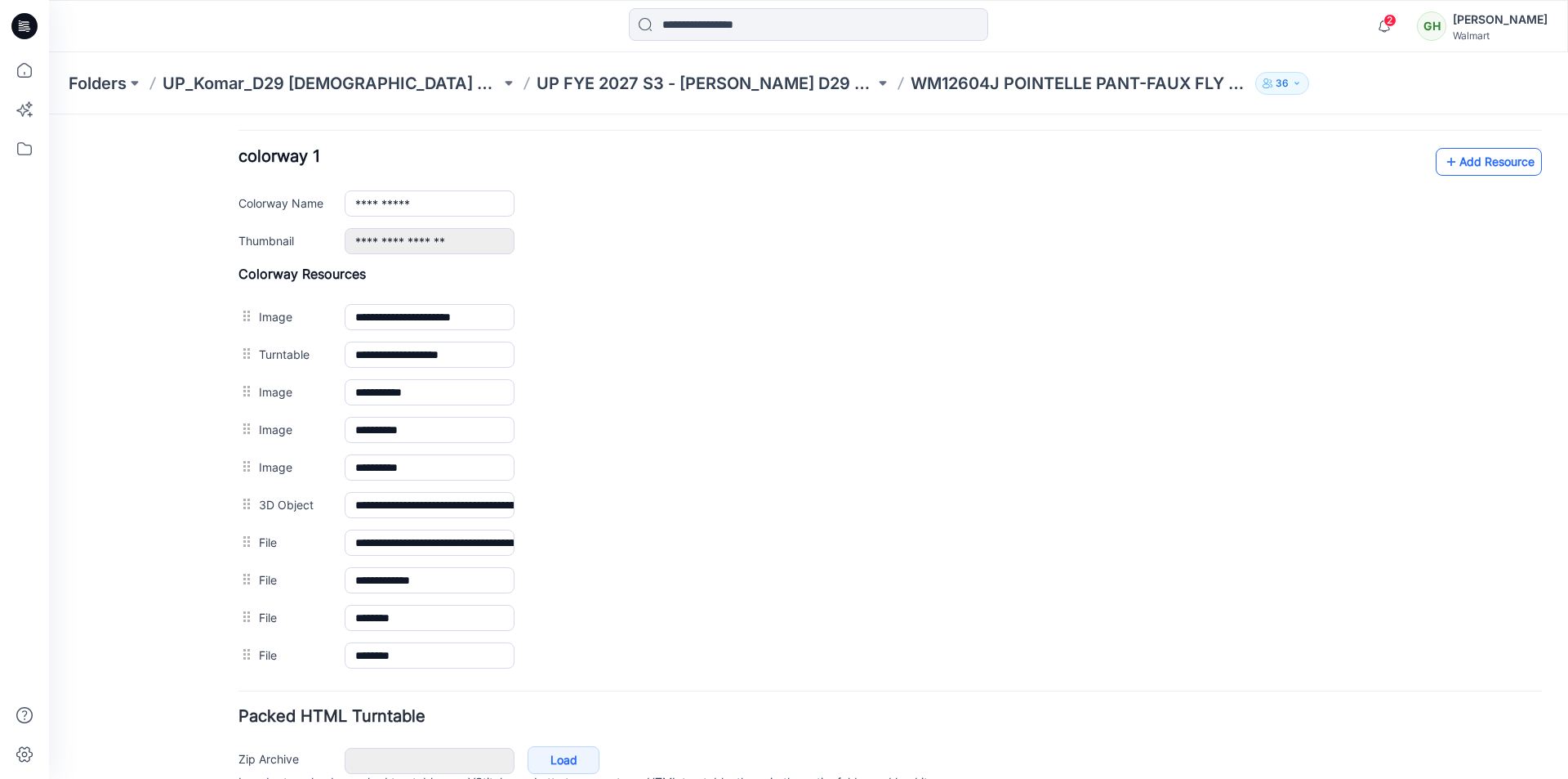
click at [1478, 162] on link "Add Resource" at bounding box center [1488, 161] width 106 height 28
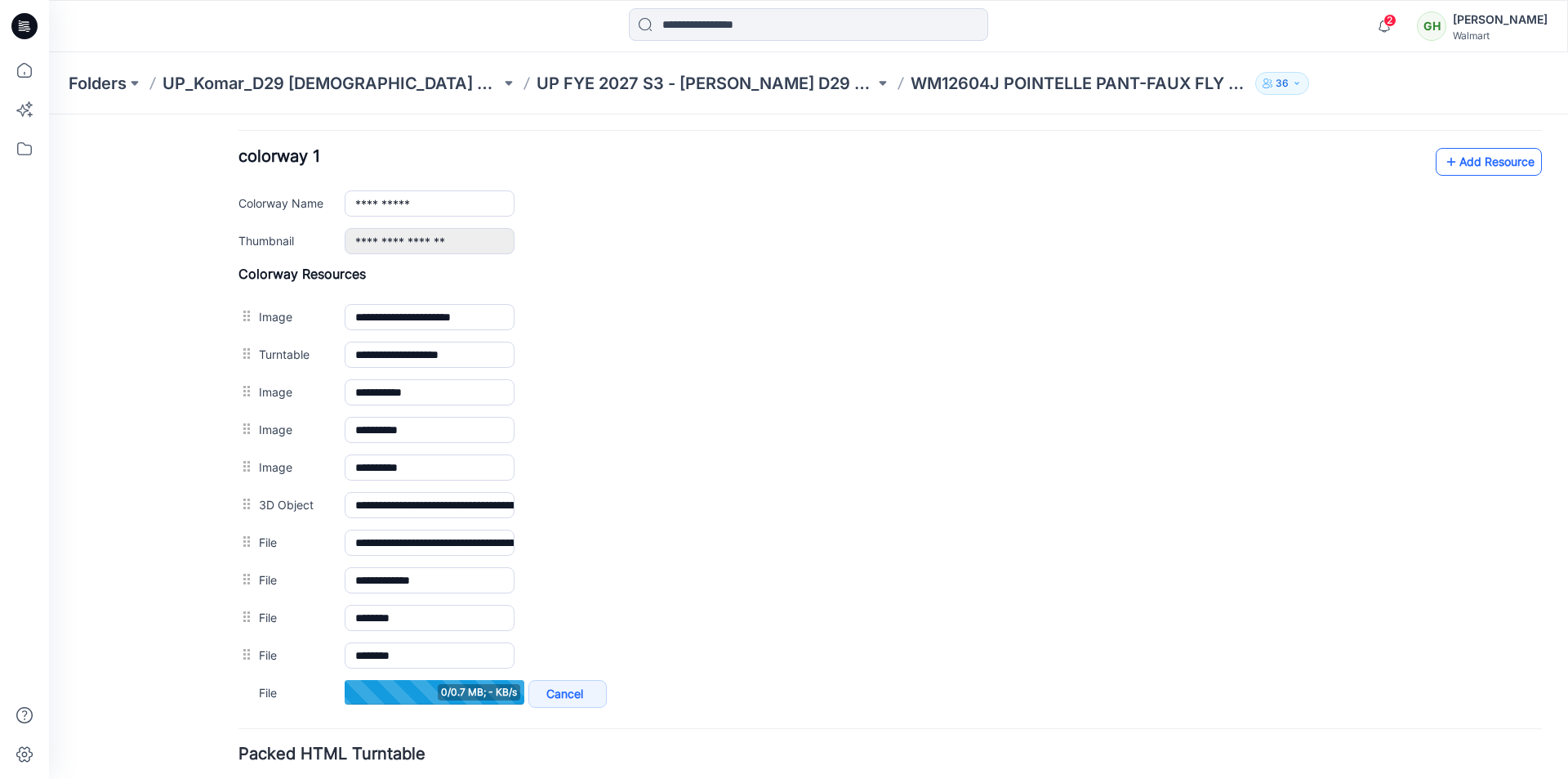
click at [1492, 167] on link "Add Resource" at bounding box center [1488, 161] width 106 height 28
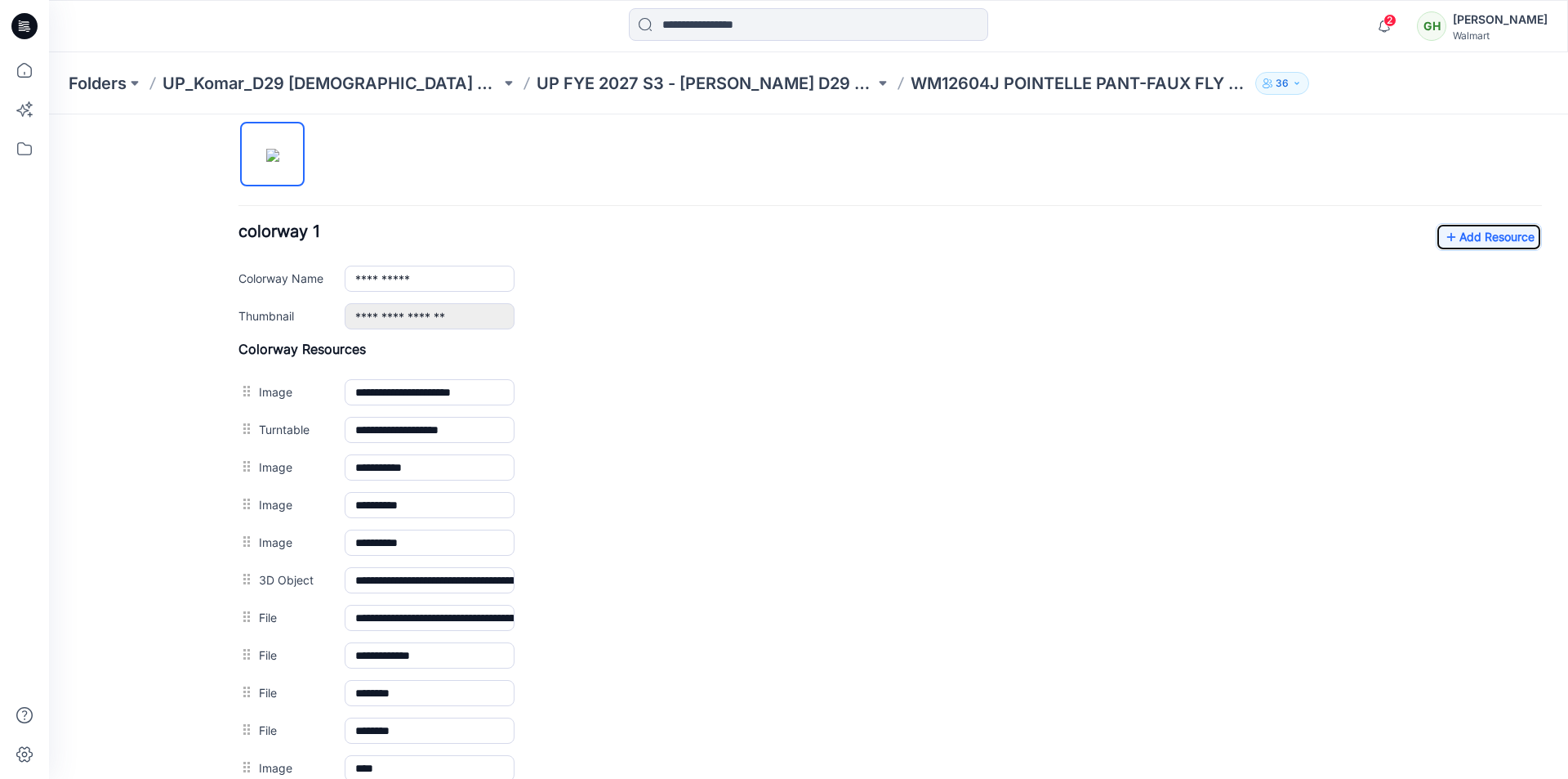
scroll to position [539, 0]
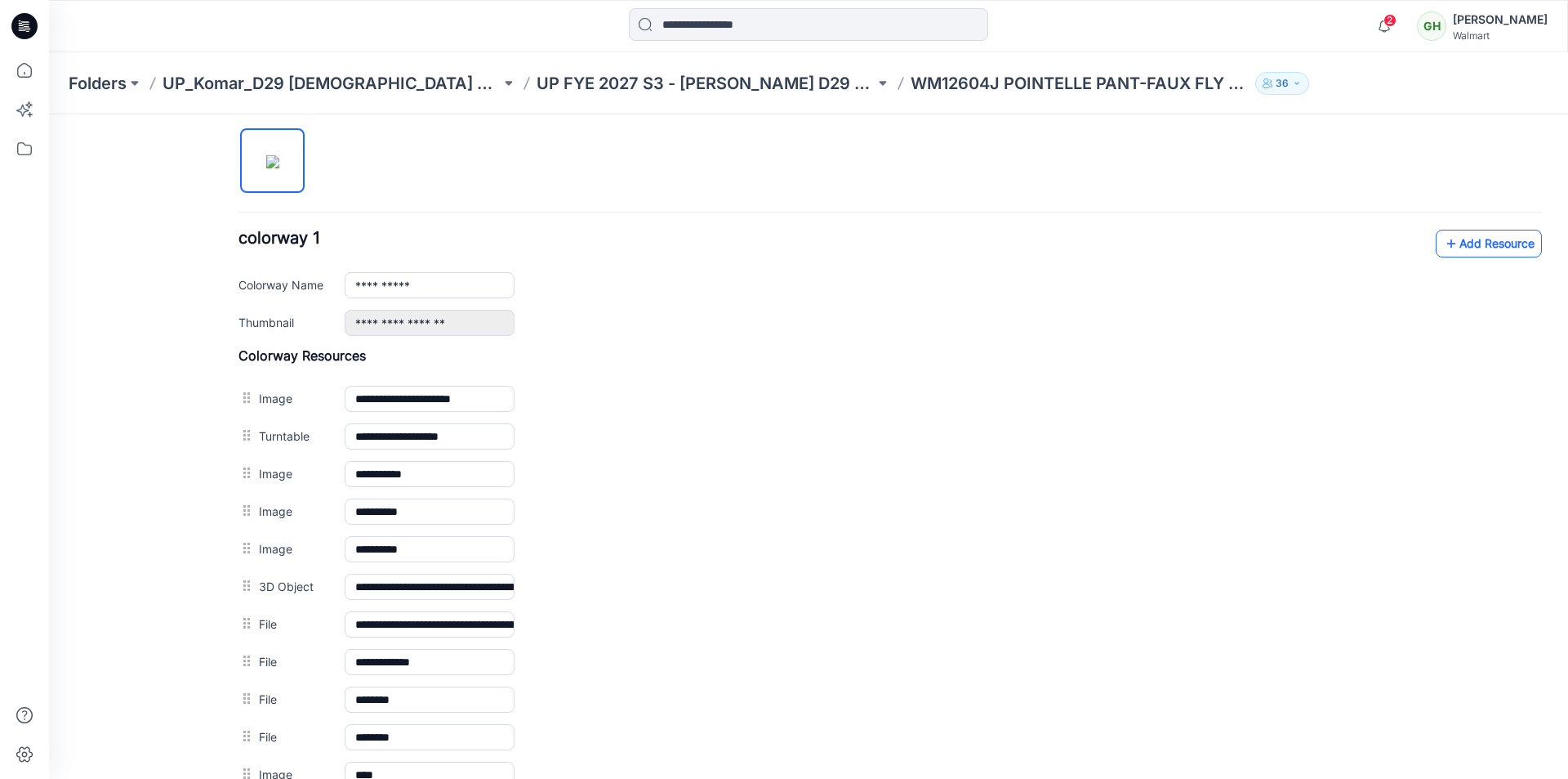
click at [1499, 253] on link "Add Resource" at bounding box center [1488, 243] width 106 height 28
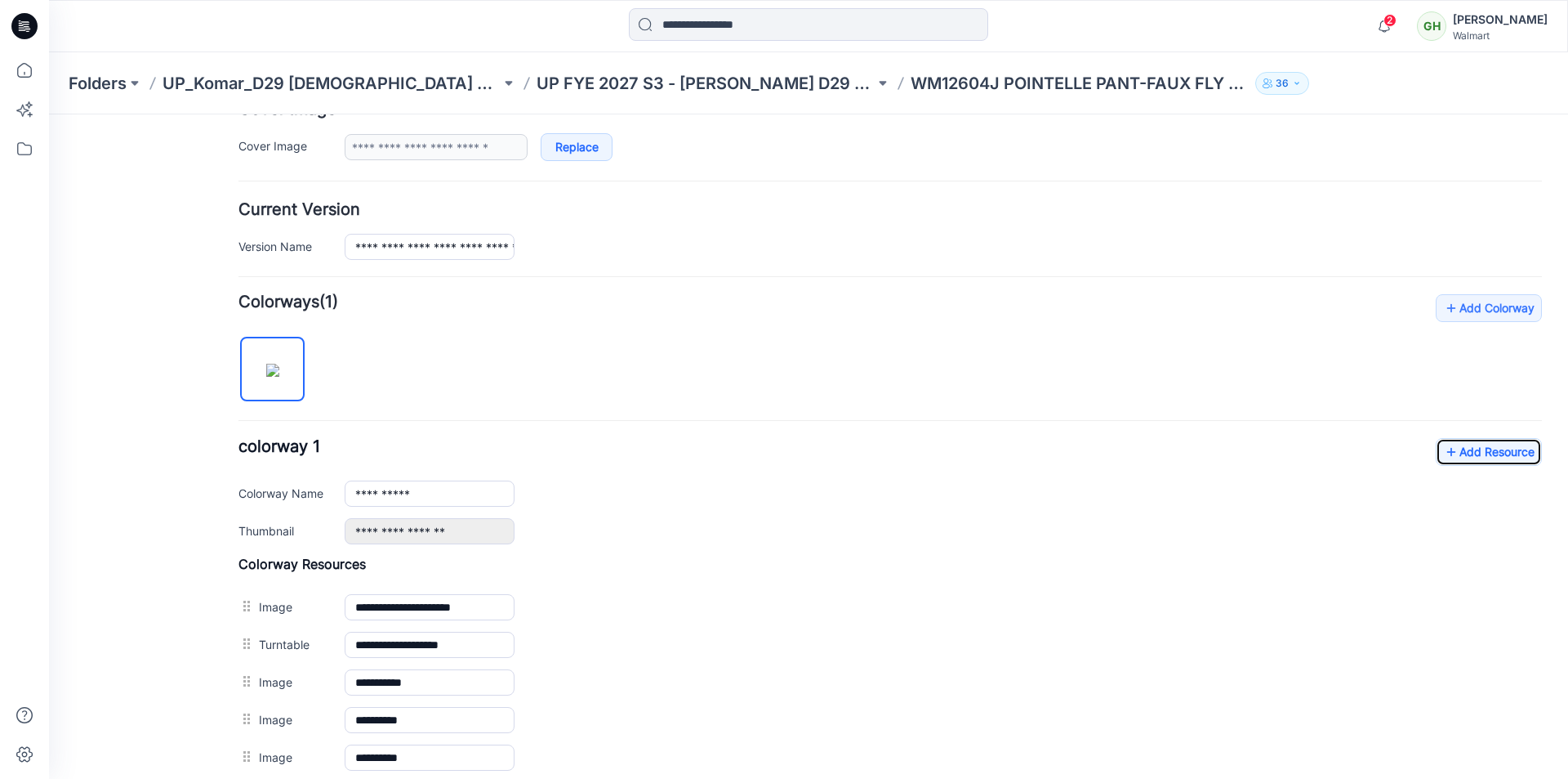
scroll to position [325, 0]
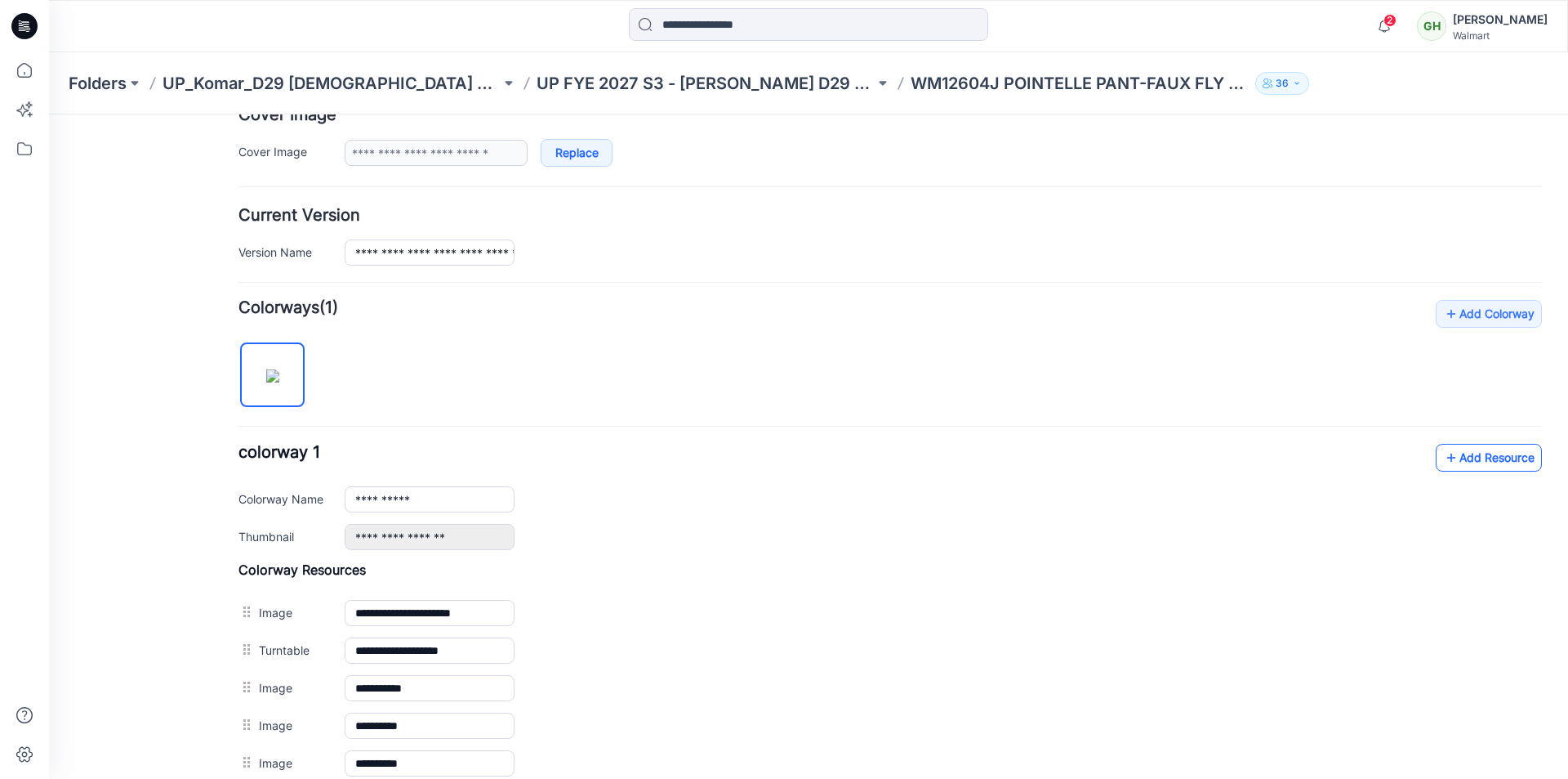
click at [1464, 465] on link "Add Resource" at bounding box center [1488, 457] width 106 height 28
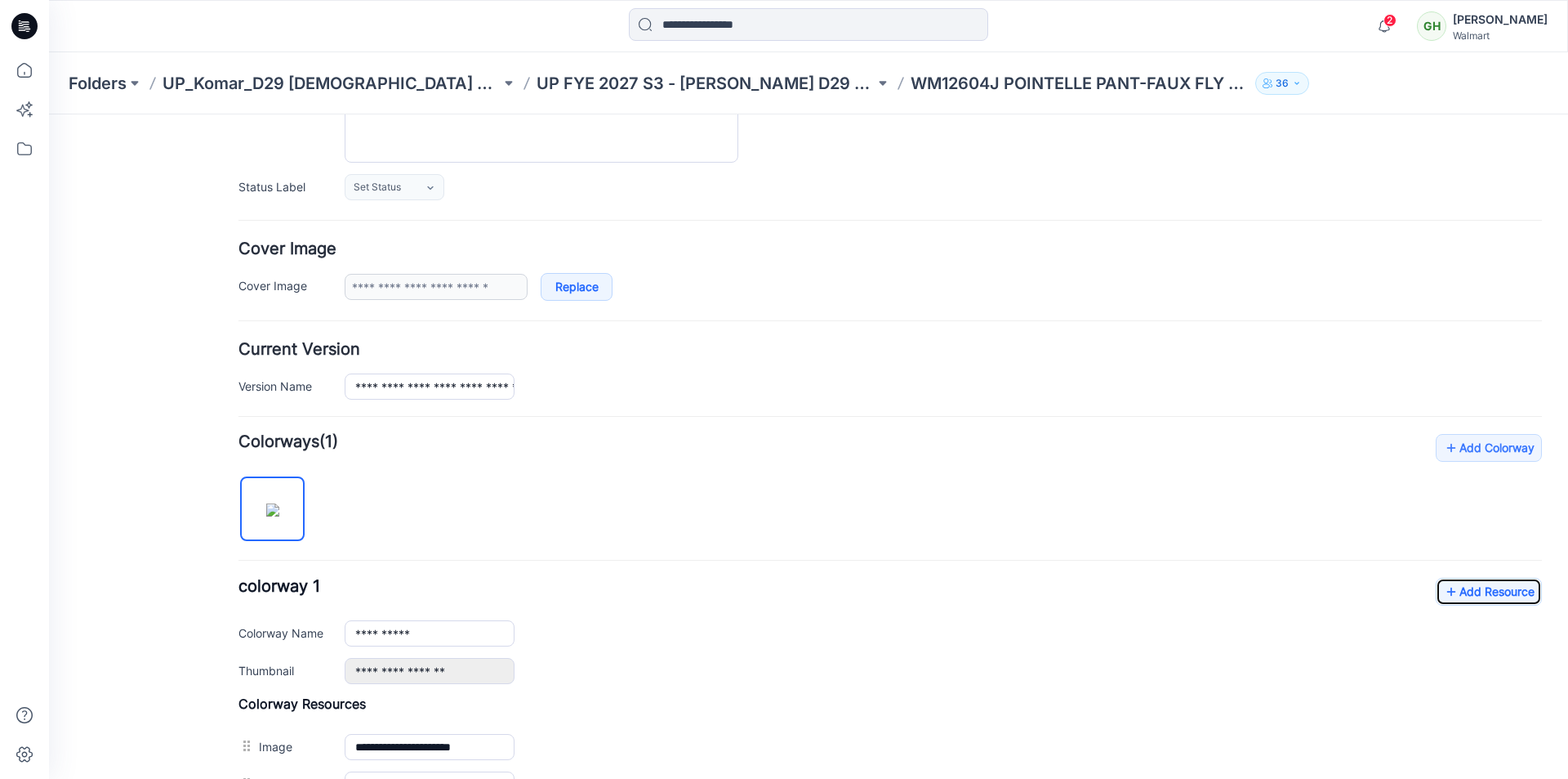
scroll to position [0, 0]
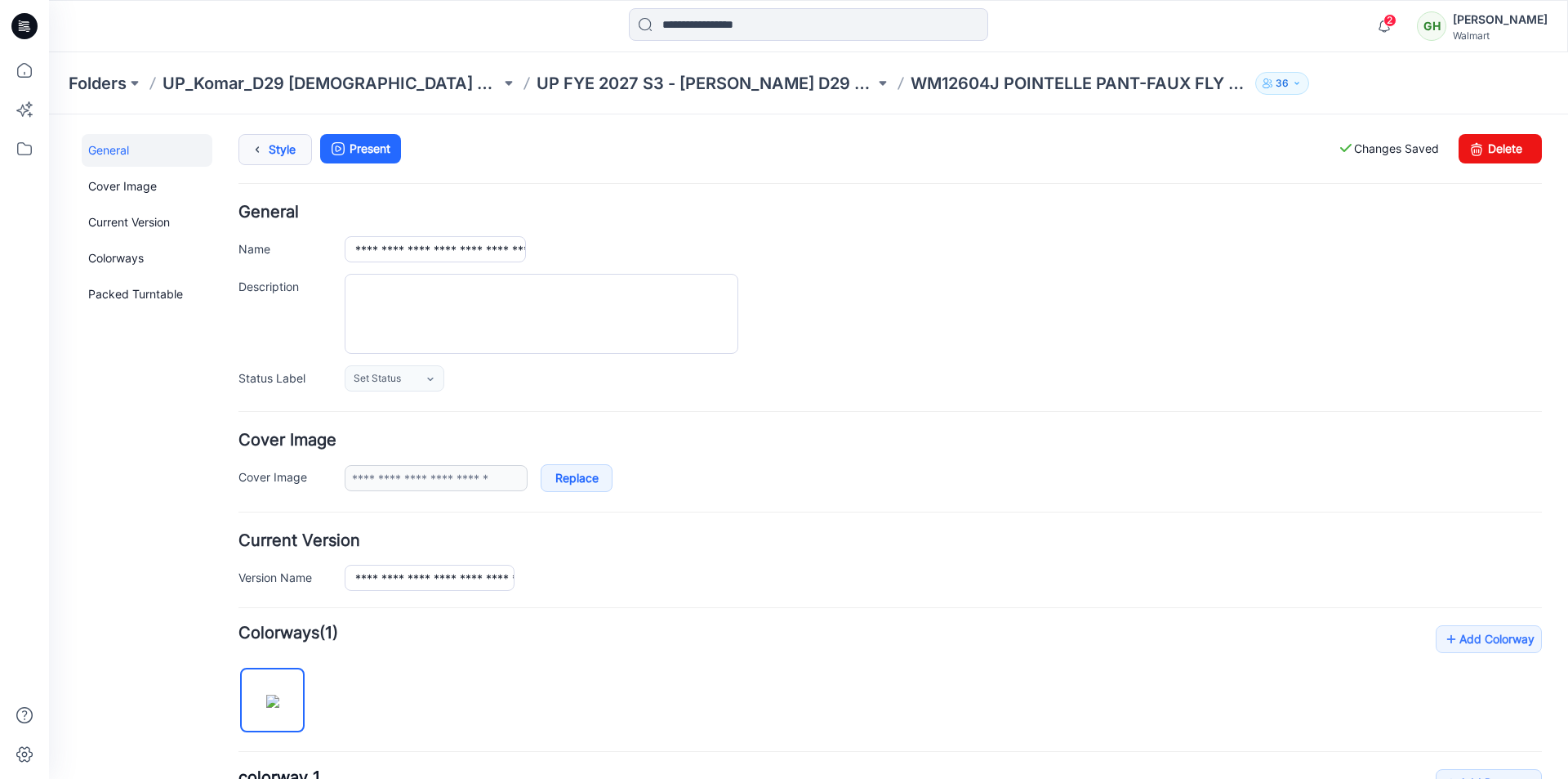
click at [280, 155] on link "Style" at bounding box center [276, 150] width 74 height 31
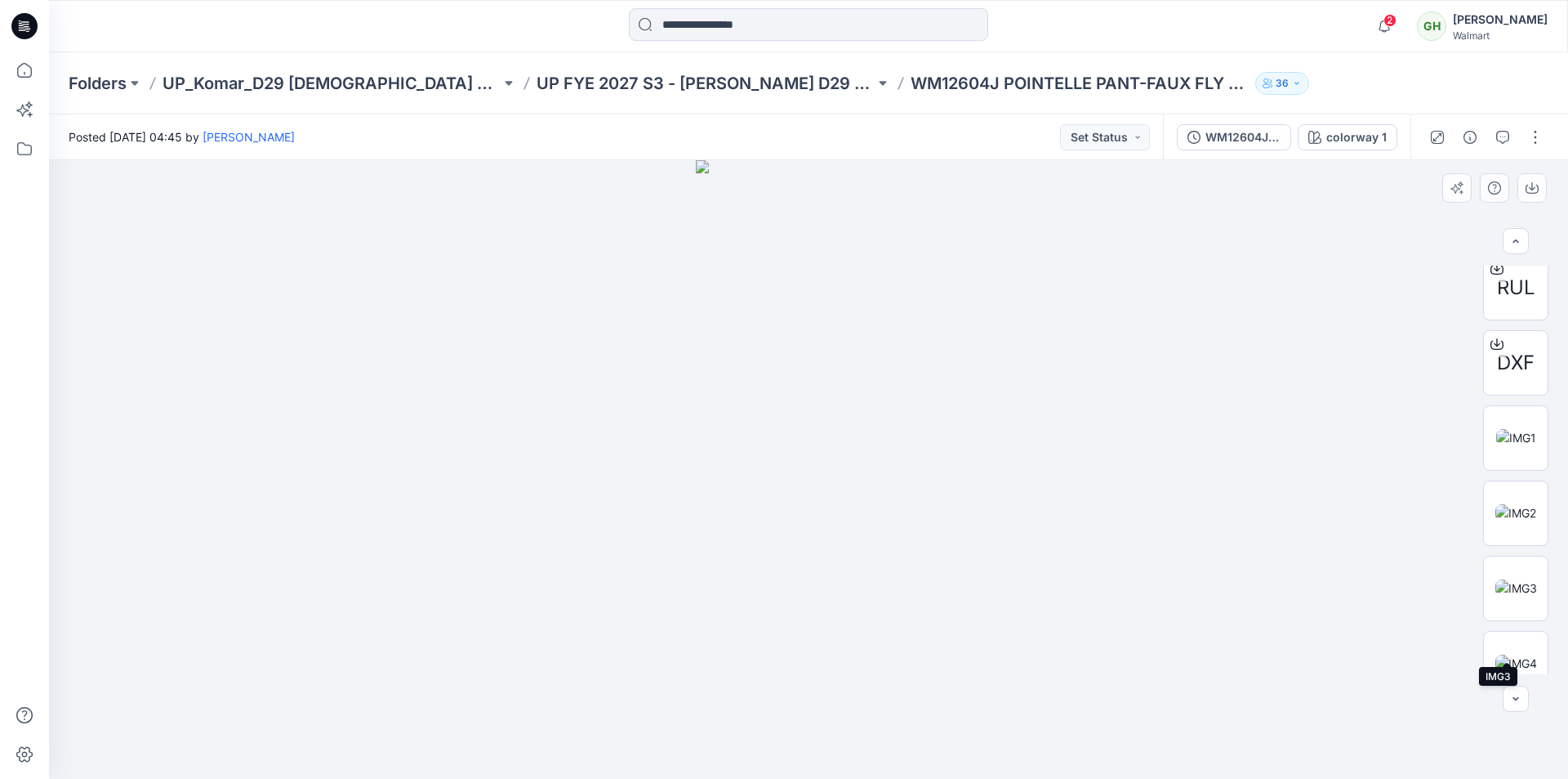
scroll to position [634, 0]
click at [33, 28] on icon at bounding box center [24, 25] width 26 height 26
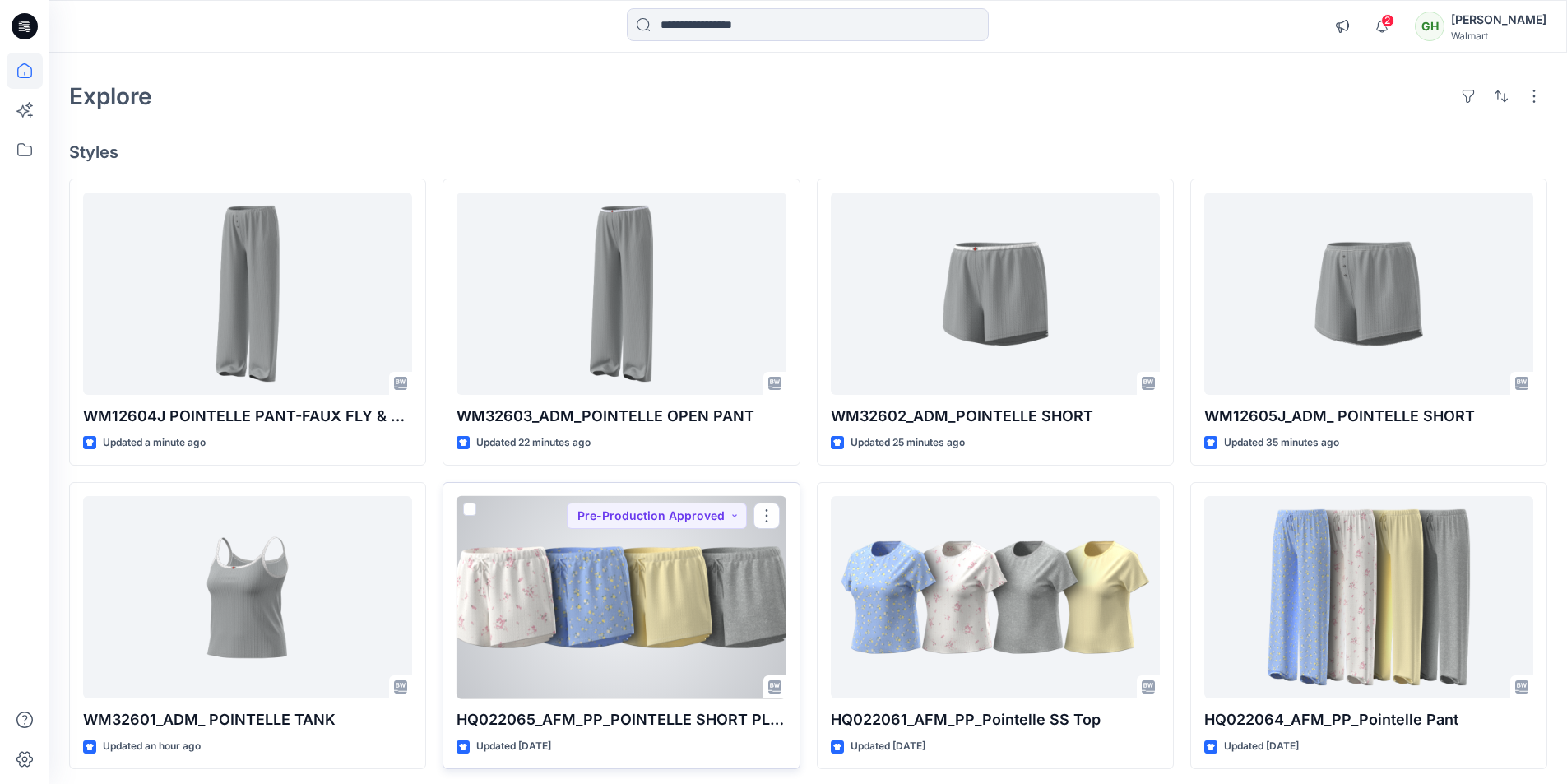
scroll to position [82, 0]
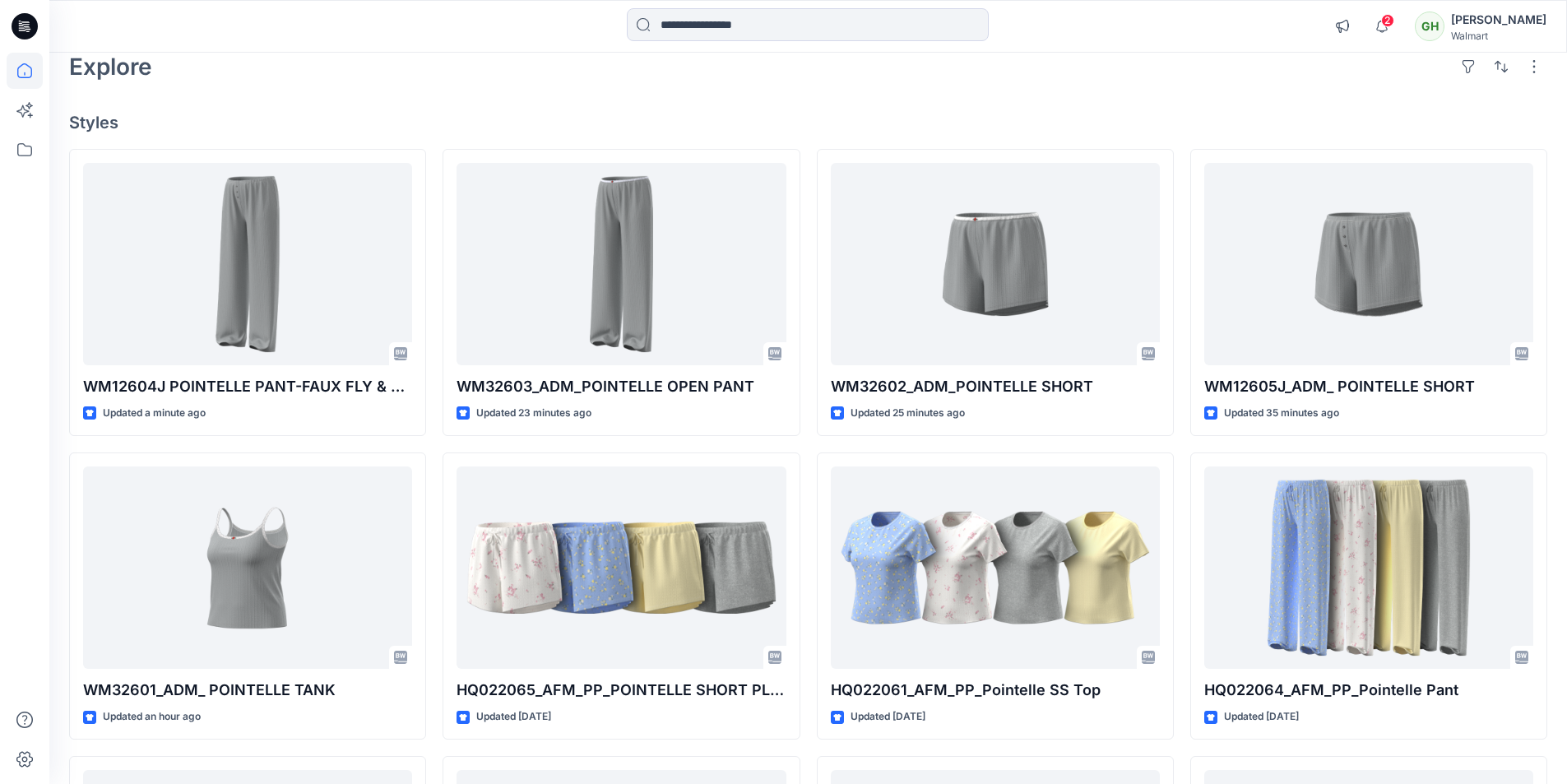
click at [33, 22] on icon at bounding box center [24, 25] width 26 height 26
click at [364, 72] on div "Explore" at bounding box center [808, 66] width 1478 height 39
